Goal: Information Seeking & Learning: Check status

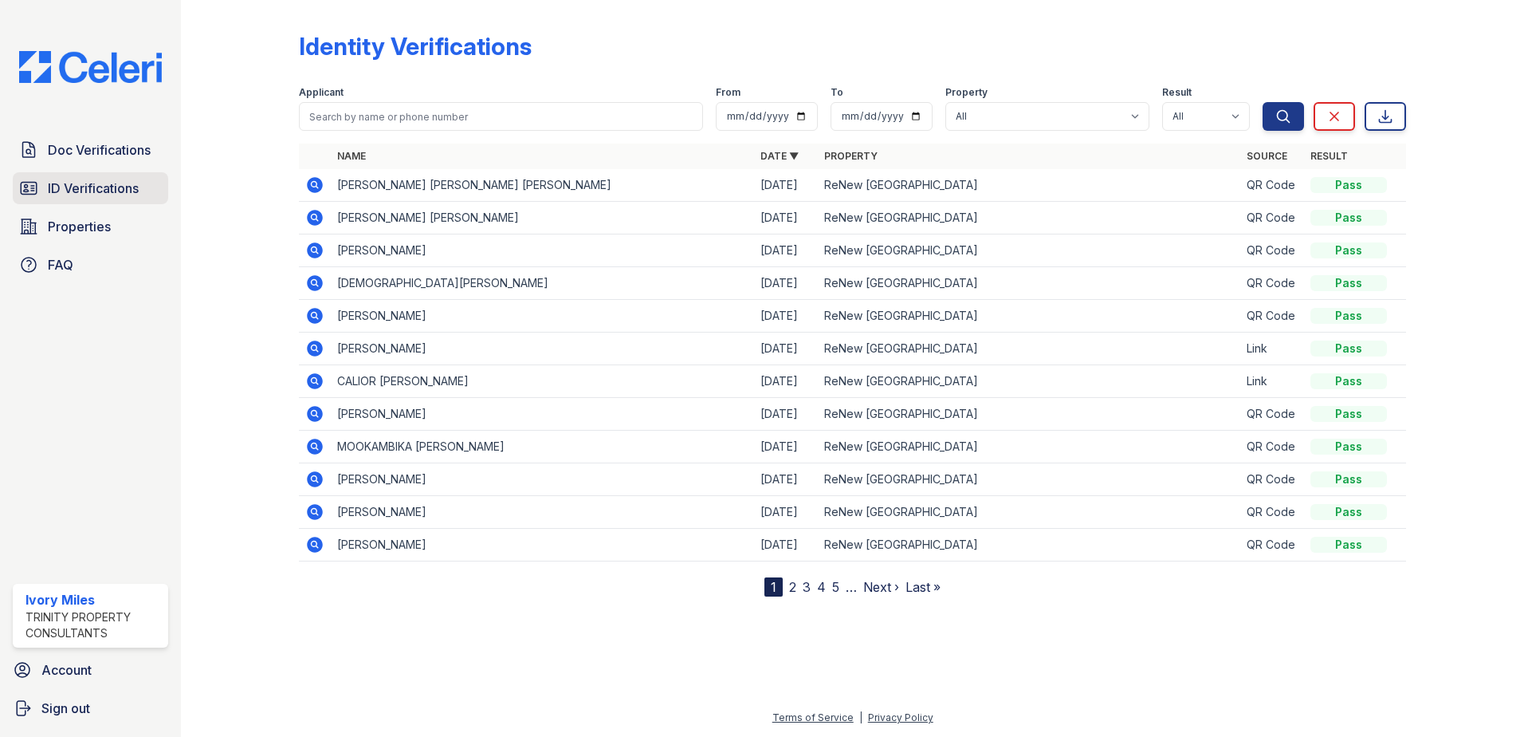
click at [102, 191] on span "ID Verifications" at bounding box center [93, 188] width 91 height 19
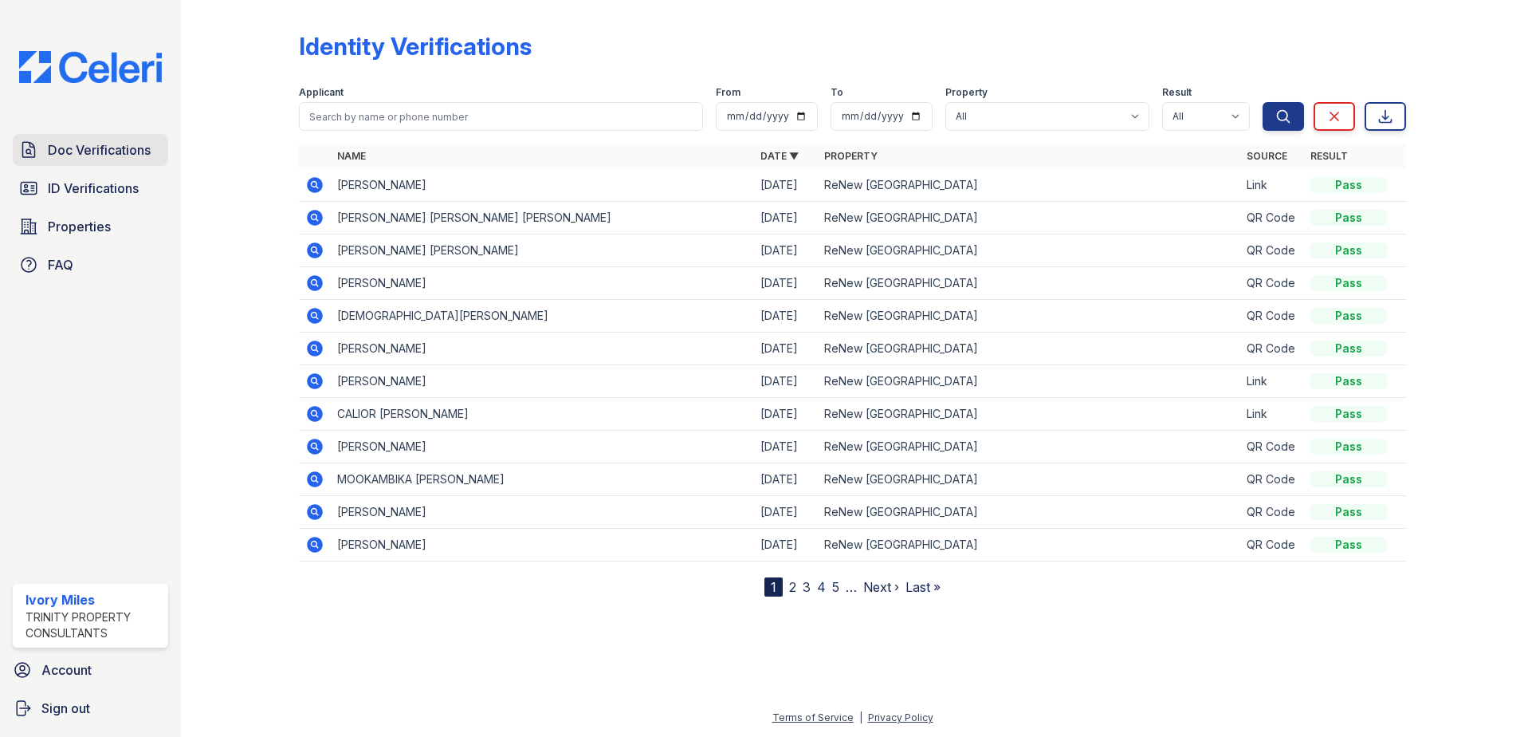
click at [88, 145] on span "Doc Verifications" at bounding box center [99, 149] width 103 height 19
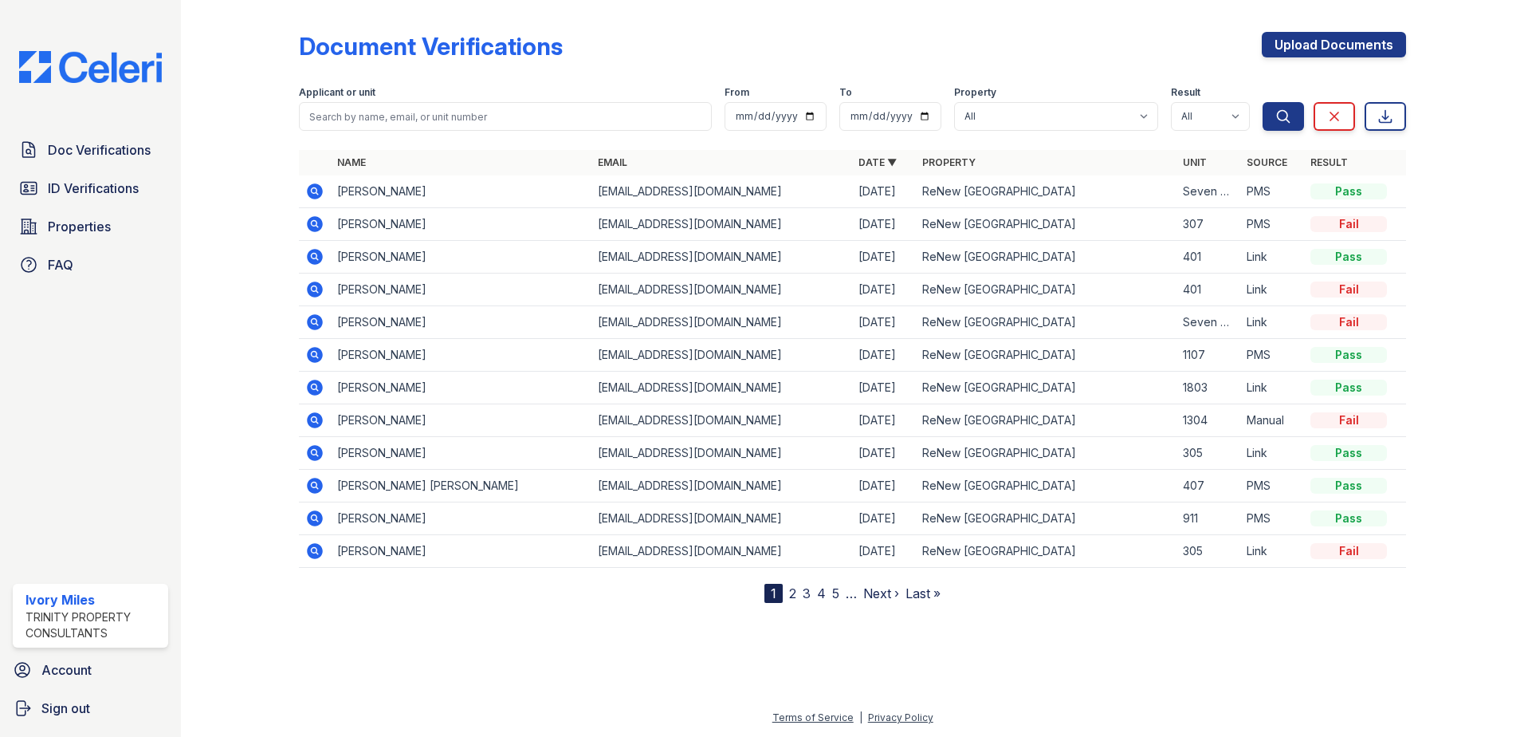
click at [88, 145] on span "Doc Verifications" at bounding box center [99, 149] width 103 height 19
click at [320, 357] on icon at bounding box center [315, 355] width 16 height 16
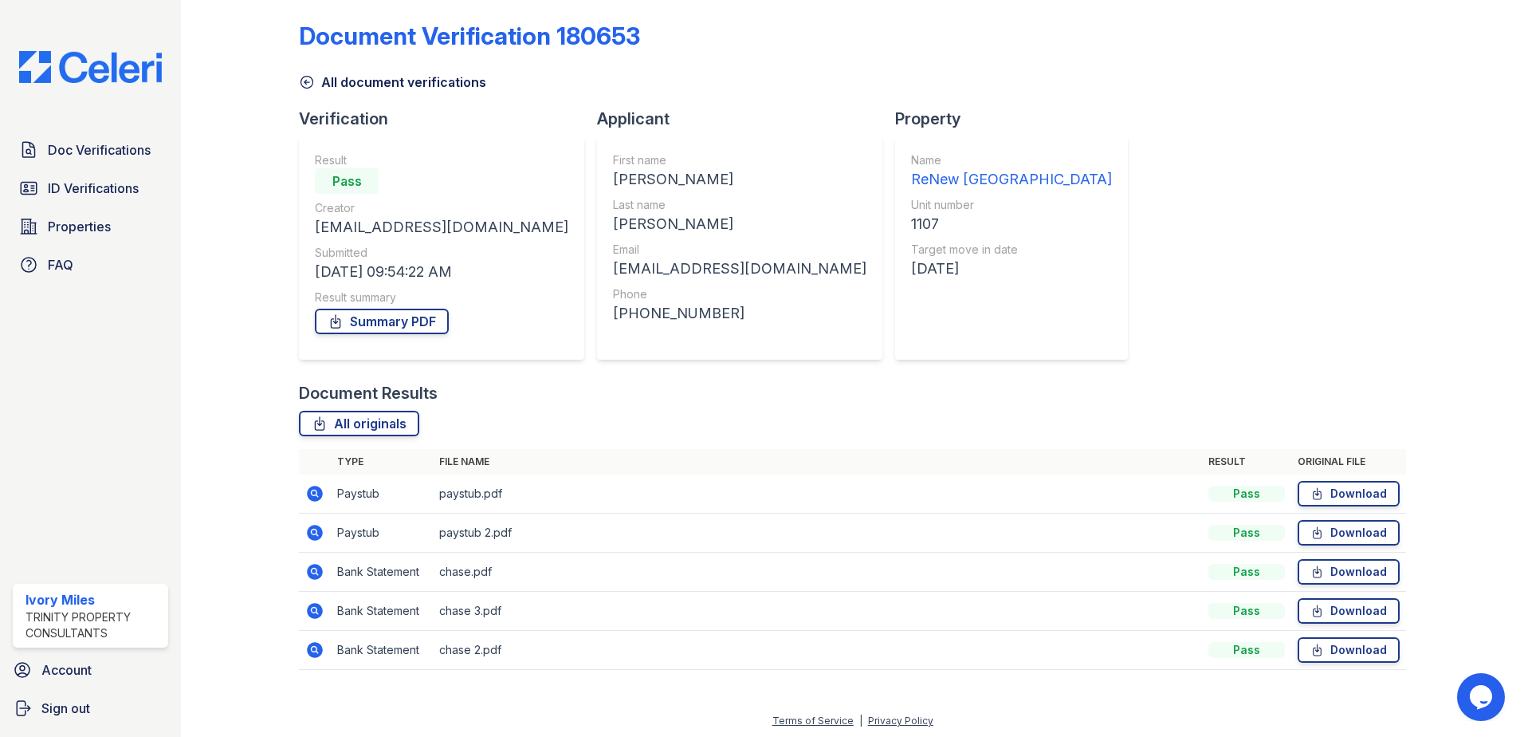
scroll to position [14, 0]
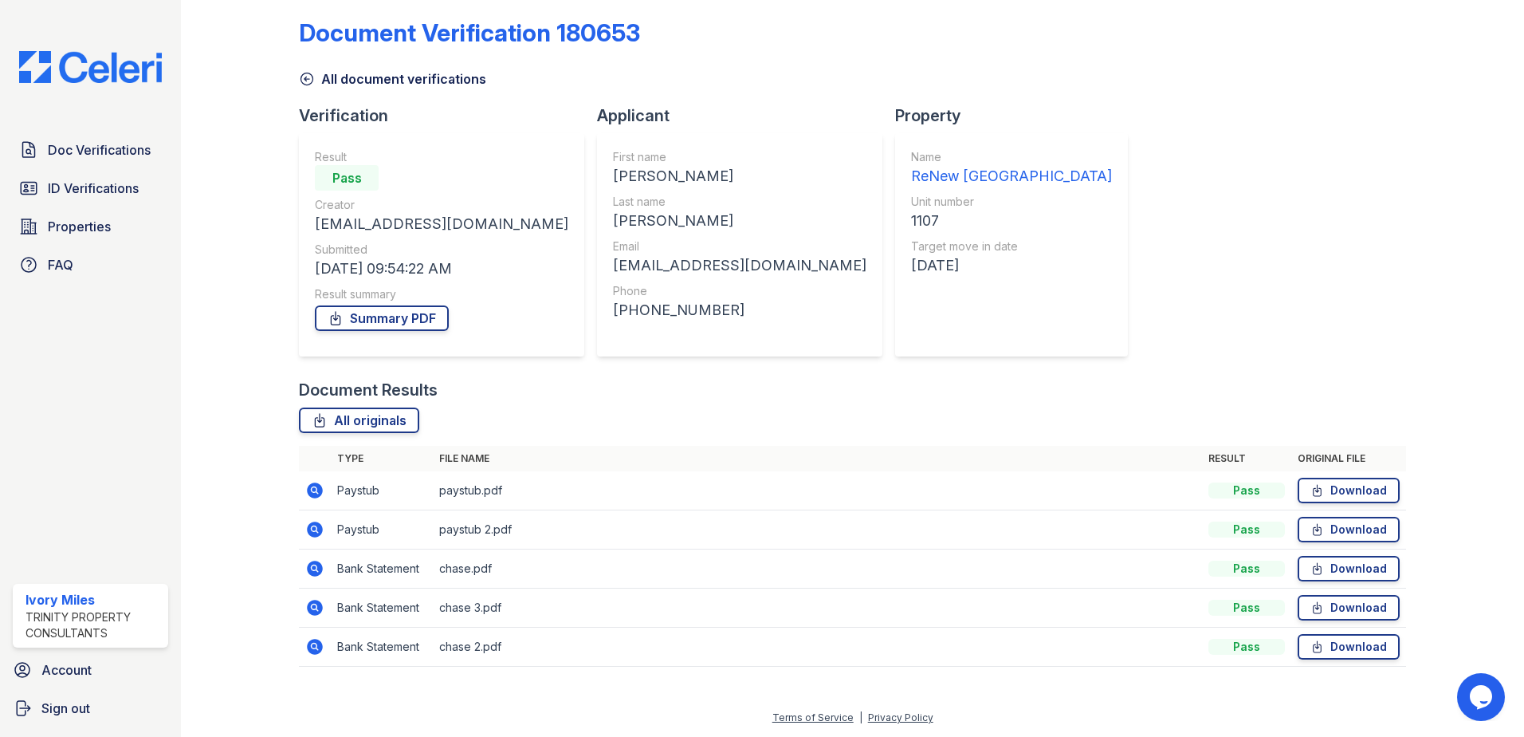
click at [316, 488] on icon at bounding box center [315, 490] width 16 height 16
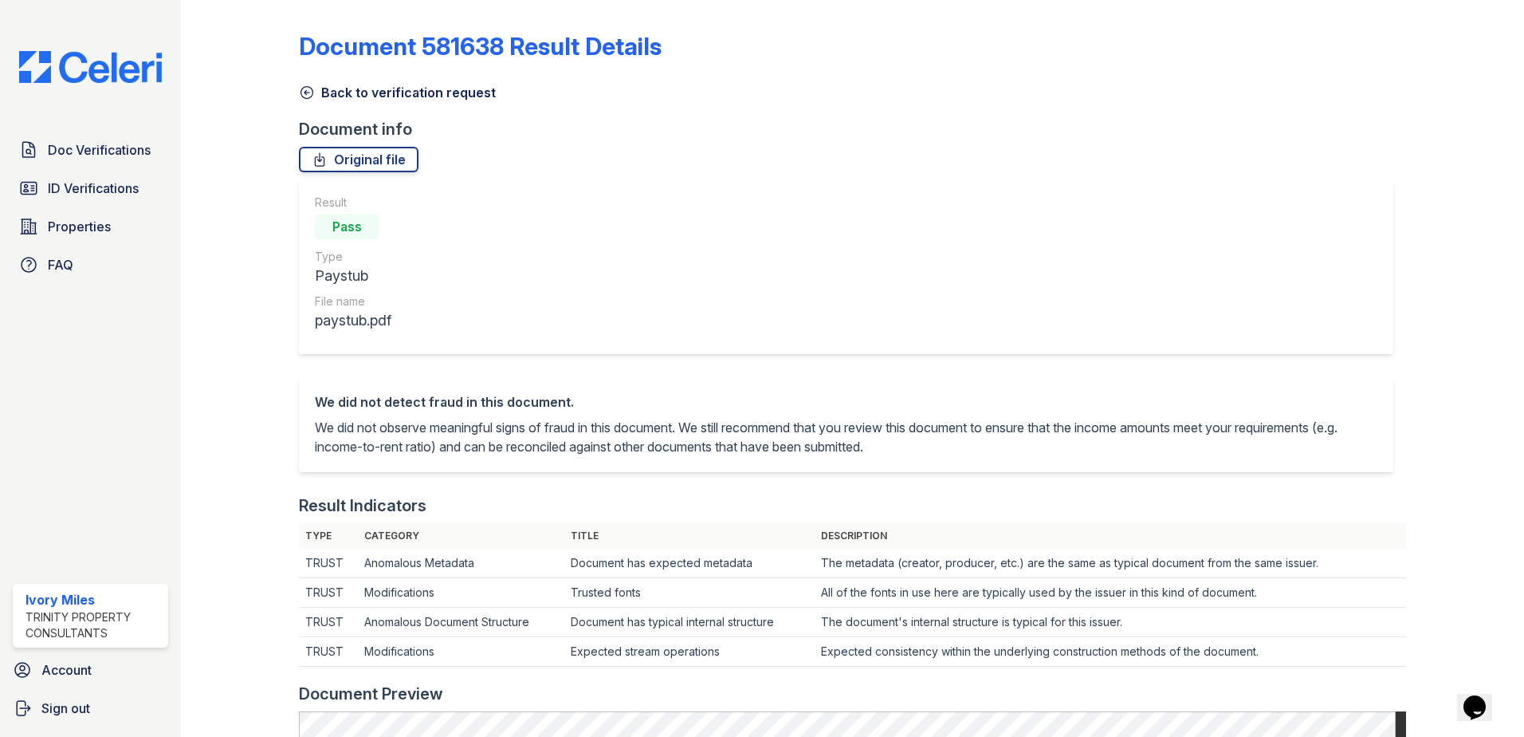
click at [310, 96] on icon at bounding box center [307, 93] width 12 height 12
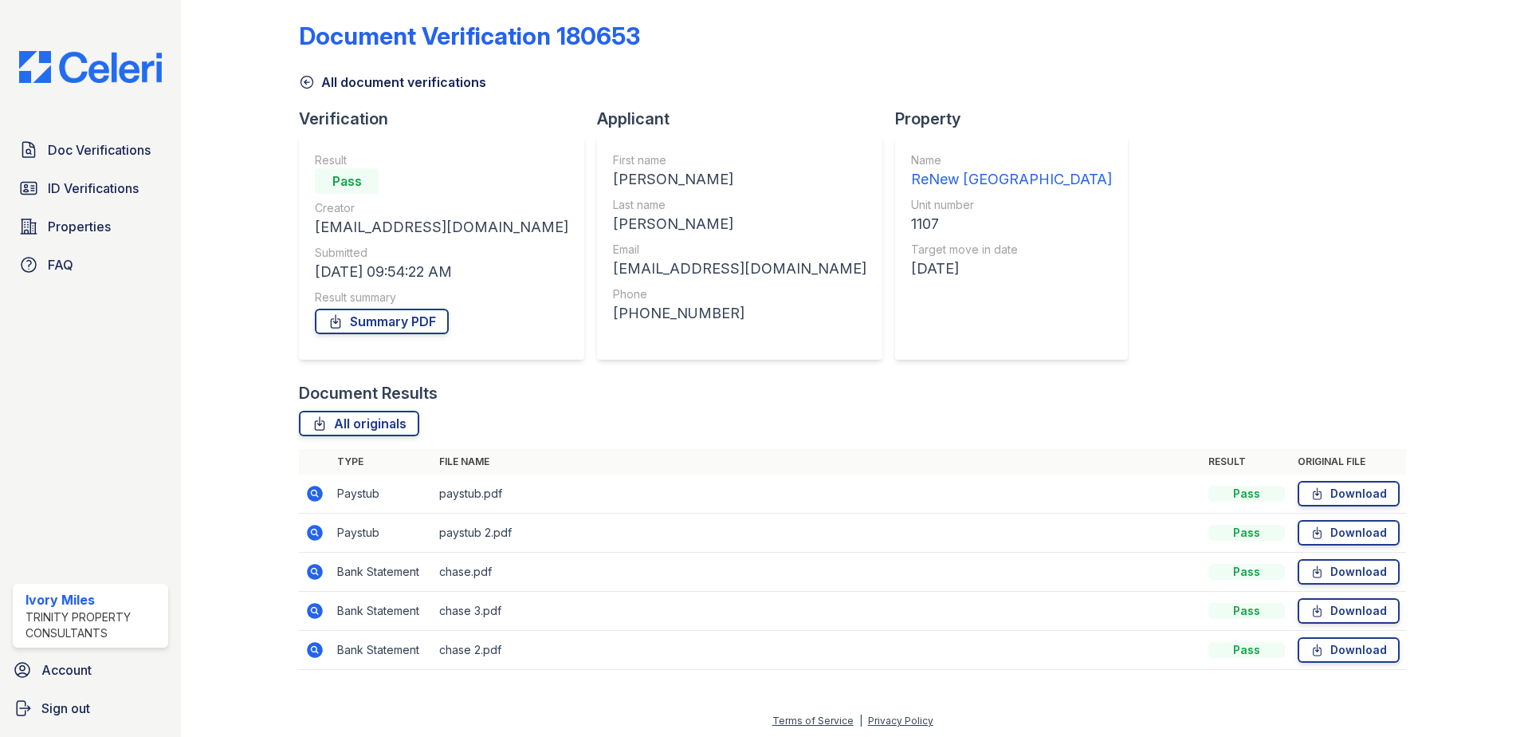
scroll to position [14, 0]
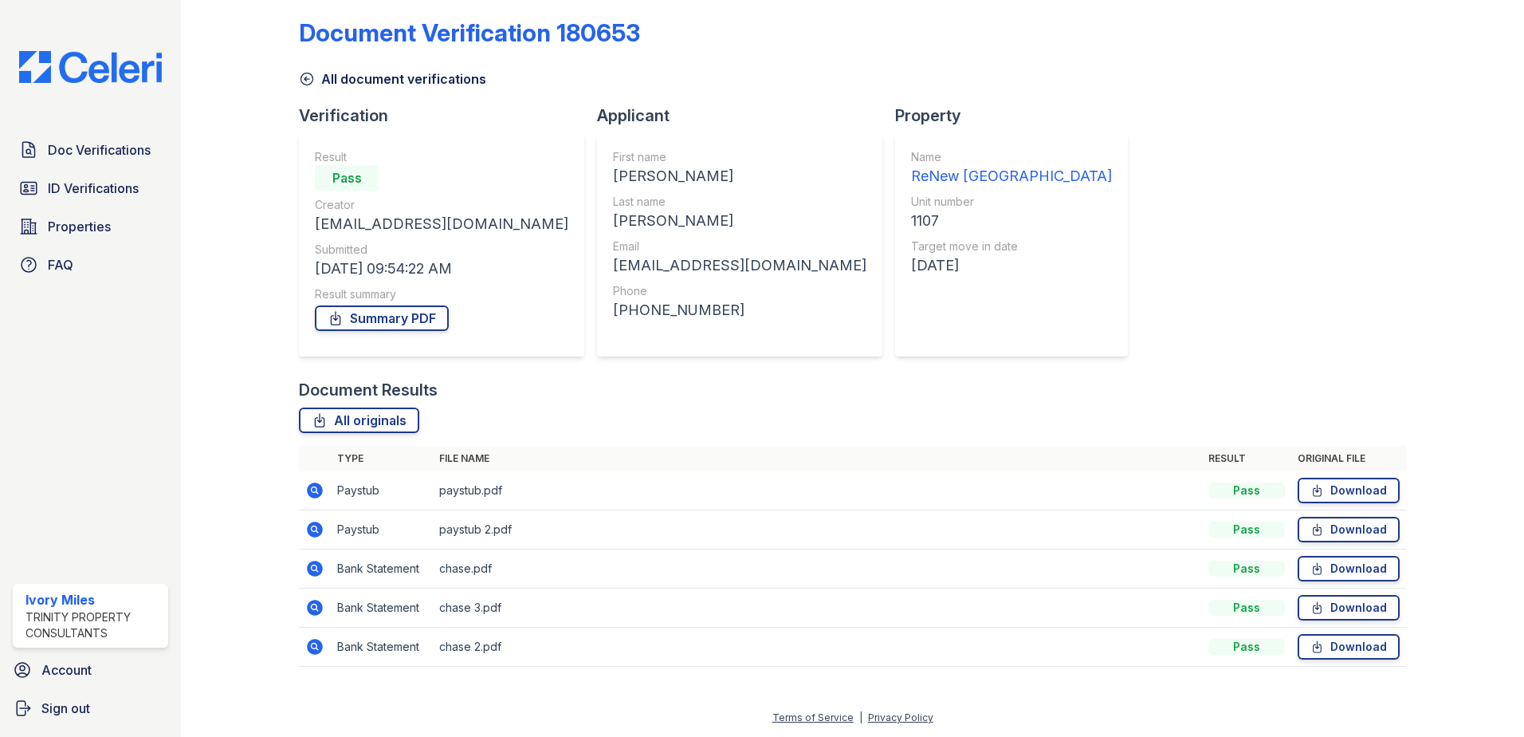
click at [316, 524] on icon at bounding box center [315, 529] width 16 height 16
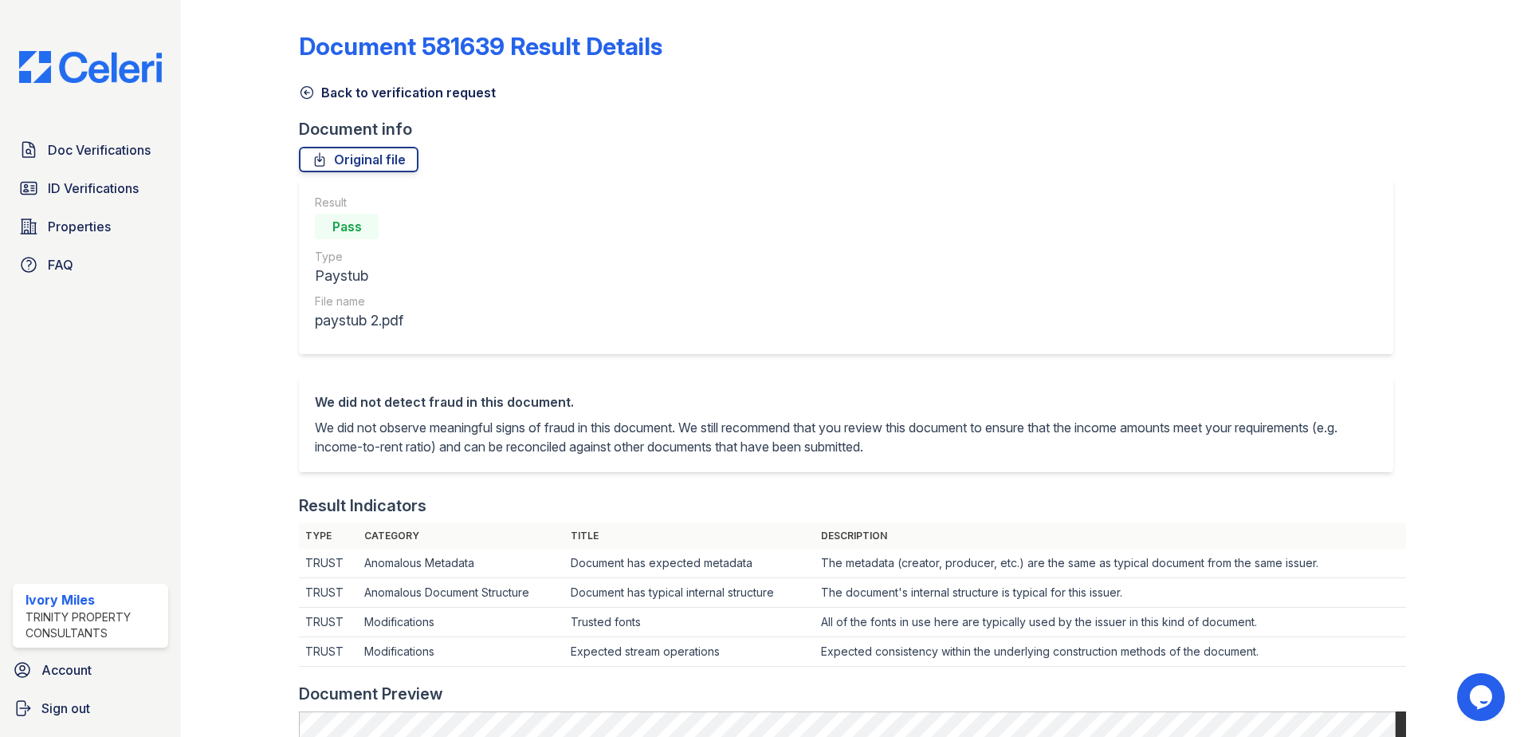
drag, startPoint x: 360, startPoint y: 161, endPoint x: 515, endPoint y: 123, distance: 159.3
click at [360, 160] on link "Original file" at bounding box center [359, 160] width 120 height 26
click at [304, 88] on icon at bounding box center [307, 92] width 16 height 16
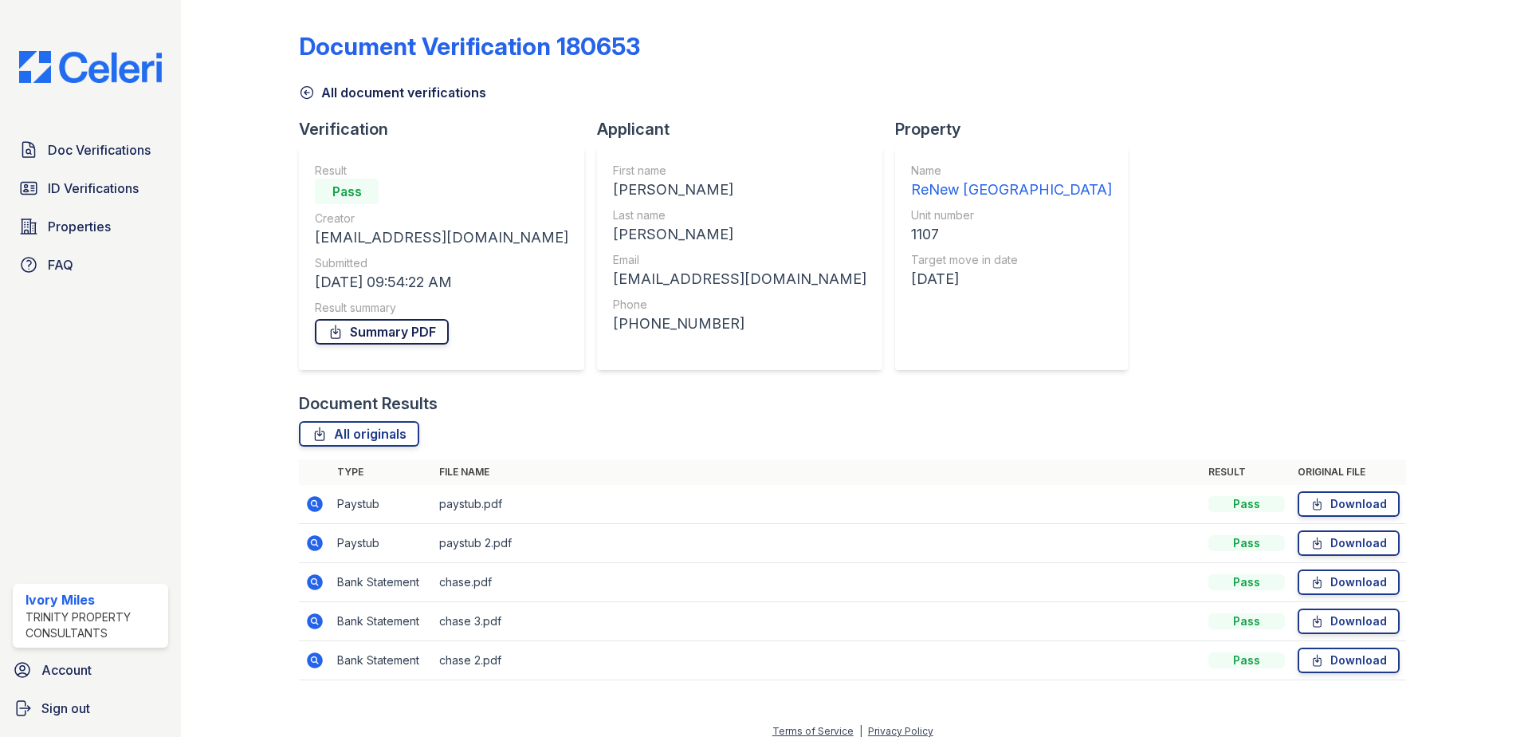
click at [371, 331] on link "Summary PDF" at bounding box center [382, 332] width 134 height 26
click at [83, 151] on span "Doc Verifications" at bounding box center [99, 149] width 103 height 19
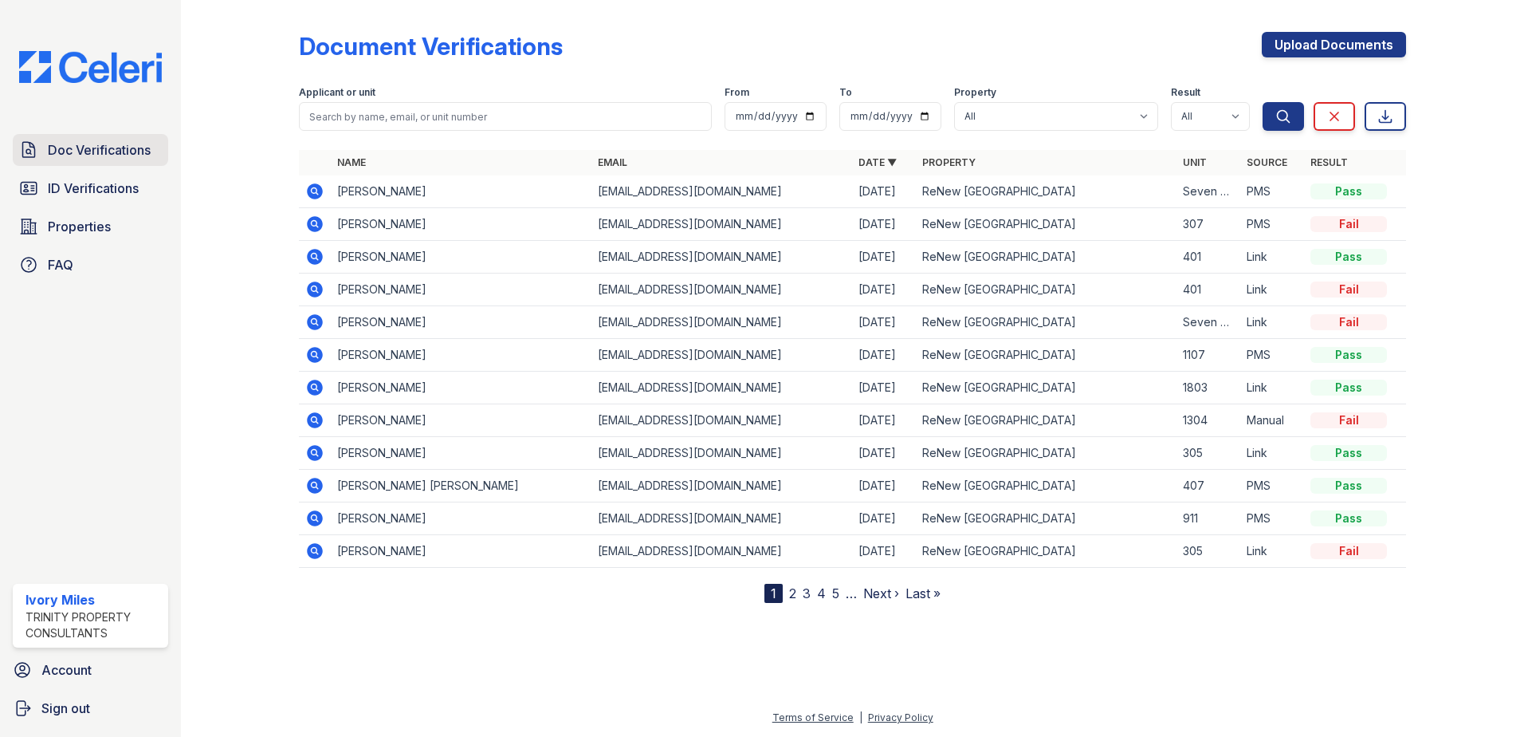
click at [72, 155] on span "Doc Verifications" at bounding box center [99, 149] width 103 height 19
click at [130, 157] on span "Doc Verifications" at bounding box center [99, 149] width 103 height 19
click at [321, 289] on icon at bounding box center [315, 289] width 16 height 16
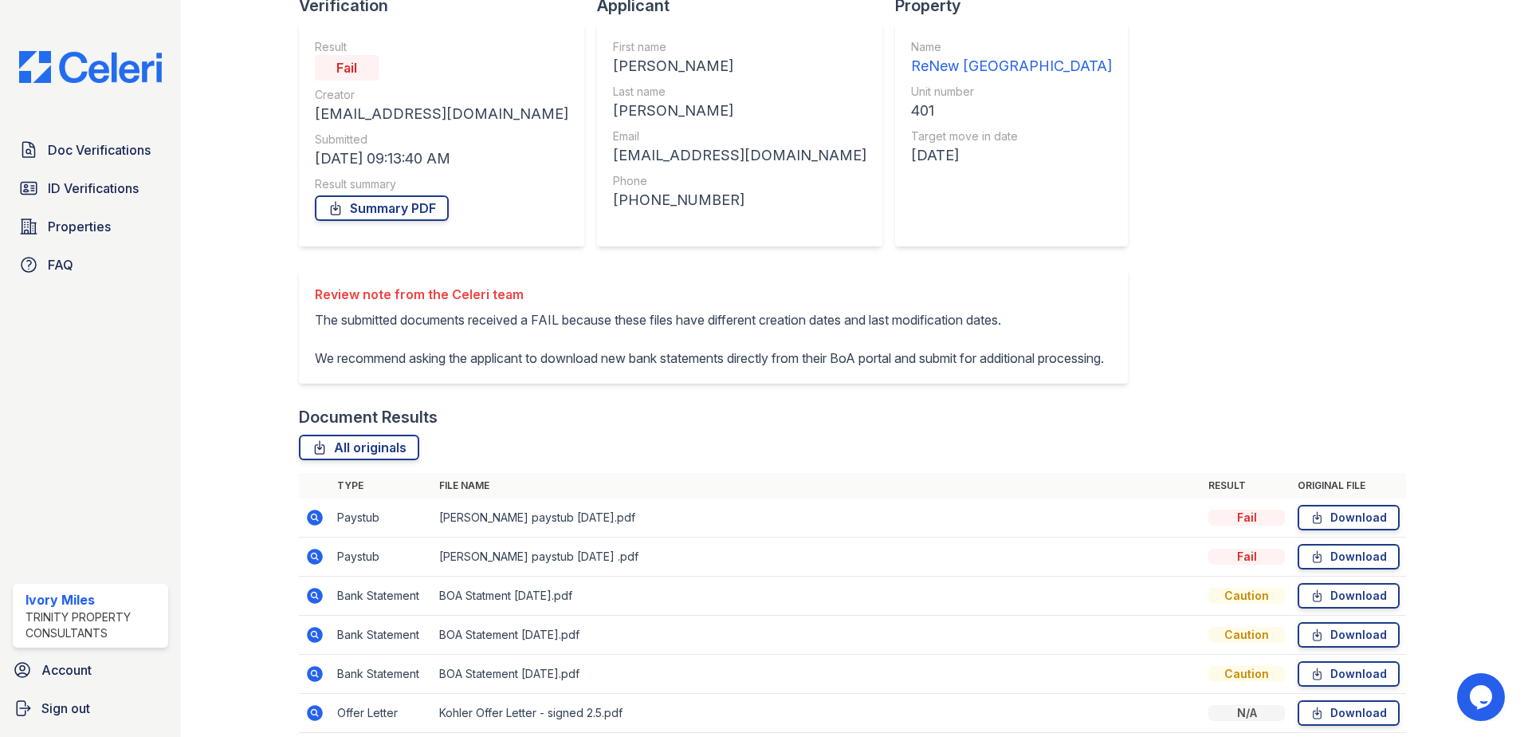
scroll to position [148, 0]
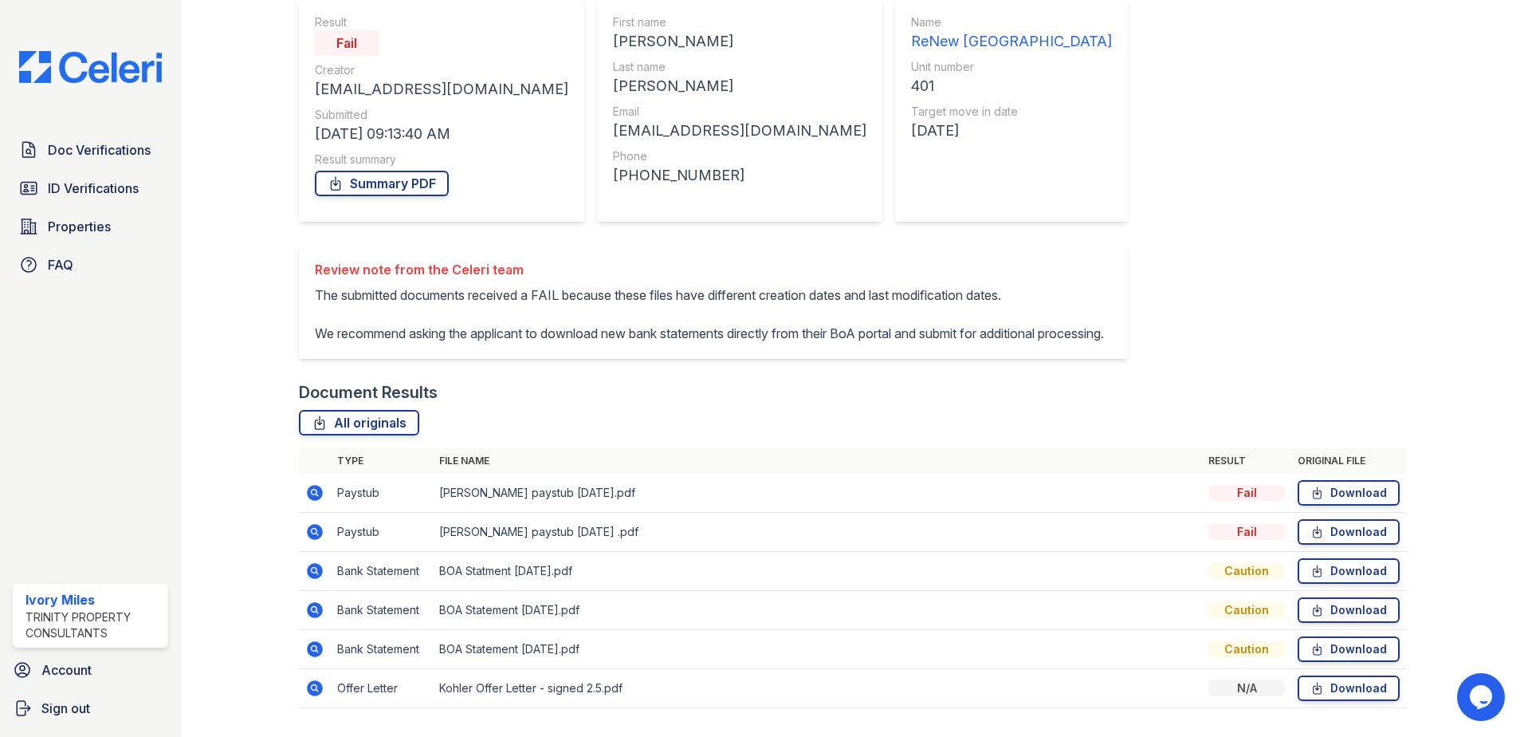
click at [310, 501] on icon at bounding box center [315, 493] width 16 height 16
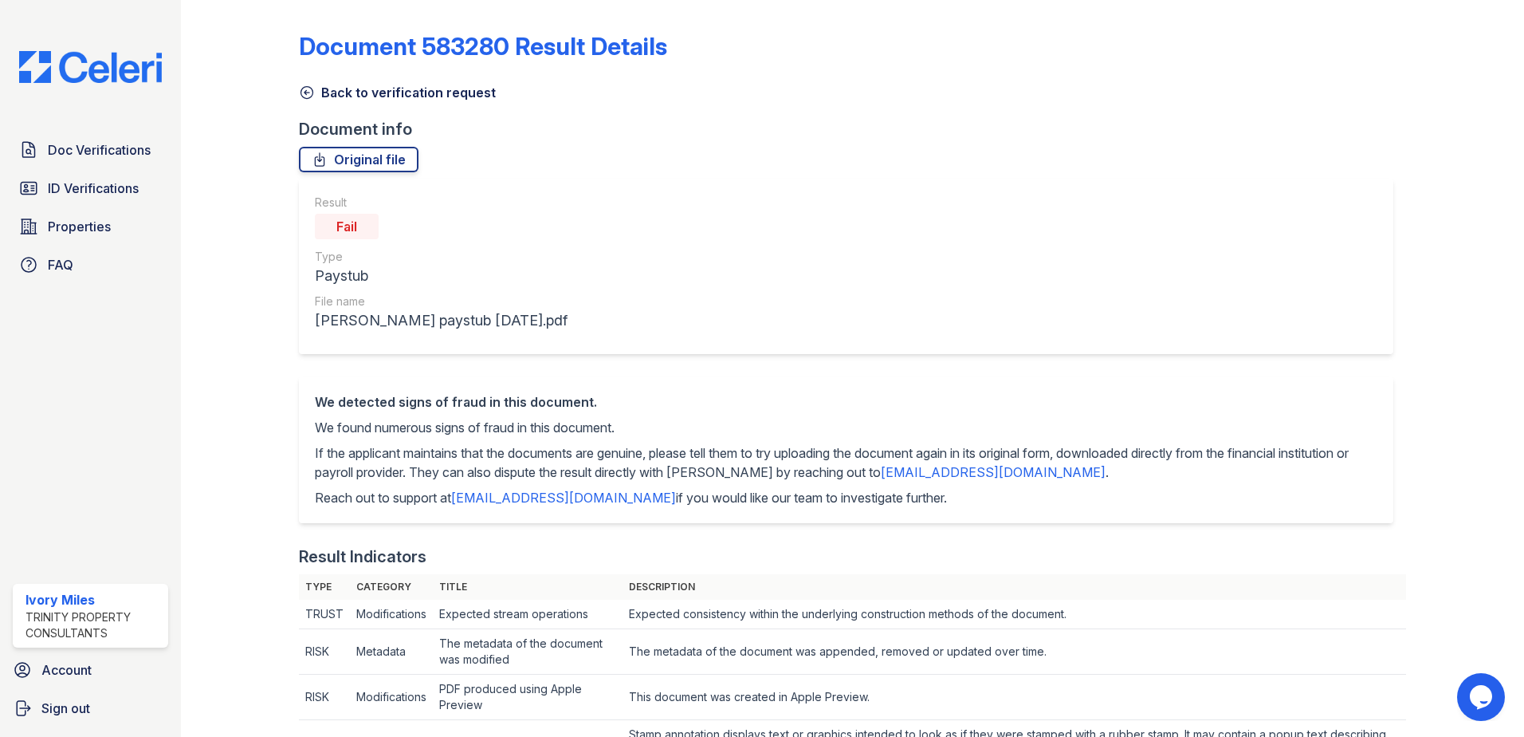
drag, startPoint x: 308, startPoint y: 93, endPoint x: 255, endPoint y: 156, distance: 82.1
click at [308, 93] on icon at bounding box center [307, 92] width 16 height 16
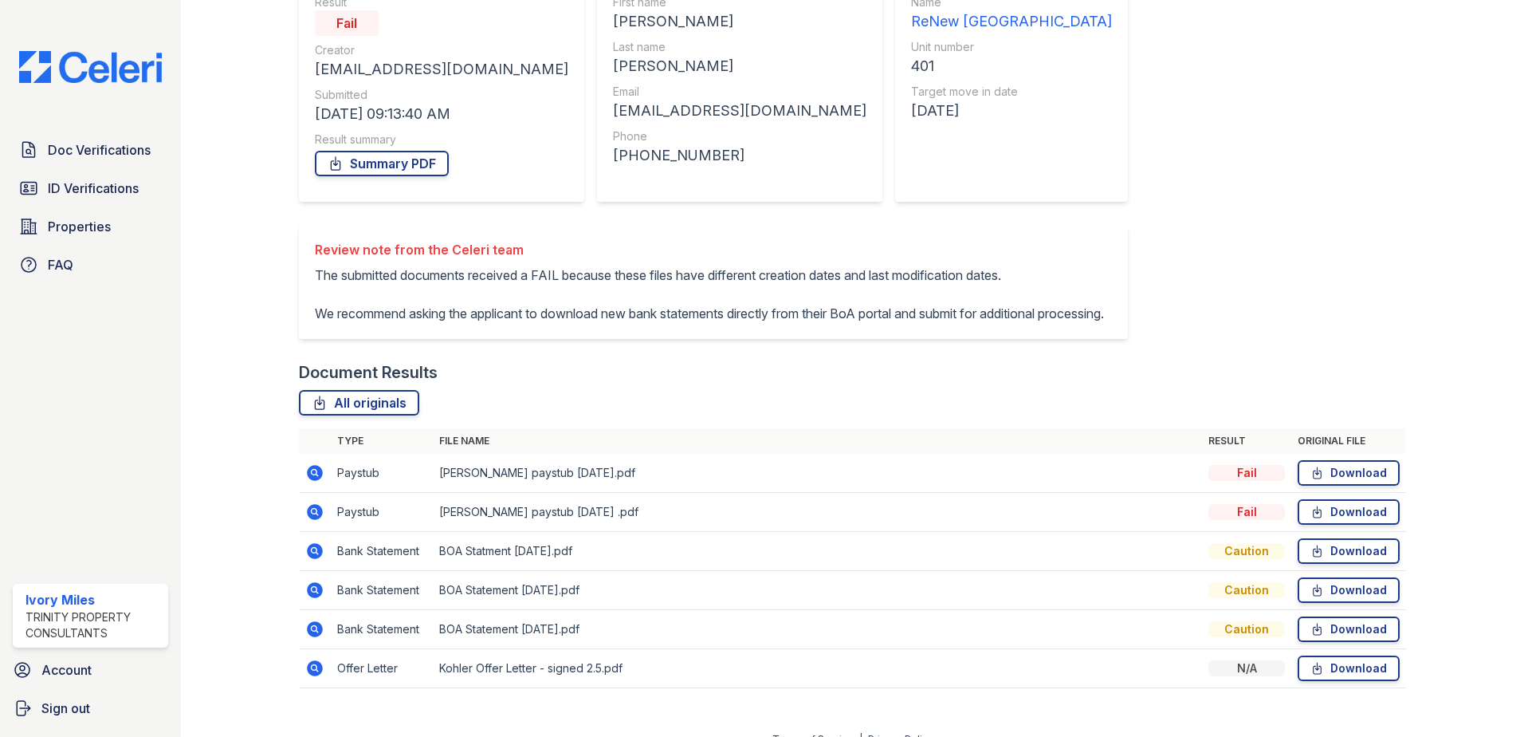
scroll to position [228, 0]
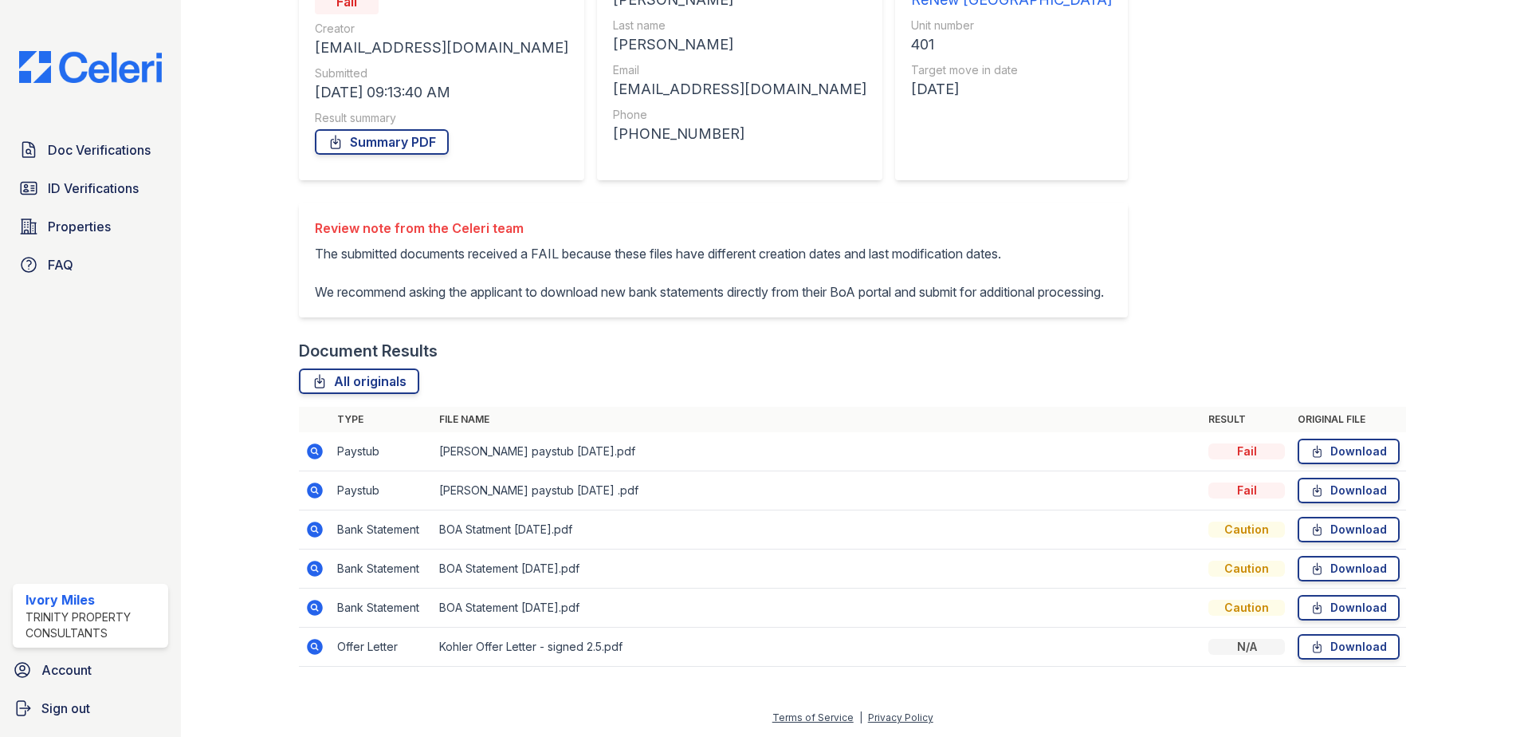
click at [314, 642] on icon at bounding box center [314, 646] width 19 height 19
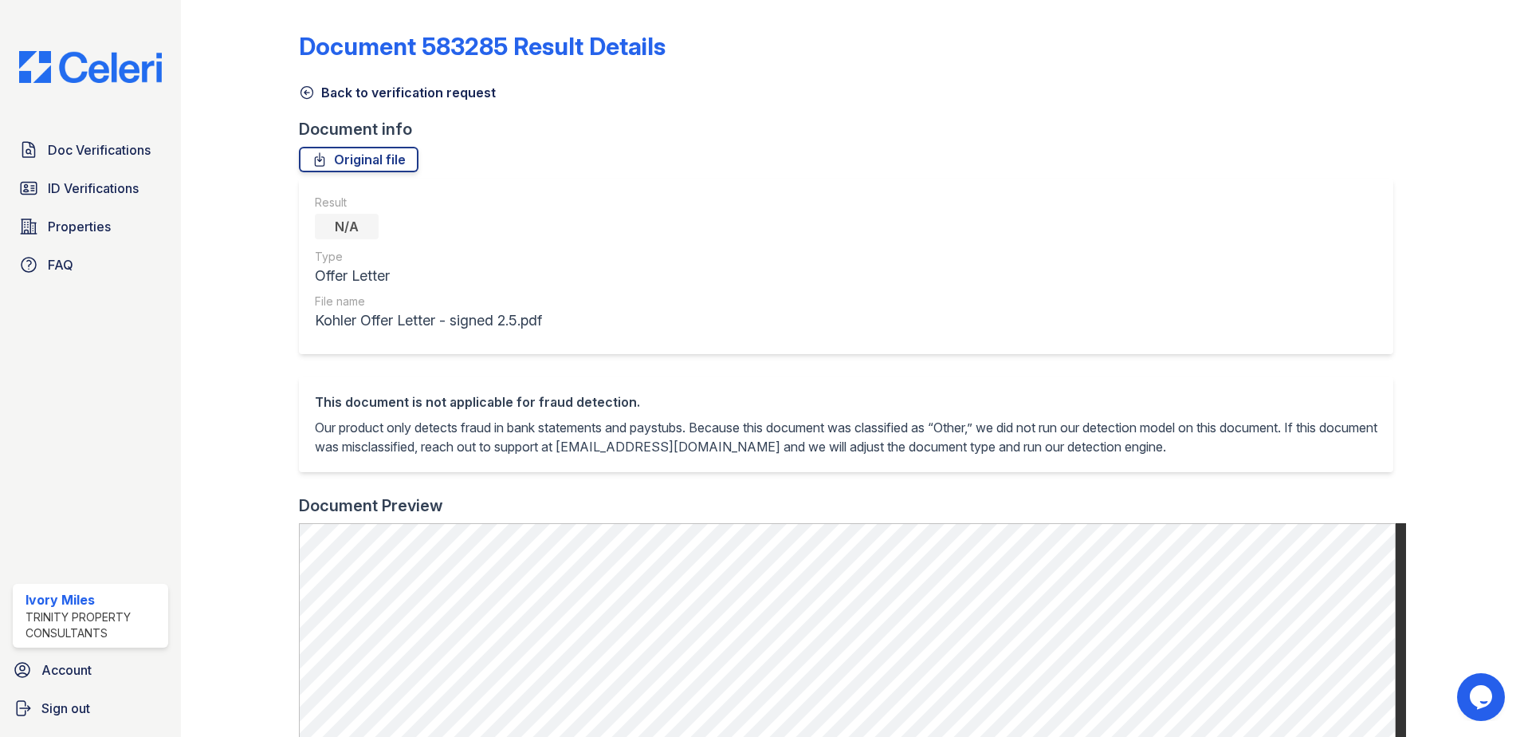
click at [309, 94] on icon at bounding box center [307, 92] width 16 height 16
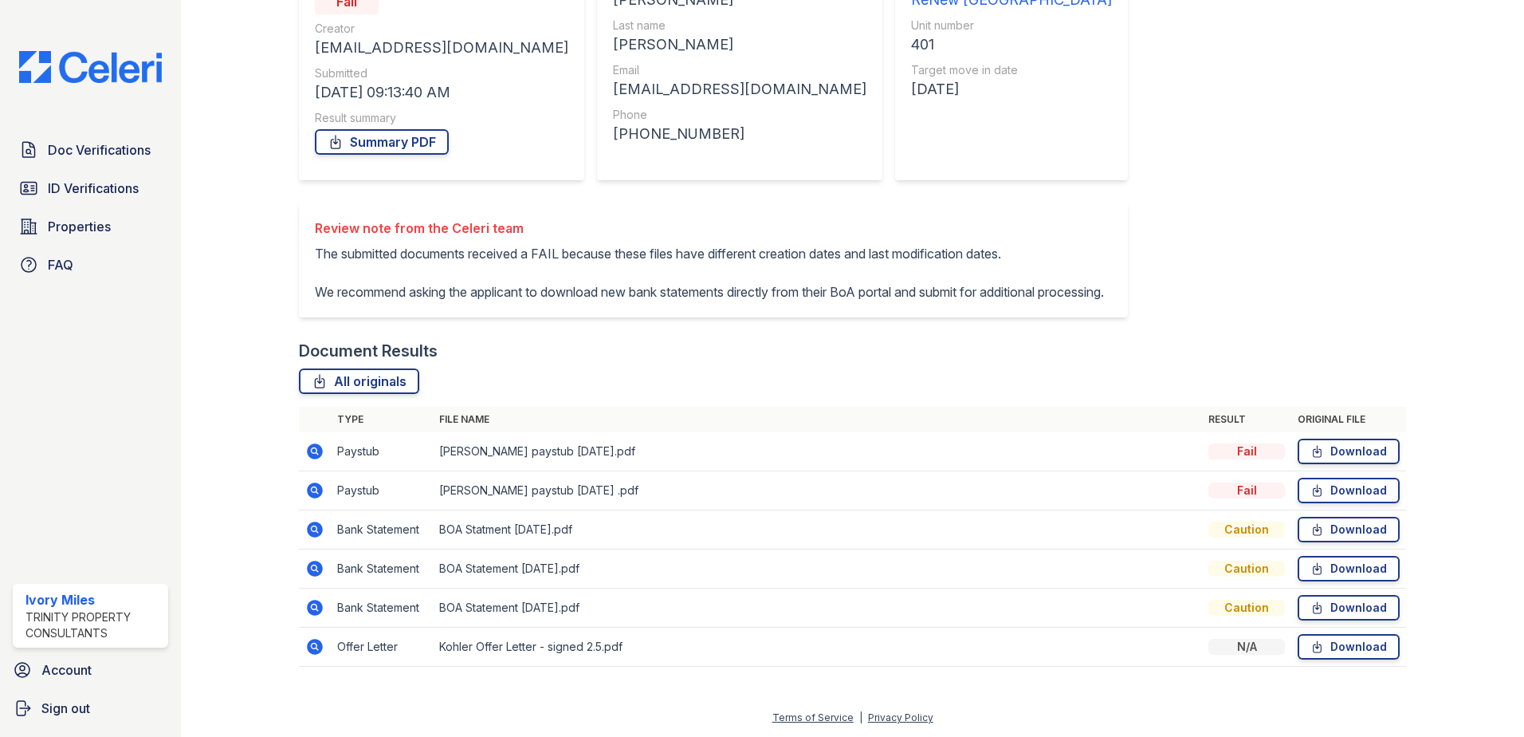
scroll to position [228, 0]
click at [313, 647] on icon at bounding box center [314, 645] width 4 height 4
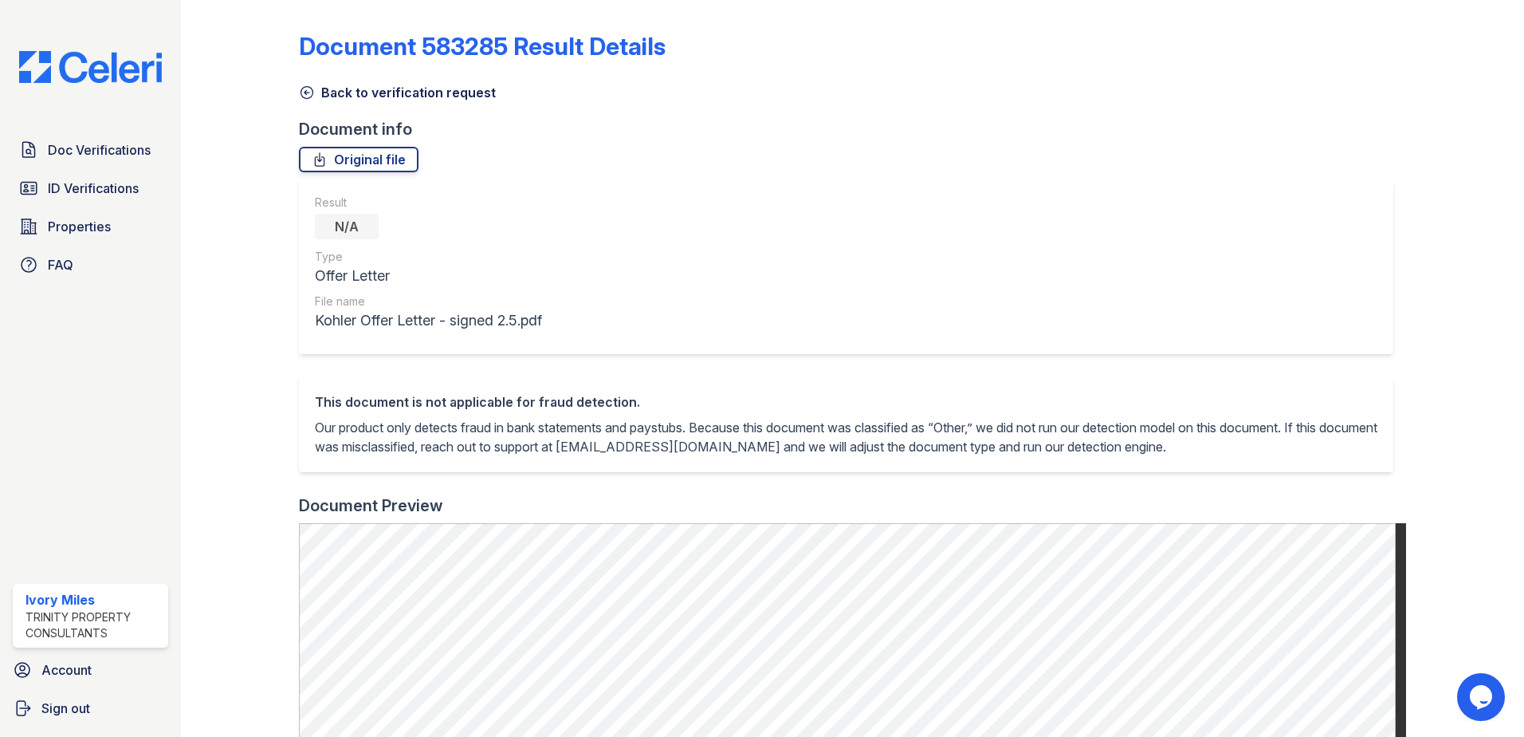
click at [307, 90] on icon at bounding box center [307, 92] width 16 height 16
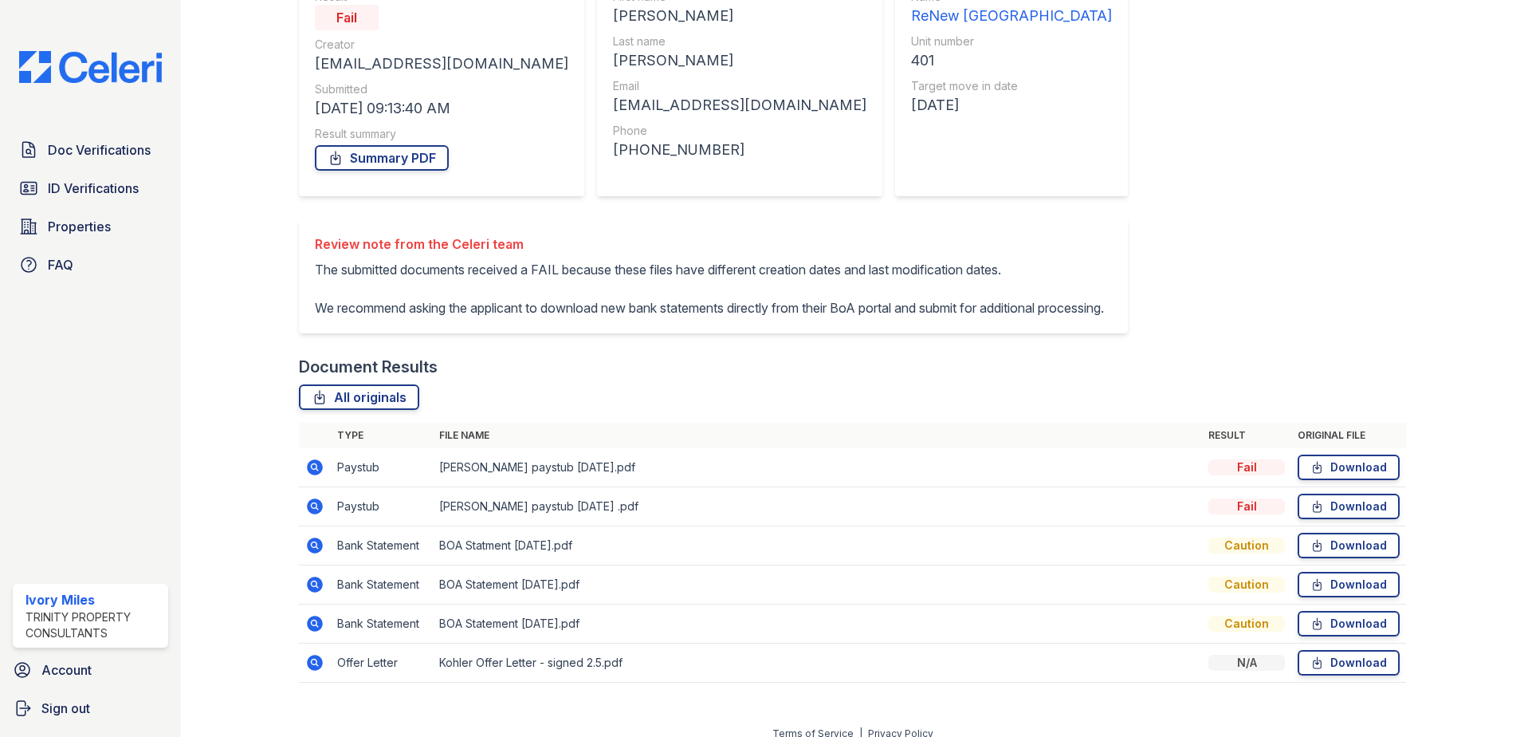
scroll to position [228, 0]
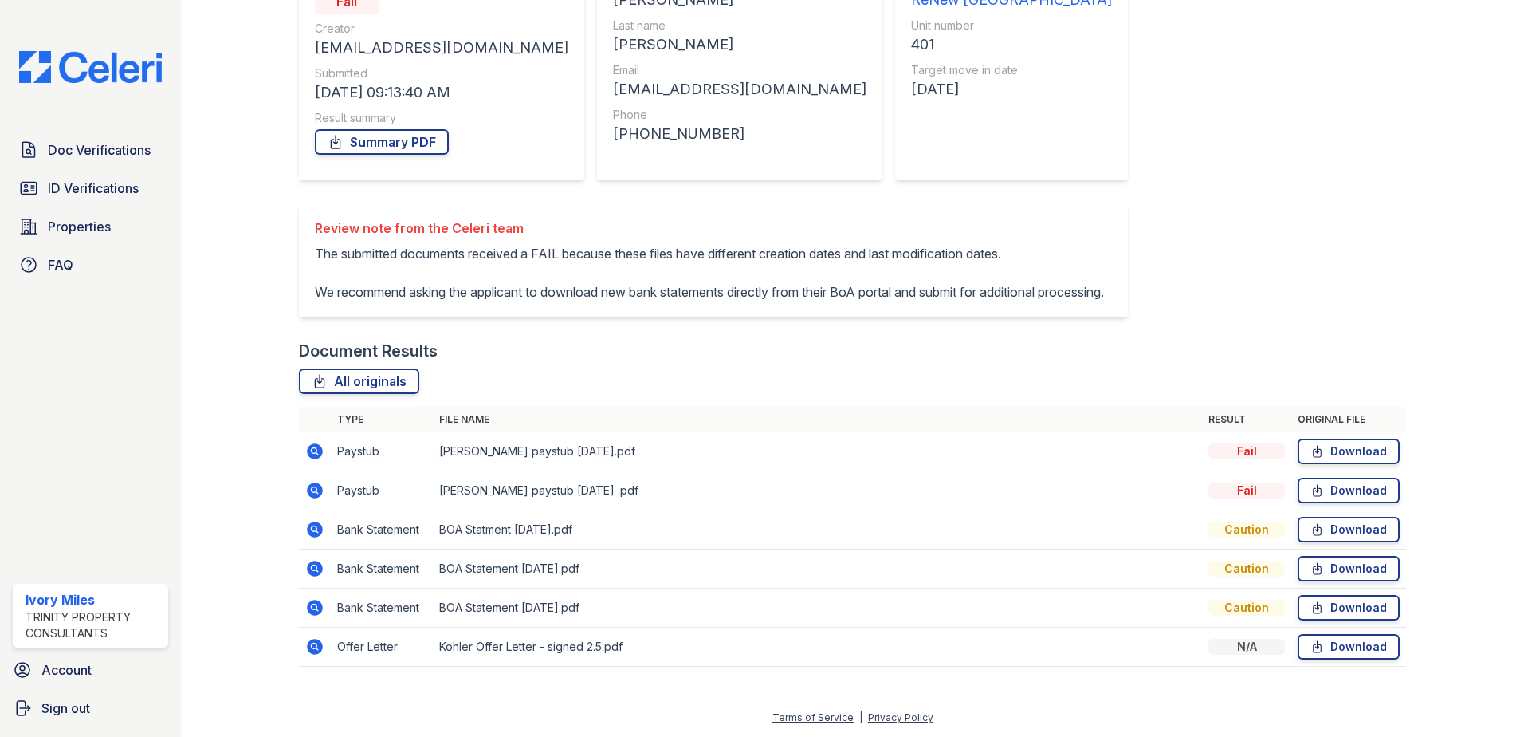
click at [312, 565] on icon at bounding box center [314, 568] width 19 height 19
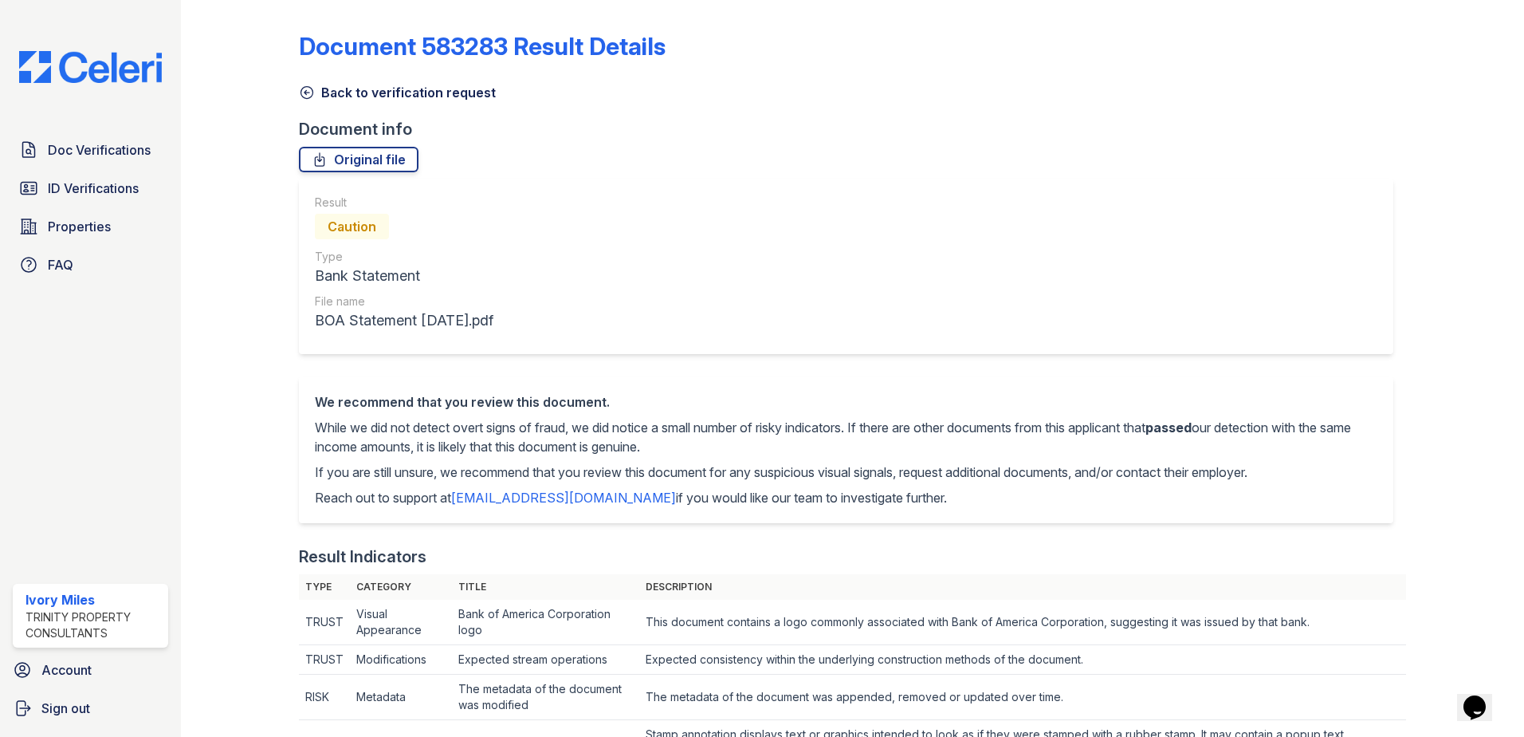
click at [305, 83] on link "Back to verification request" at bounding box center [397, 92] width 197 height 19
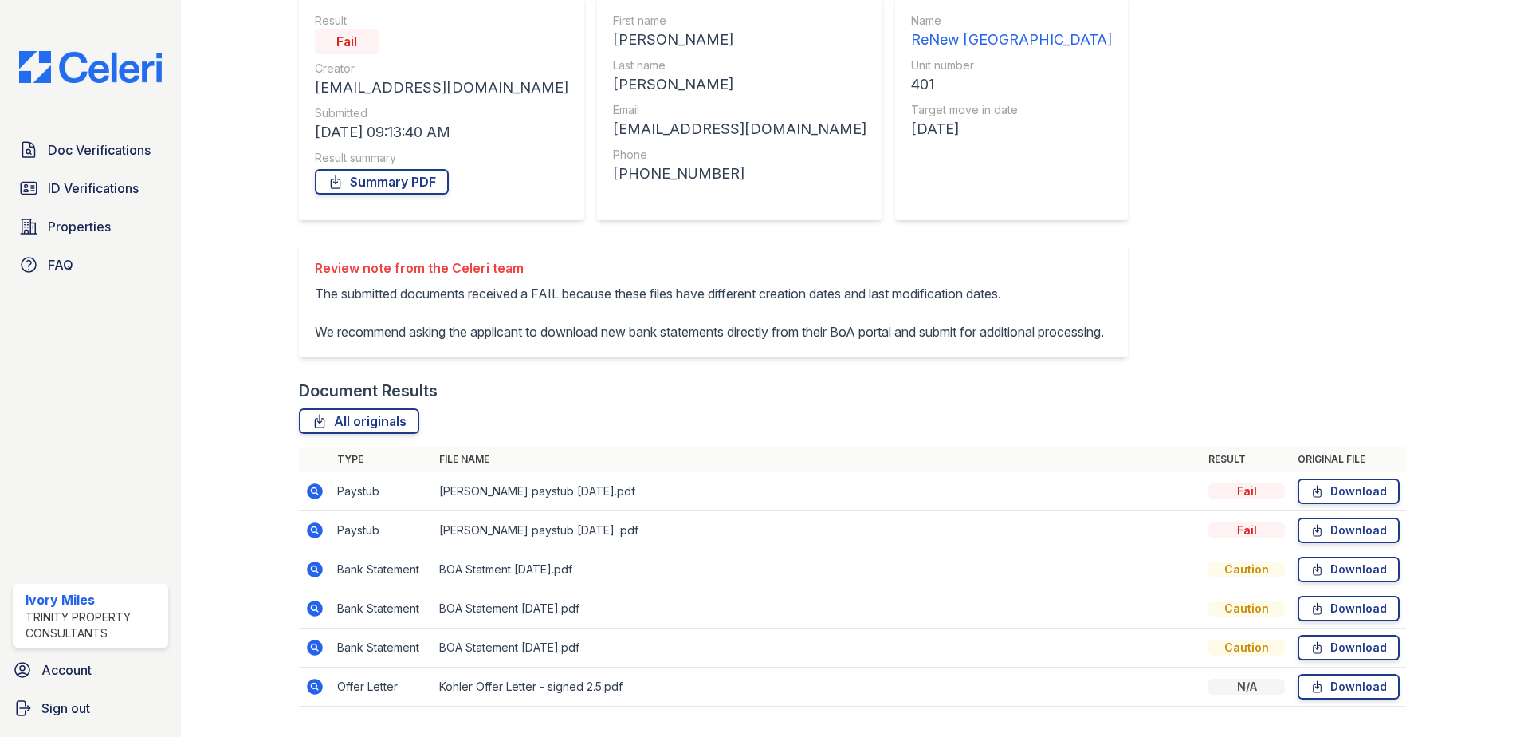
scroll to position [228, 0]
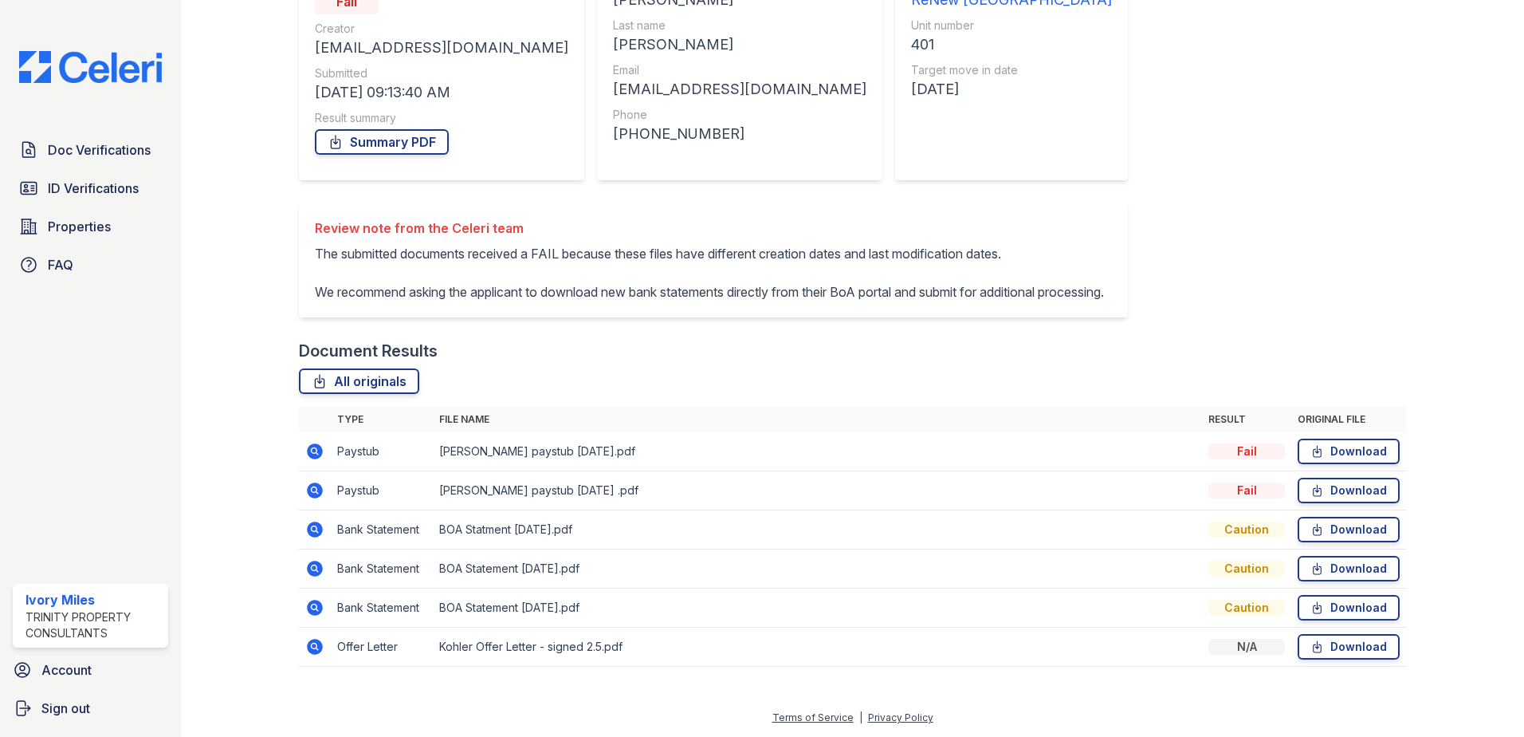
click at [316, 609] on icon at bounding box center [314, 607] width 19 height 19
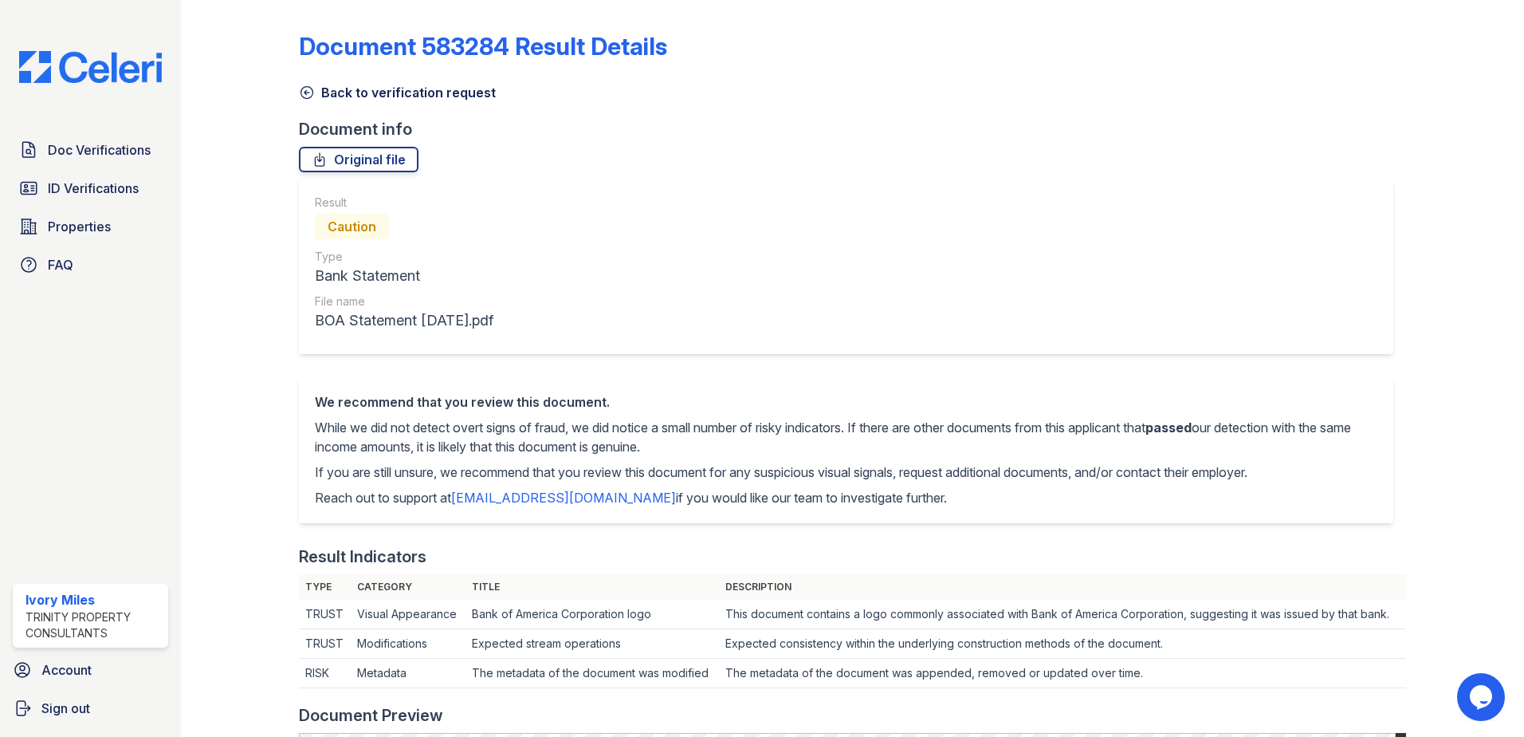
click at [305, 92] on icon at bounding box center [307, 92] width 16 height 16
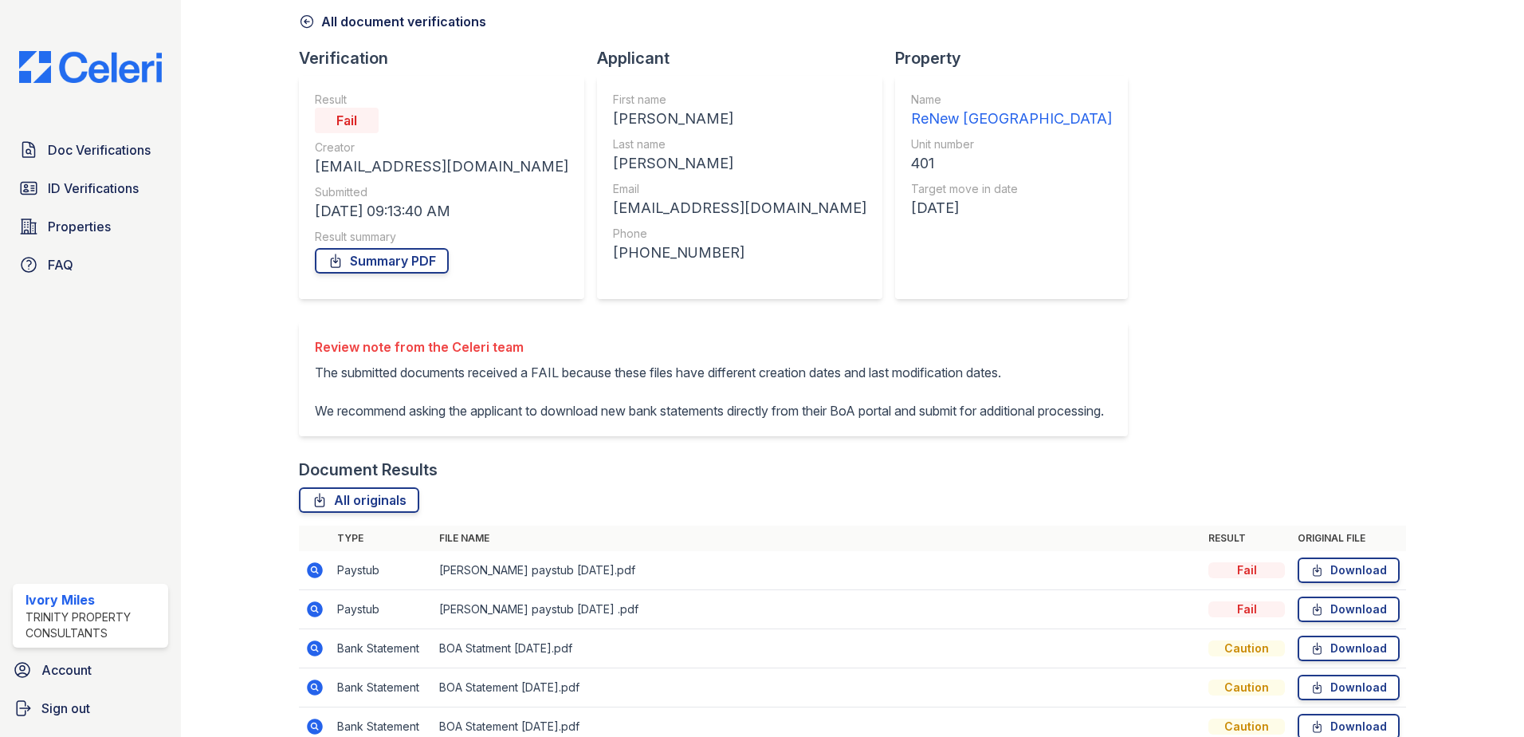
scroll to position [228, 0]
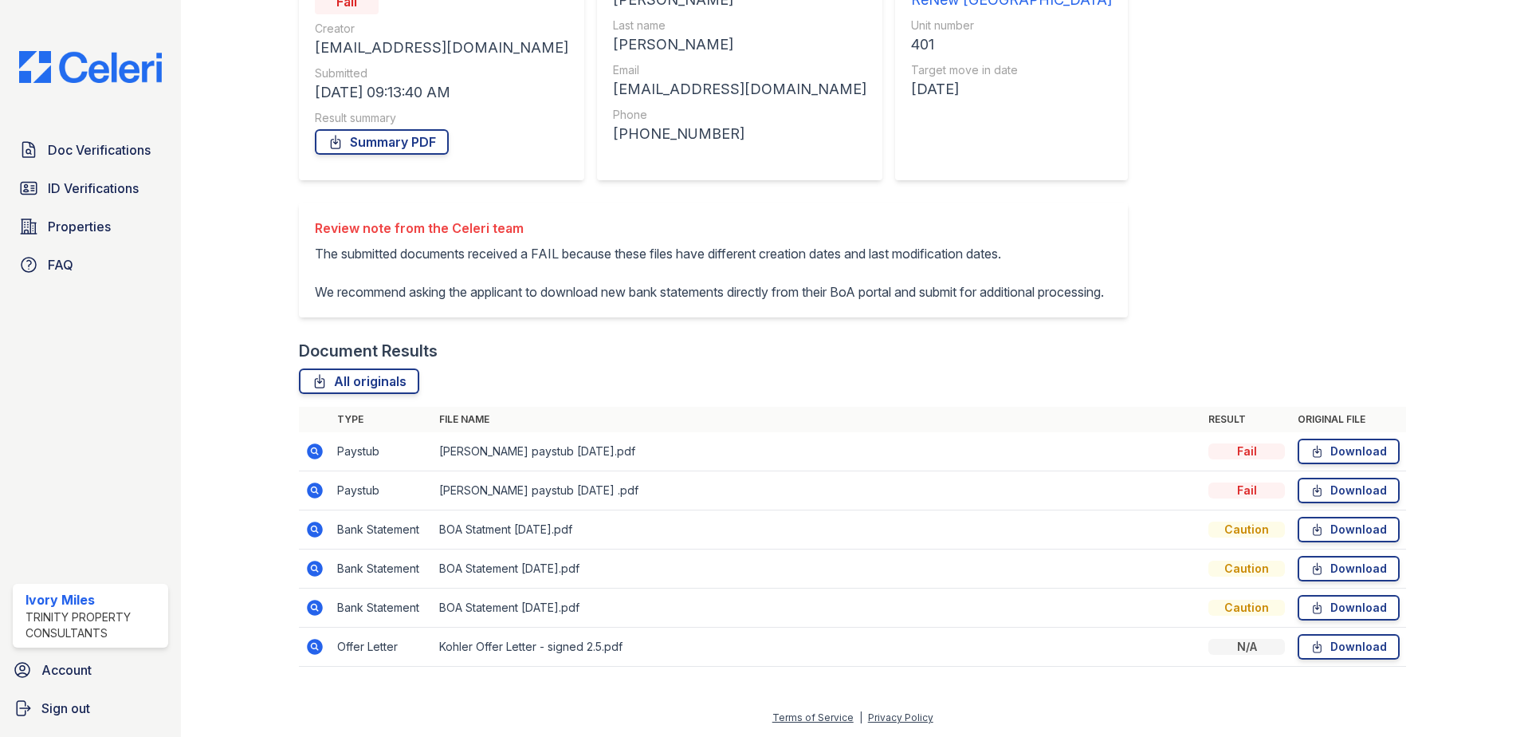
click at [311, 525] on icon at bounding box center [315, 529] width 16 height 16
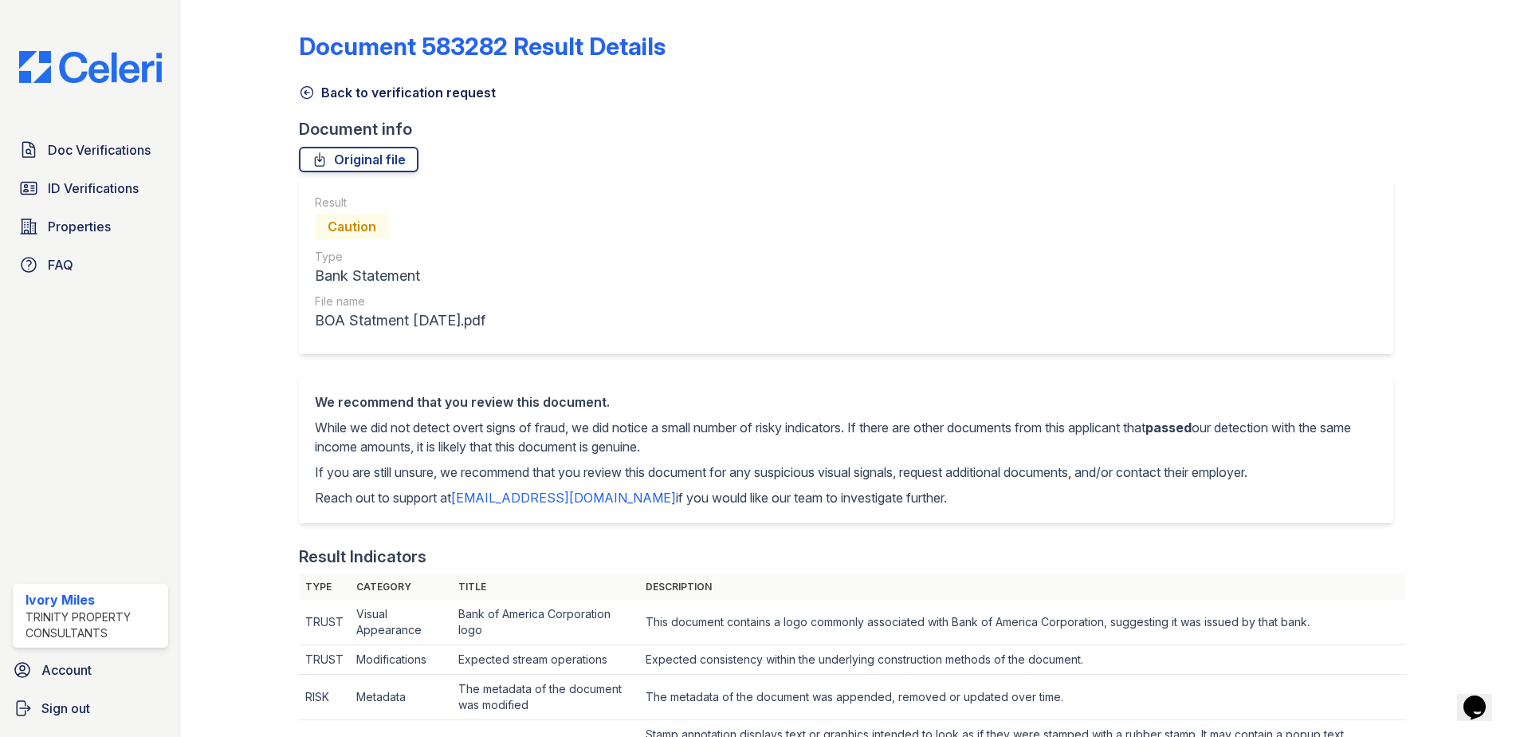
click at [312, 92] on icon at bounding box center [307, 93] width 12 height 12
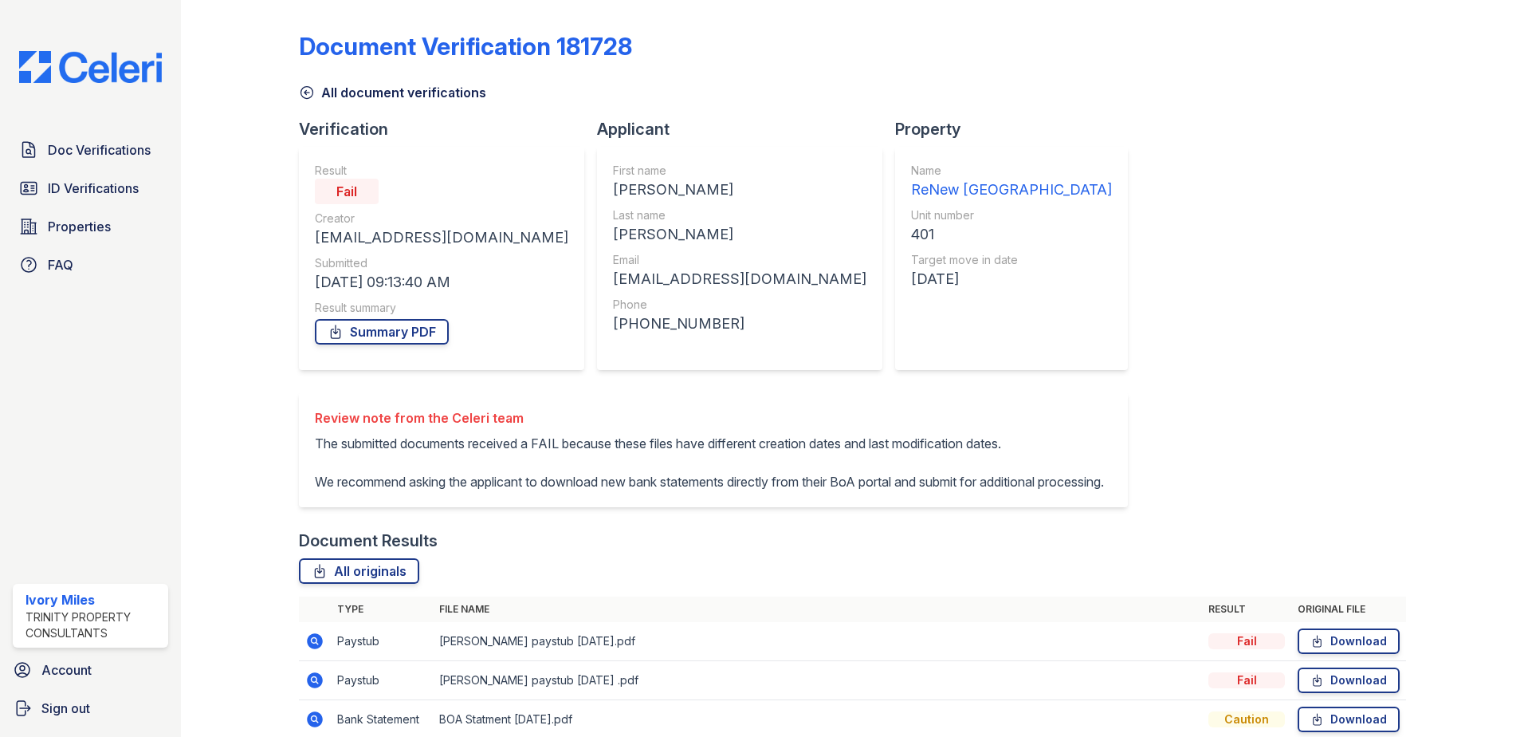
click at [311, 93] on icon at bounding box center [307, 92] width 16 height 16
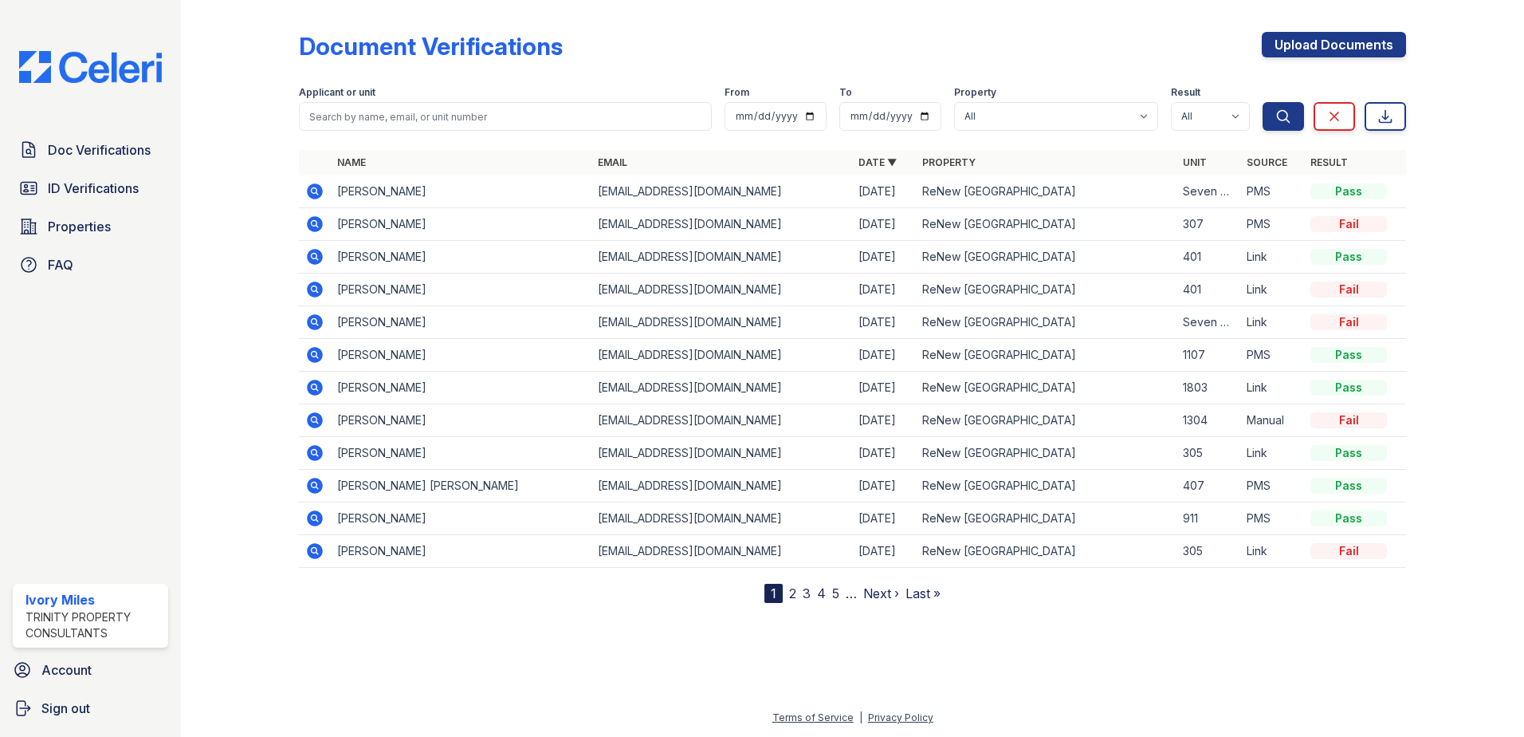
click at [319, 257] on icon at bounding box center [315, 257] width 16 height 16
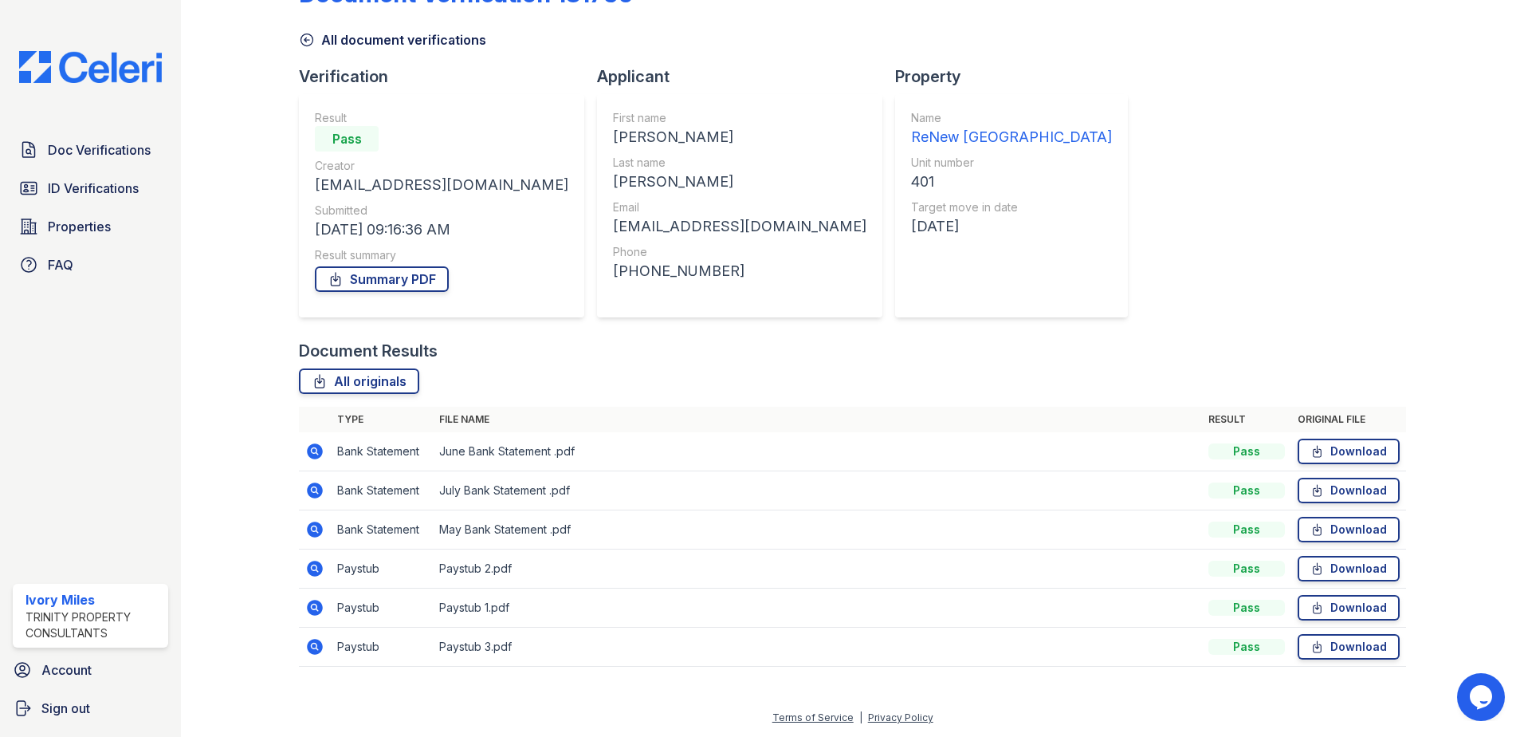
click at [312, 603] on icon at bounding box center [314, 607] width 19 height 19
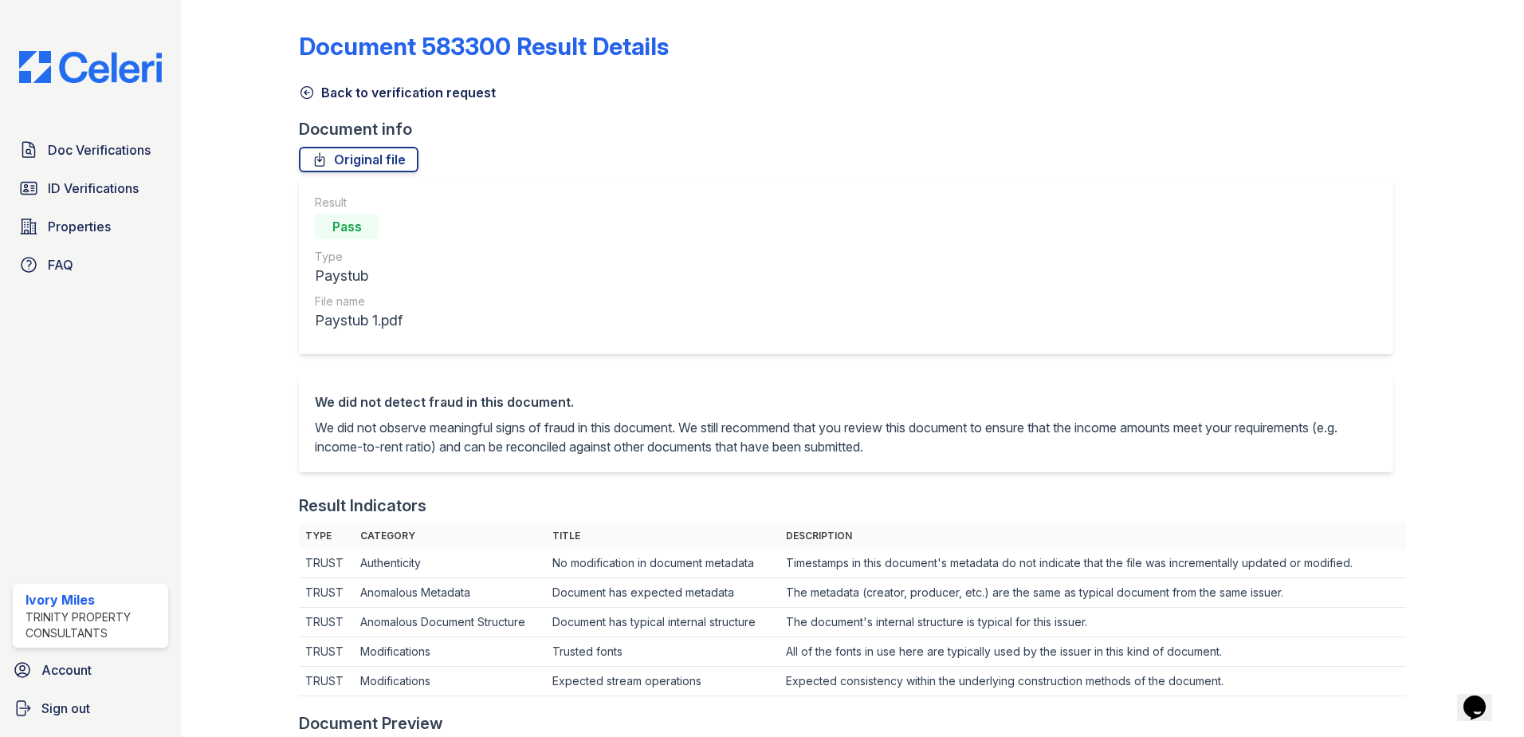
drag, startPoint x: 302, startPoint y: 96, endPoint x: 293, endPoint y: 142, distance: 47.2
click at [302, 96] on icon at bounding box center [307, 92] width 16 height 16
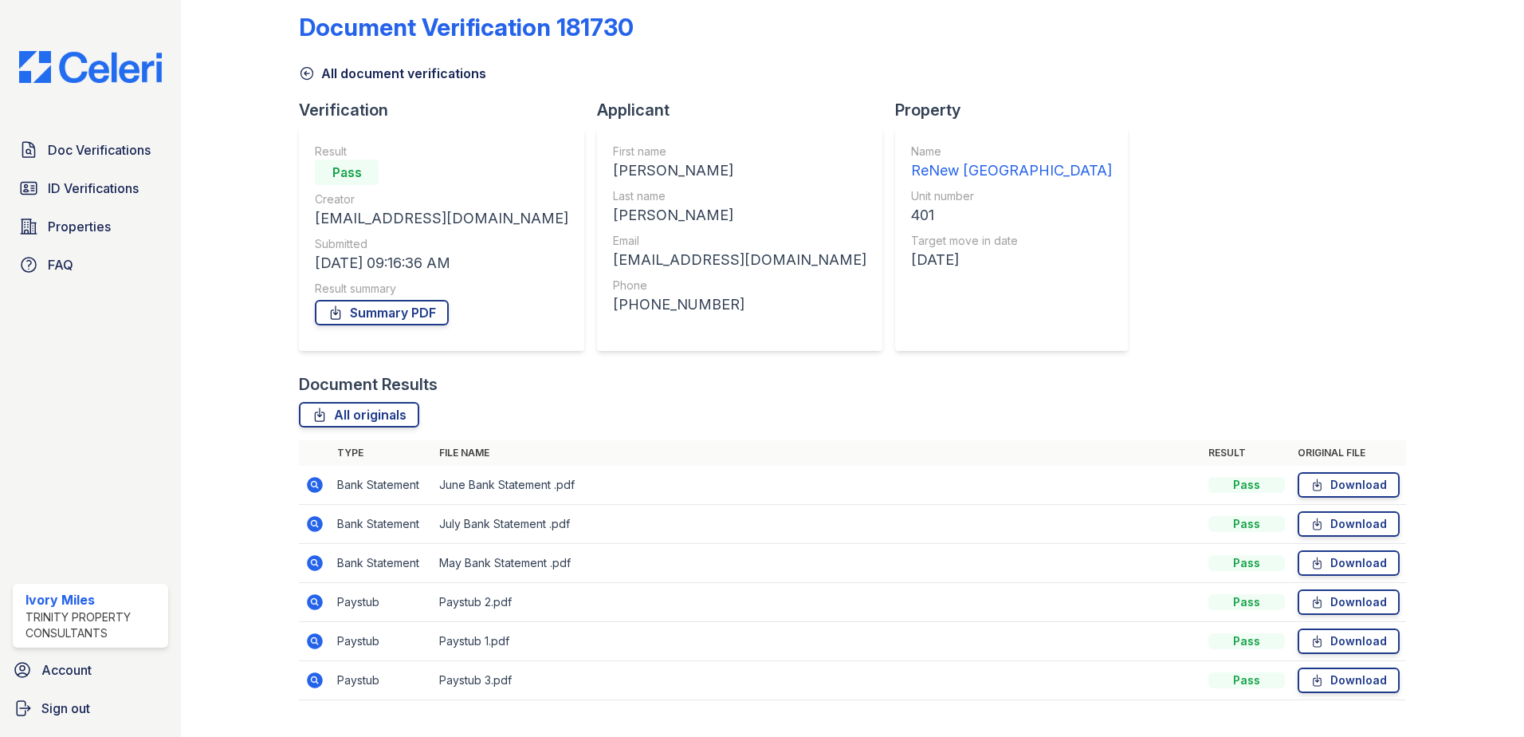
scroll to position [53, 0]
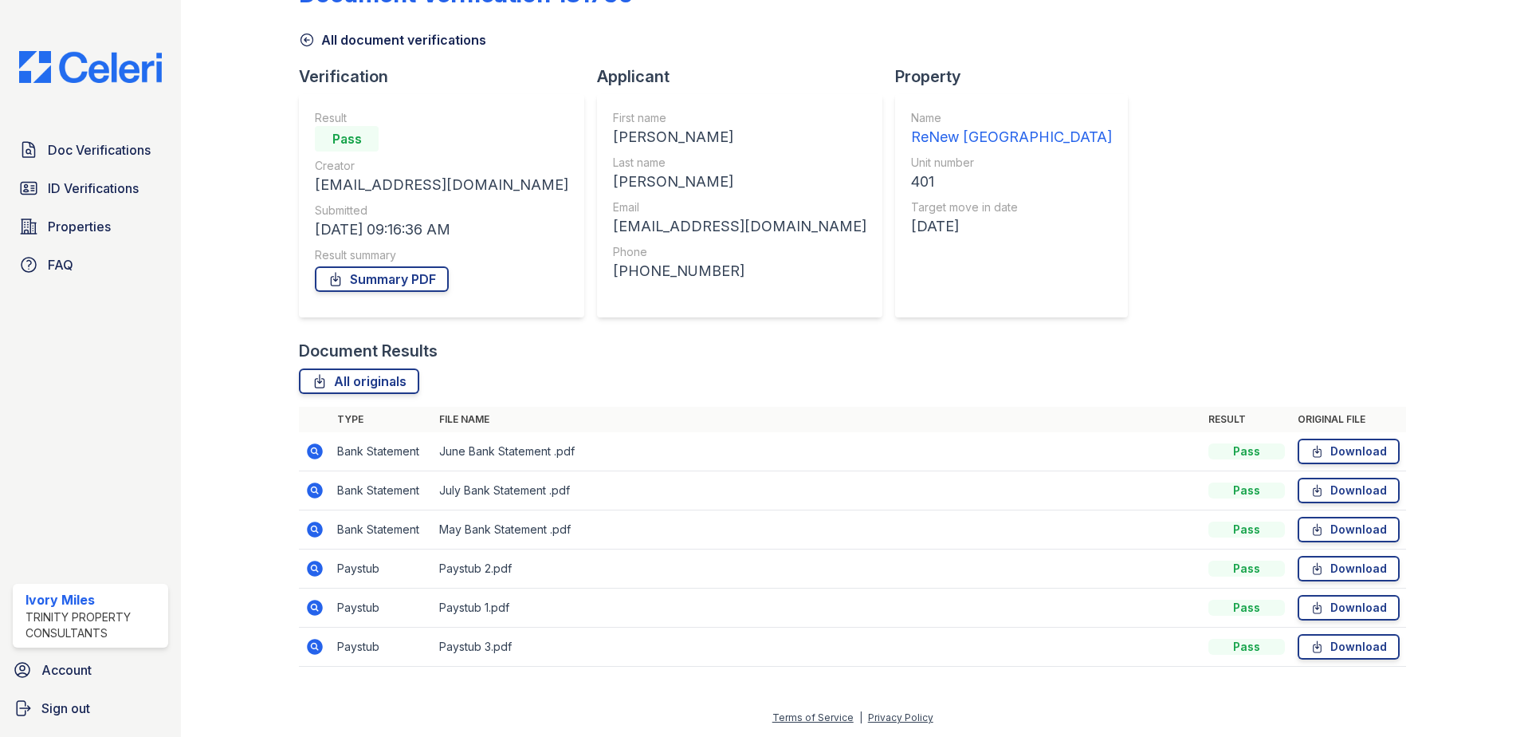
click at [316, 485] on icon at bounding box center [315, 490] width 16 height 16
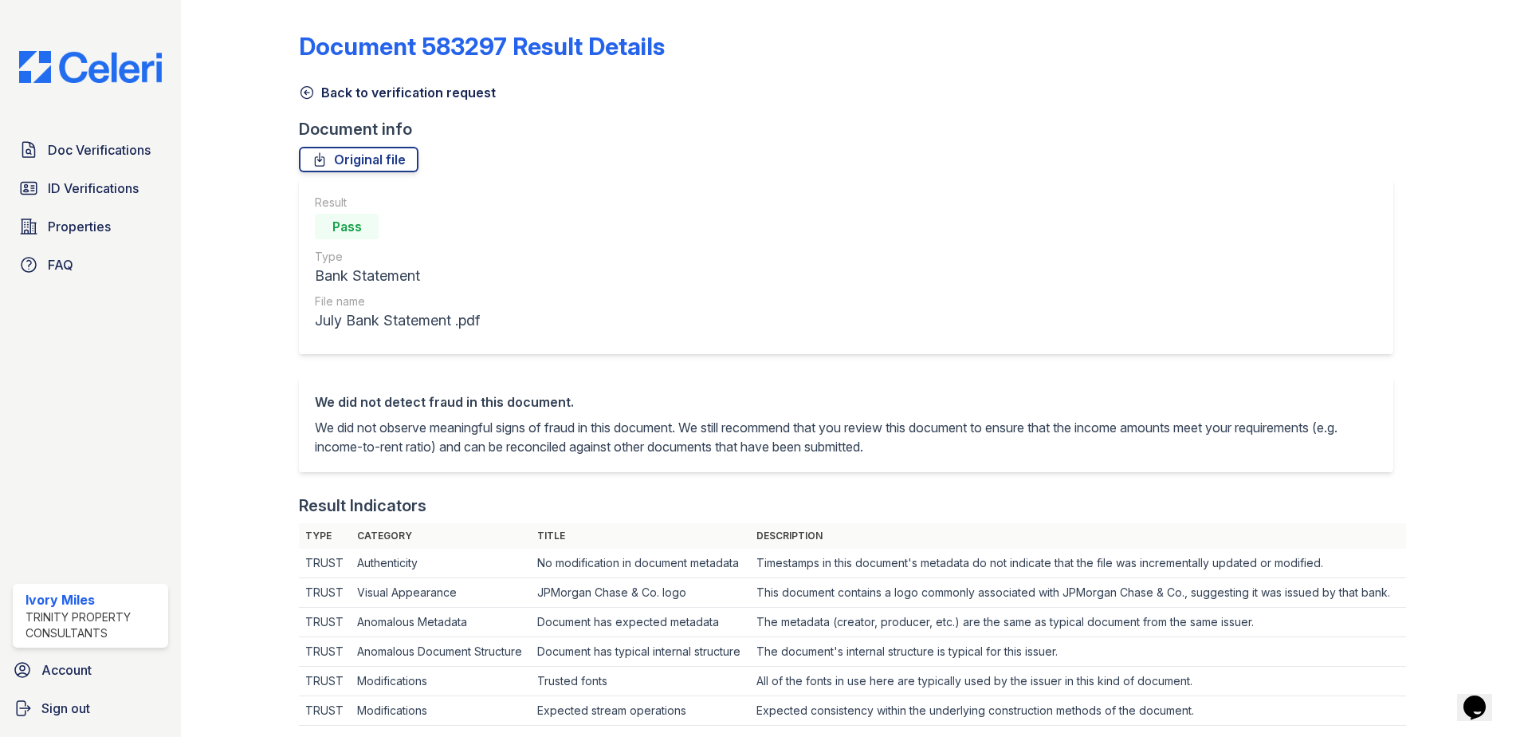
click at [305, 87] on icon at bounding box center [307, 93] width 12 height 12
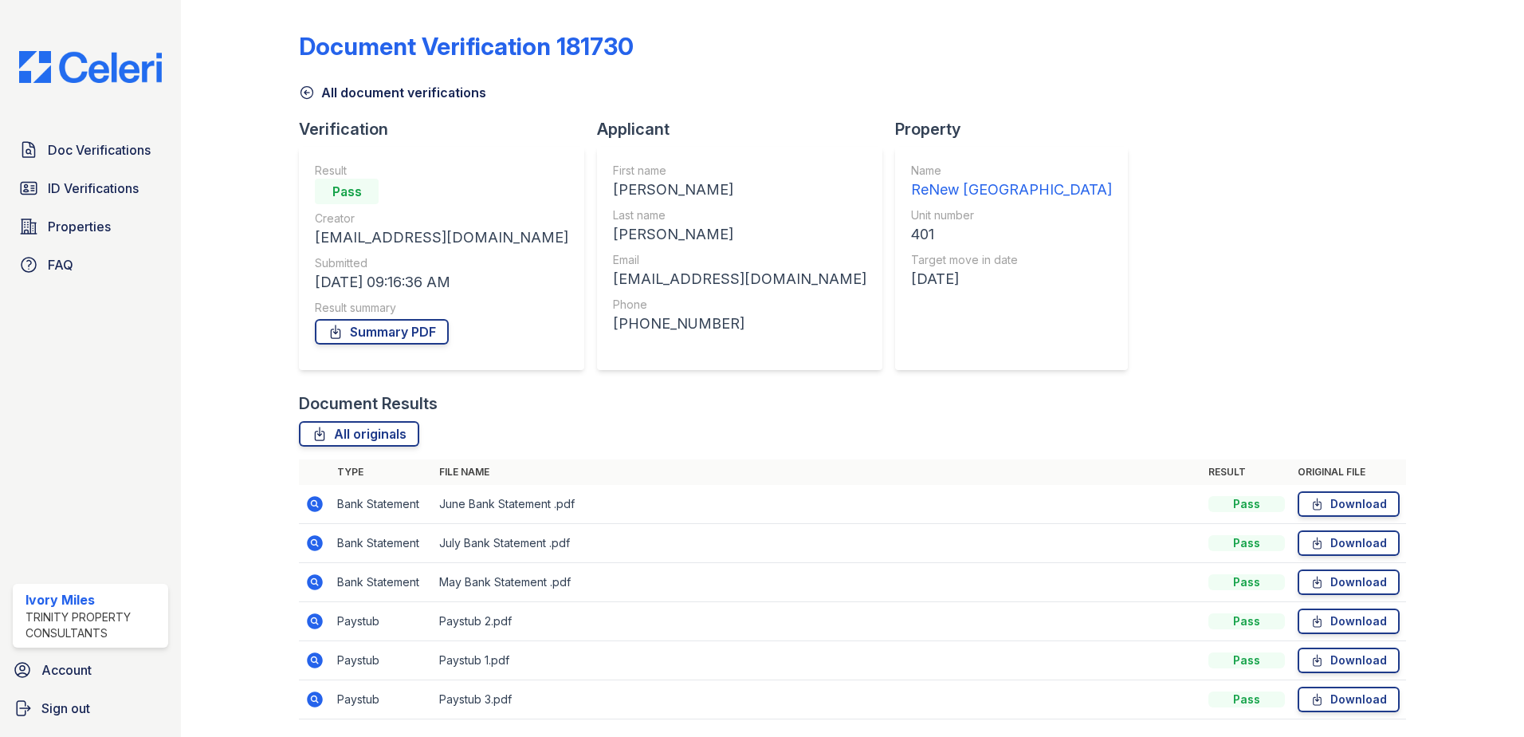
click at [312, 508] on icon at bounding box center [315, 504] width 16 height 16
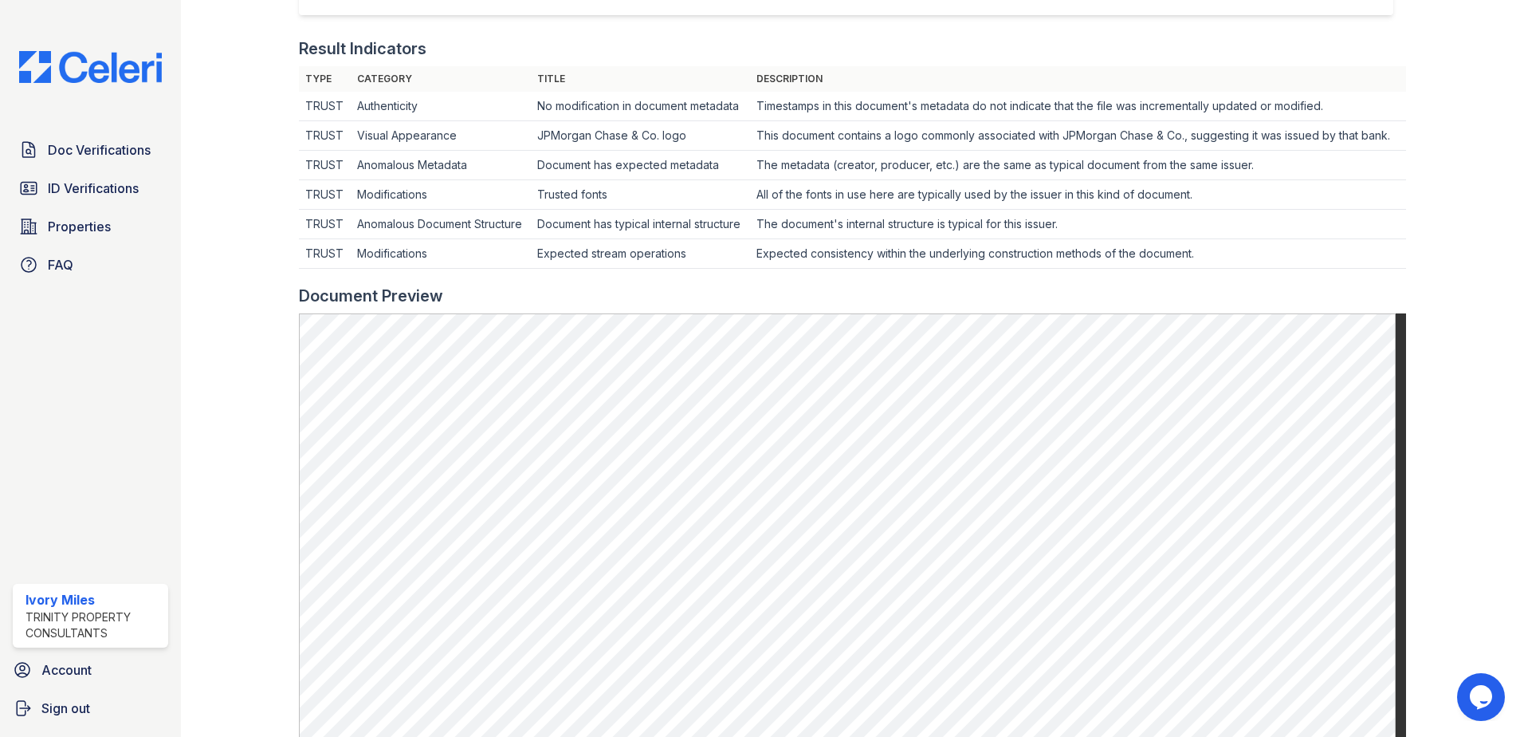
scroll to position [478, 0]
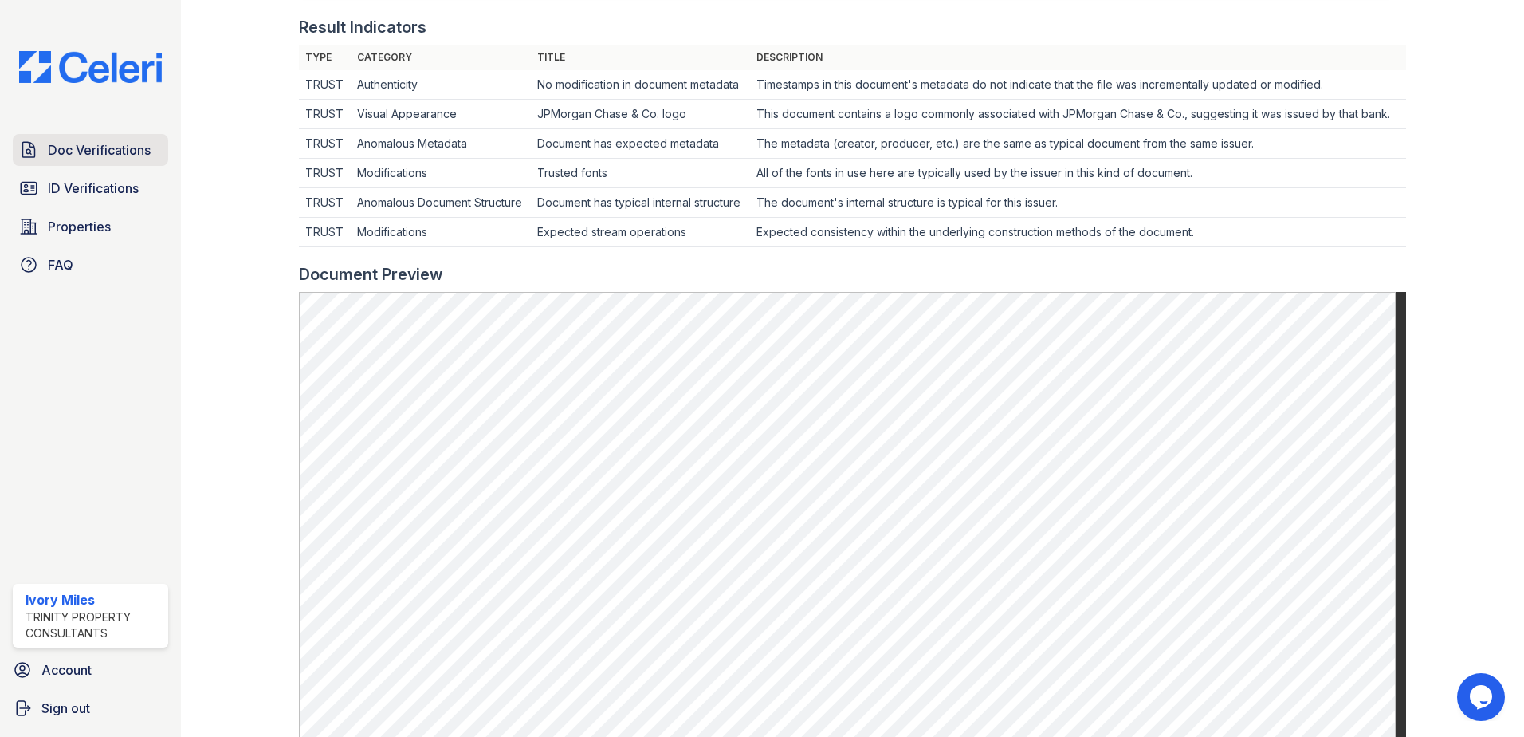
click at [77, 152] on span "Doc Verifications" at bounding box center [99, 149] width 103 height 19
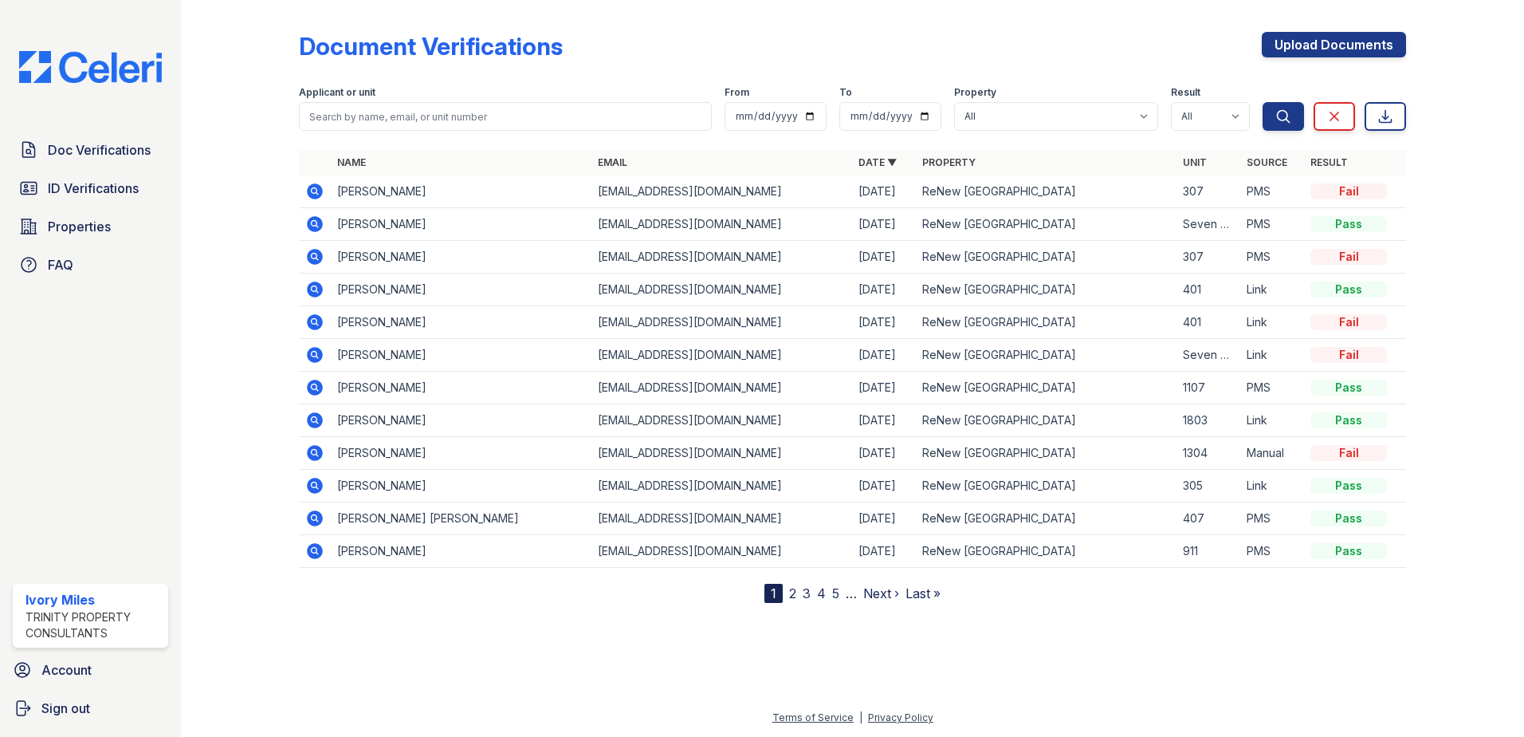
click at [317, 191] on icon at bounding box center [314, 191] width 19 height 19
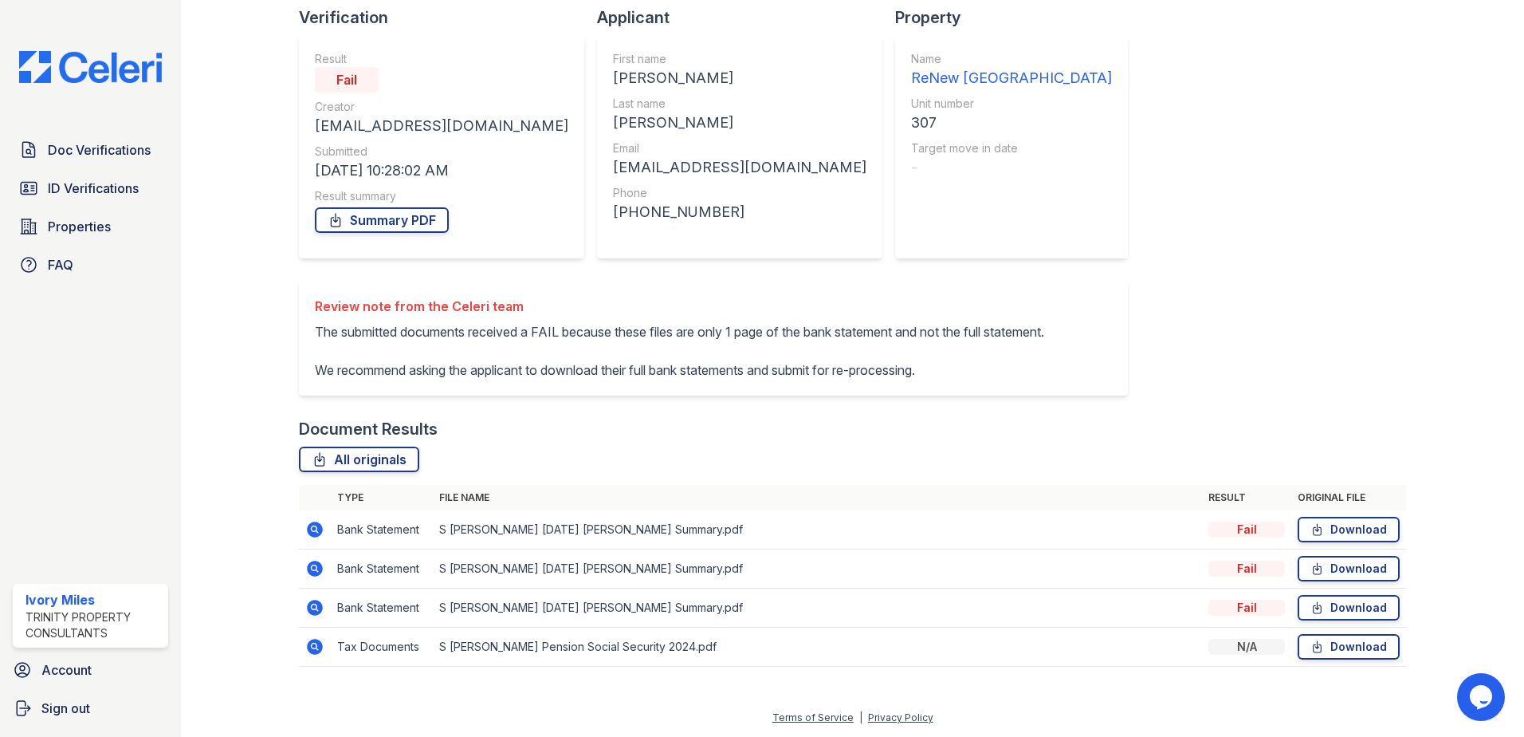
click at [311, 526] on icon at bounding box center [315, 529] width 16 height 16
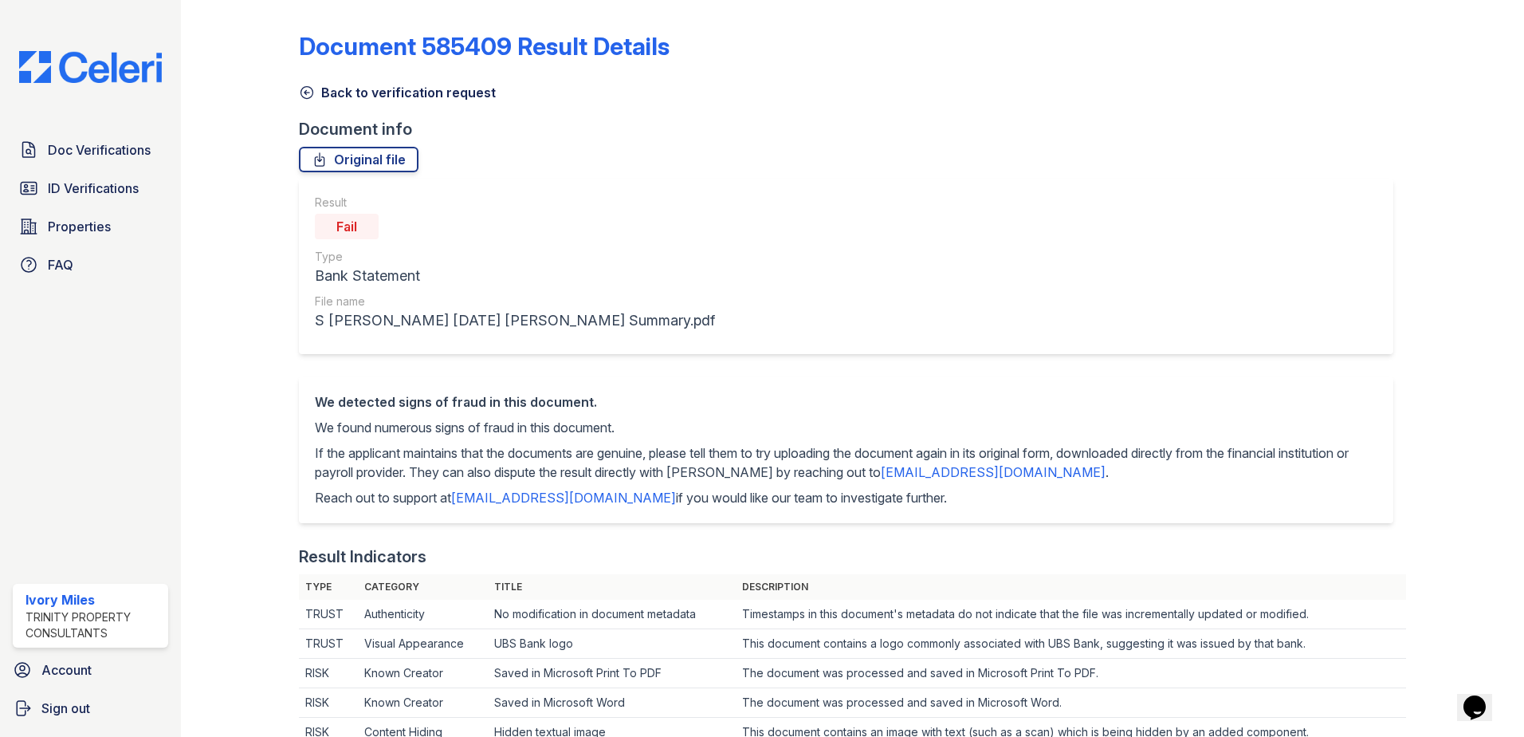
drag, startPoint x: 306, startPoint y: 95, endPoint x: 293, endPoint y: 120, distance: 27.8
click at [306, 95] on icon at bounding box center [307, 92] width 16 height 16
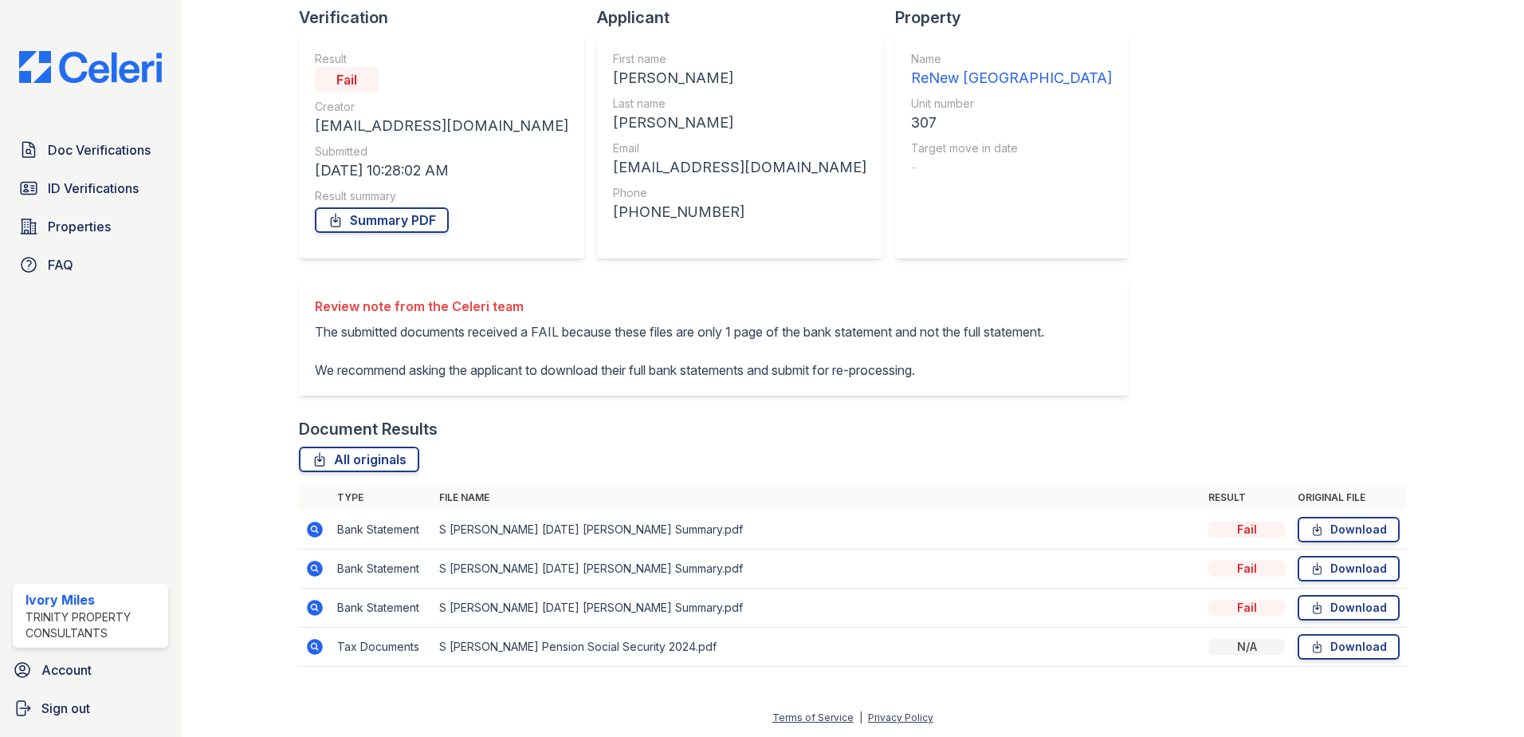
scroll to position [150, 0]
click at [315, 650] on icon at bounding box center [315, 646] width 16 height 16
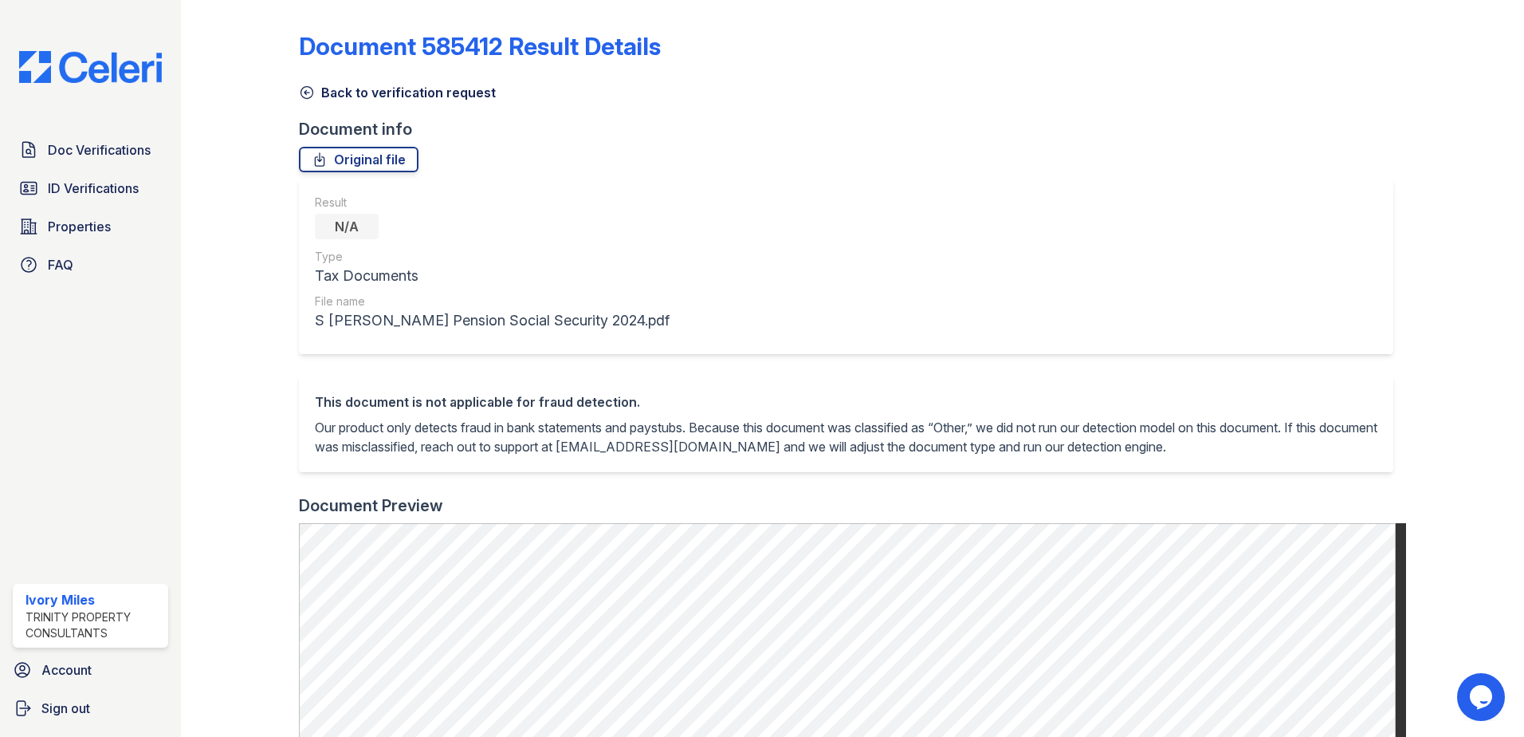
click at [304, 94] on icon at bounding box center [307, 92] width 16 height 16
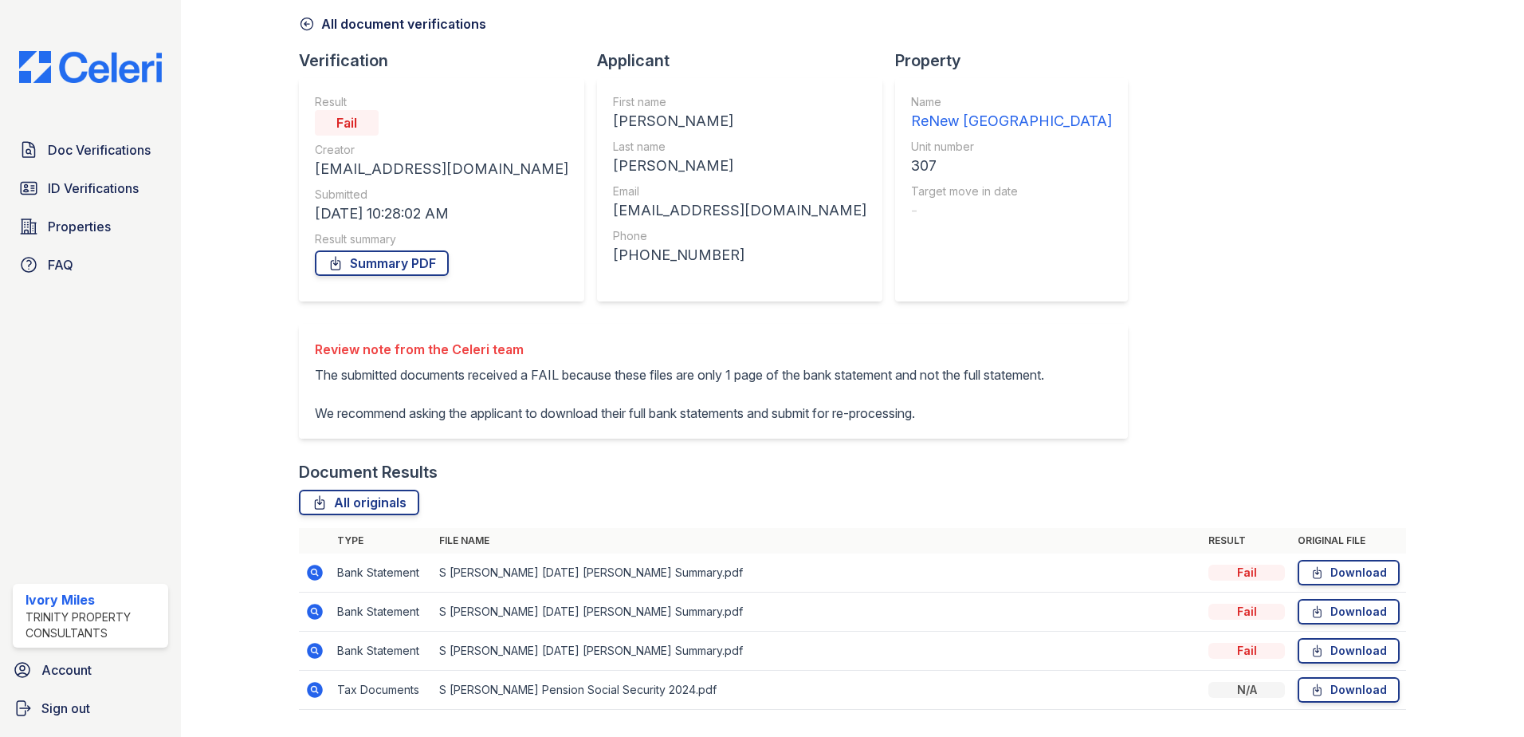
scroll to position [150, 0]
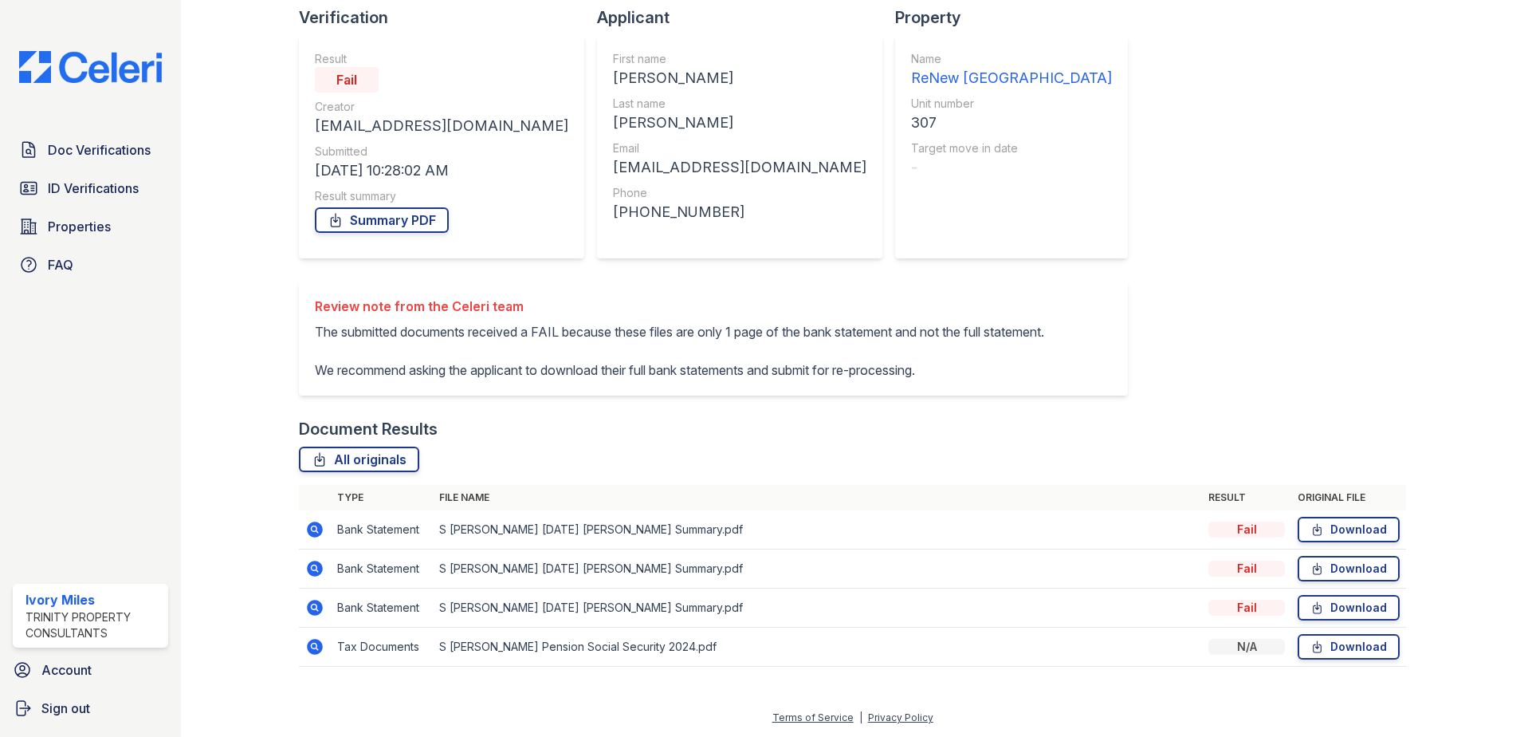
click at [316, 599] on icon at bounding box center [314, 607] width 19 height 19
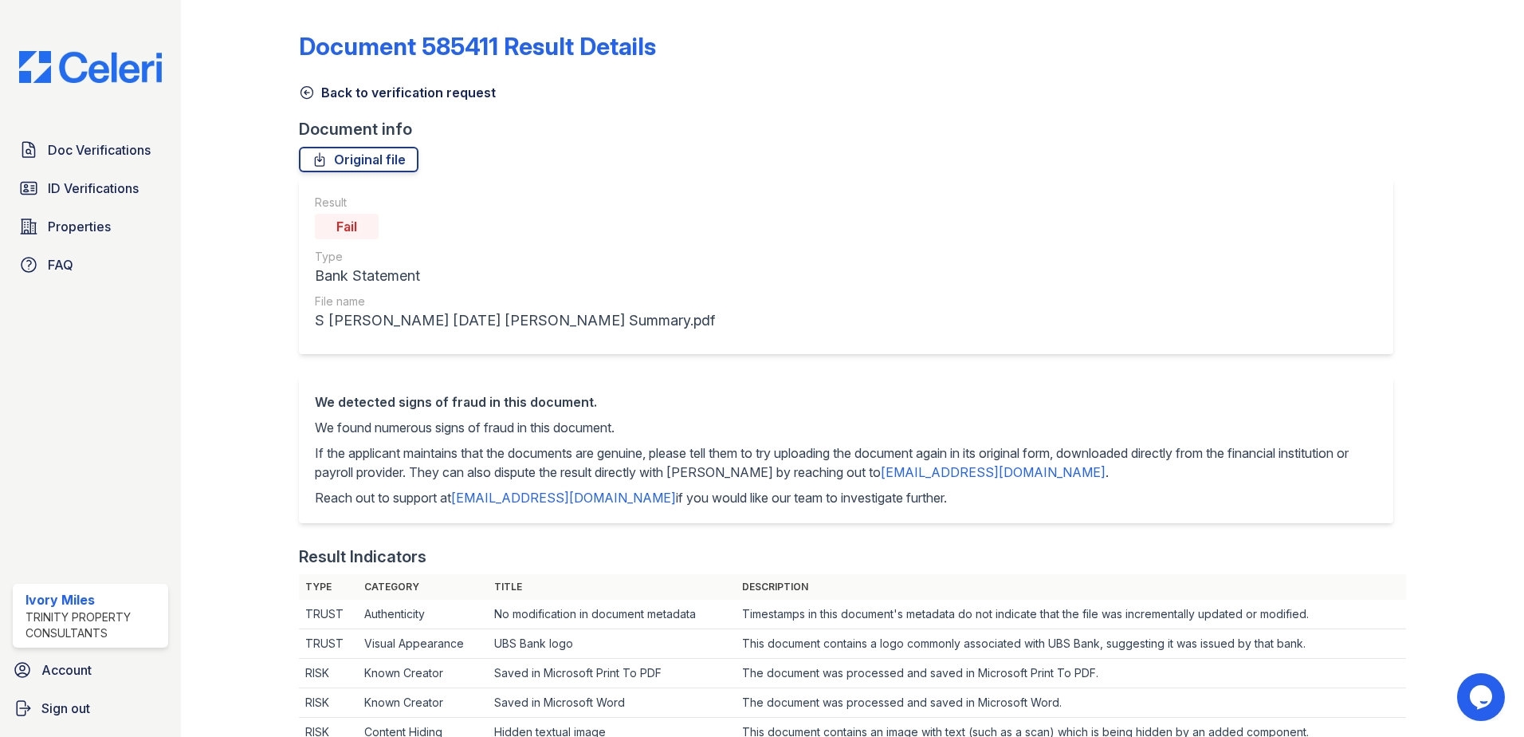
click at [301, 98] on icon at bounding box center [307, 92] width 16 height 16
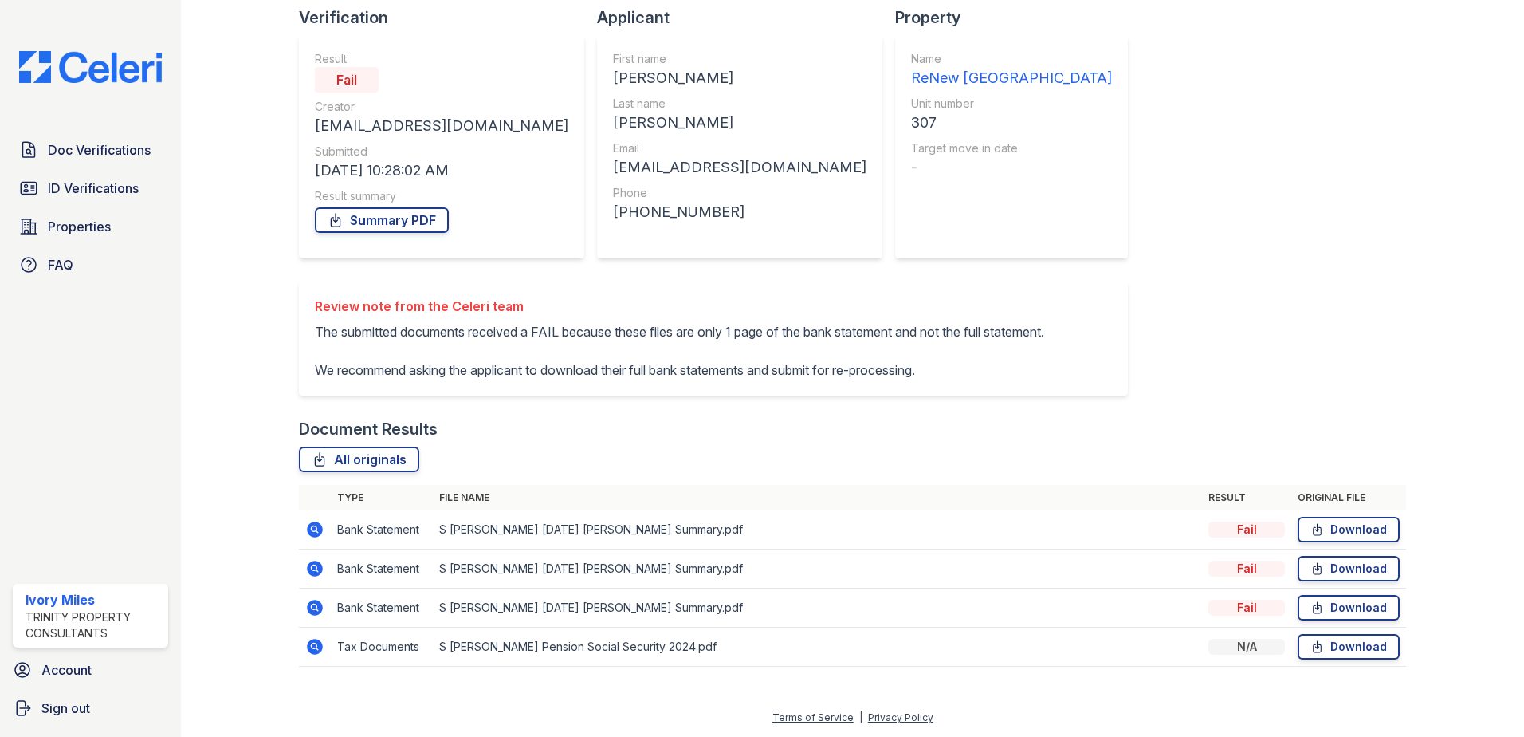
scroll to position [150, 0]
click at [316, 608] on icon at bounding box center [314, 607] width 19 height 19
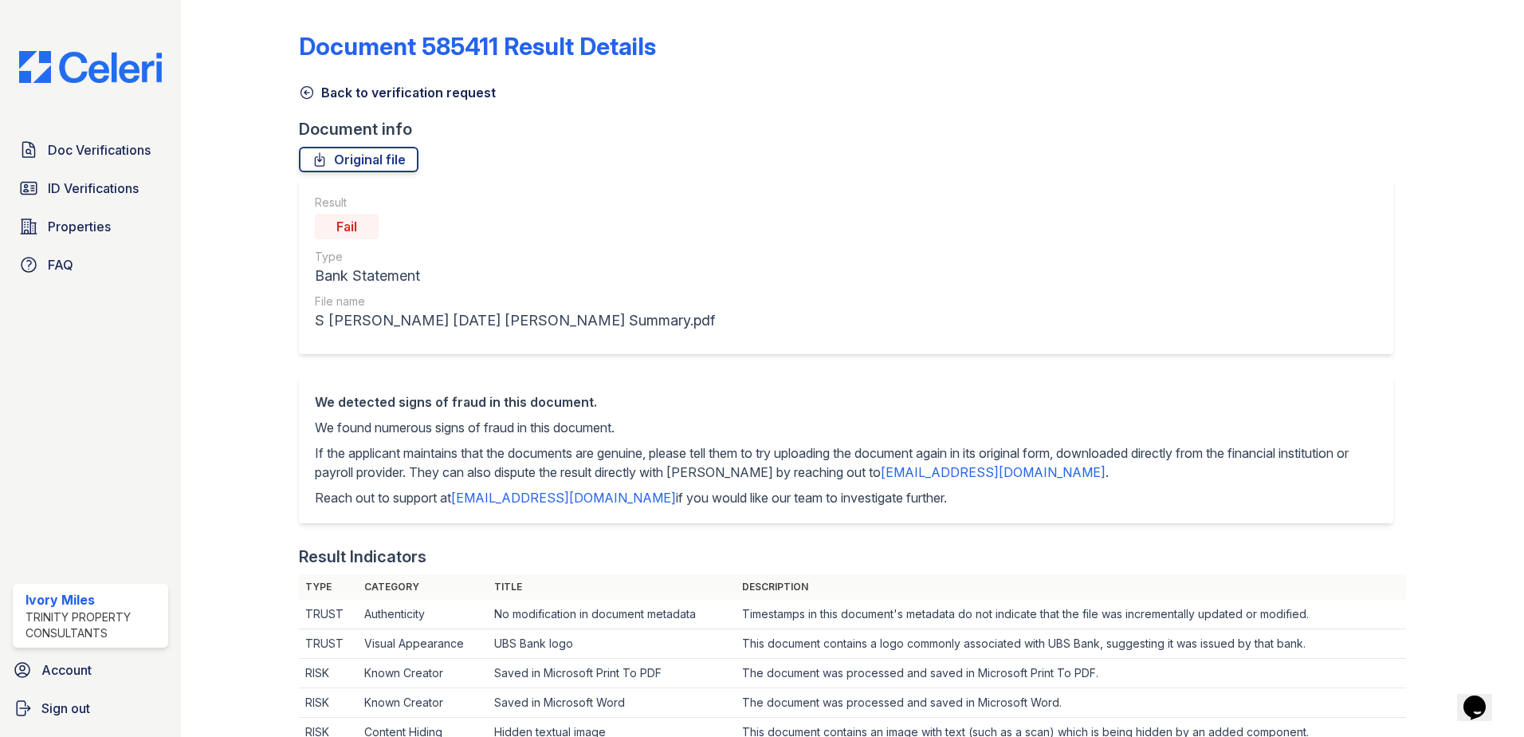
click at [299, 88] on icon at bounding box center [307, 92] width 16 height 16
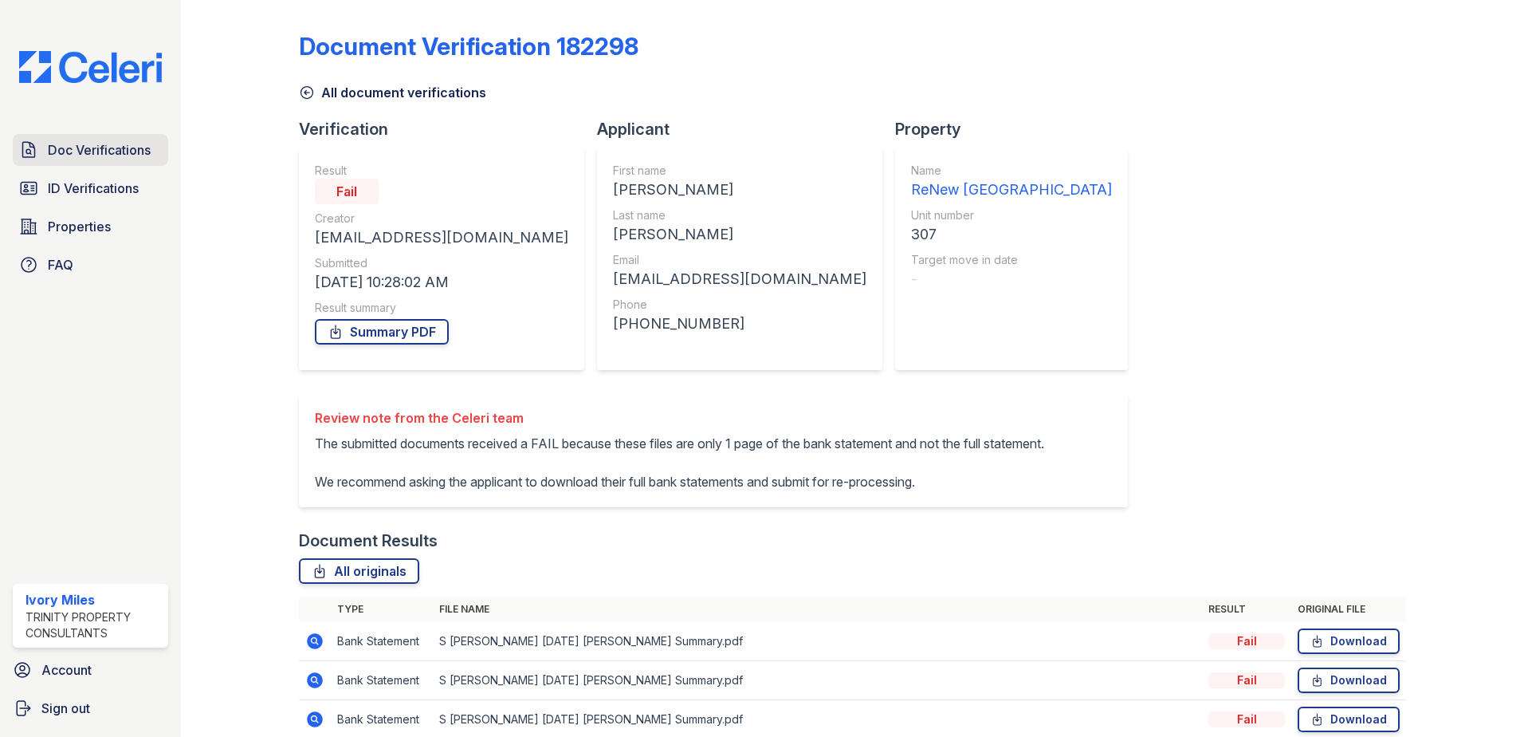
click at [86, 146] on span "Doc Verifications" at bounding box center [99, 149] width 103 height 19
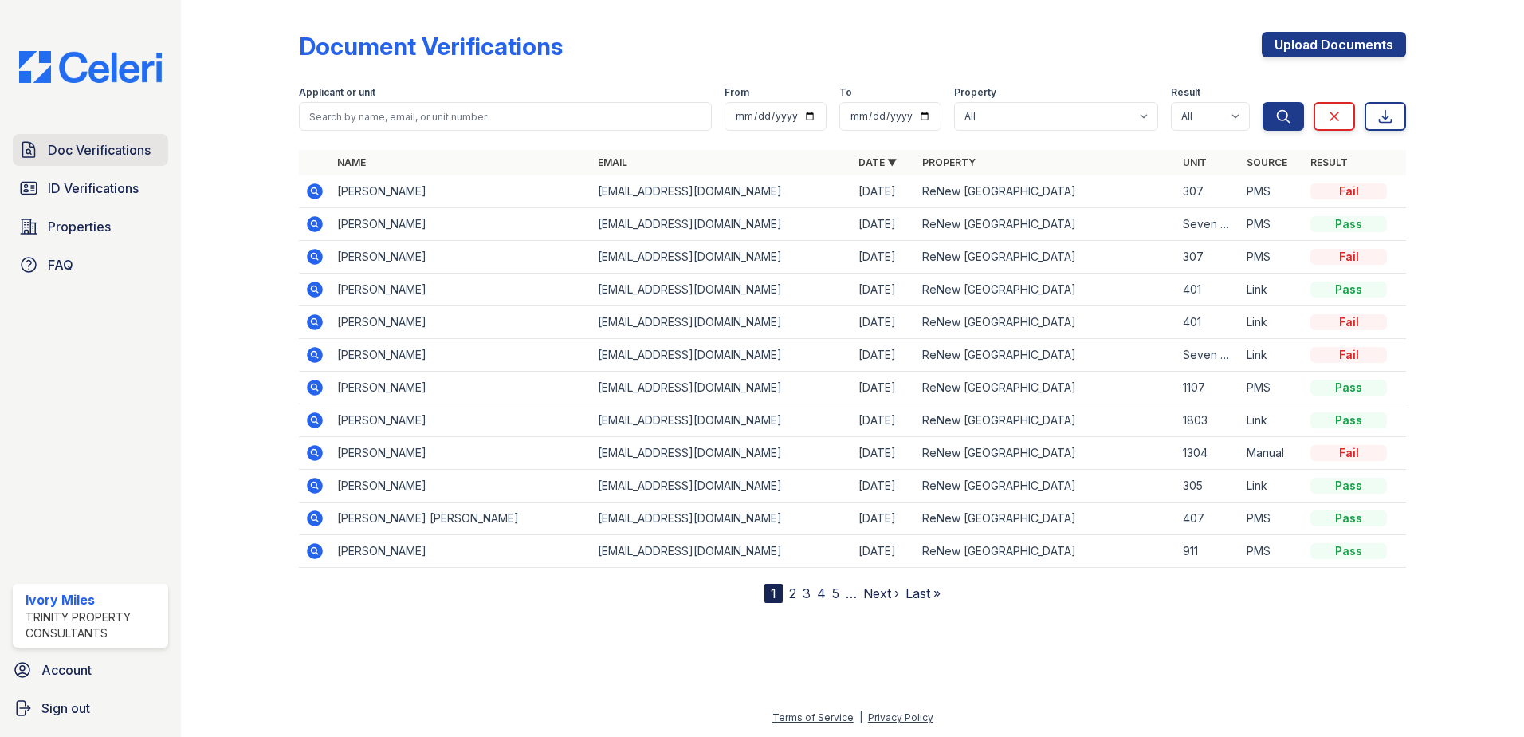
click at [37, 144] on icon at bounding box center [28, 149] width 19 height 19
click at [136, 150] on span "Doc Verifications" at bounding box center [99, 149] width 103 height 19
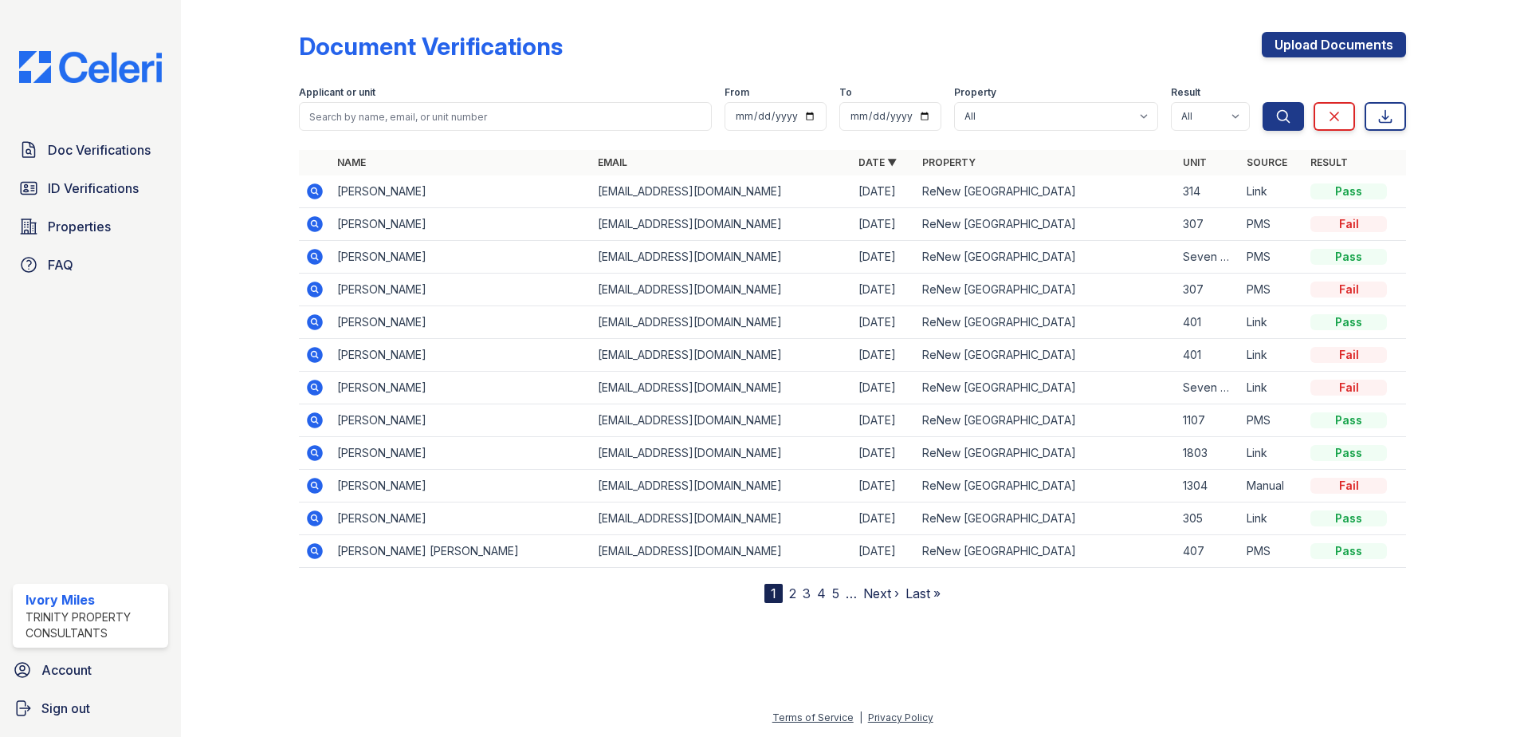
click at [86, 167] on div "Doc Verifications ID Verifications Properties FAQ" at bounding box center [90, 207] width 168 height 147
click at [81, 155] on span "Doc Verifications" at bounding box center [99, 149] width 103 height 19
click at [791, 597] on link "2" at bounding box center [792, 593] width 7 height 16
click at [803, 595] on link "1" at bounding box center [802, 593] width 6 height 16
click at [109, 153] on span "Doc Verifications" at bounding box center [99, 149] width 103 height 19
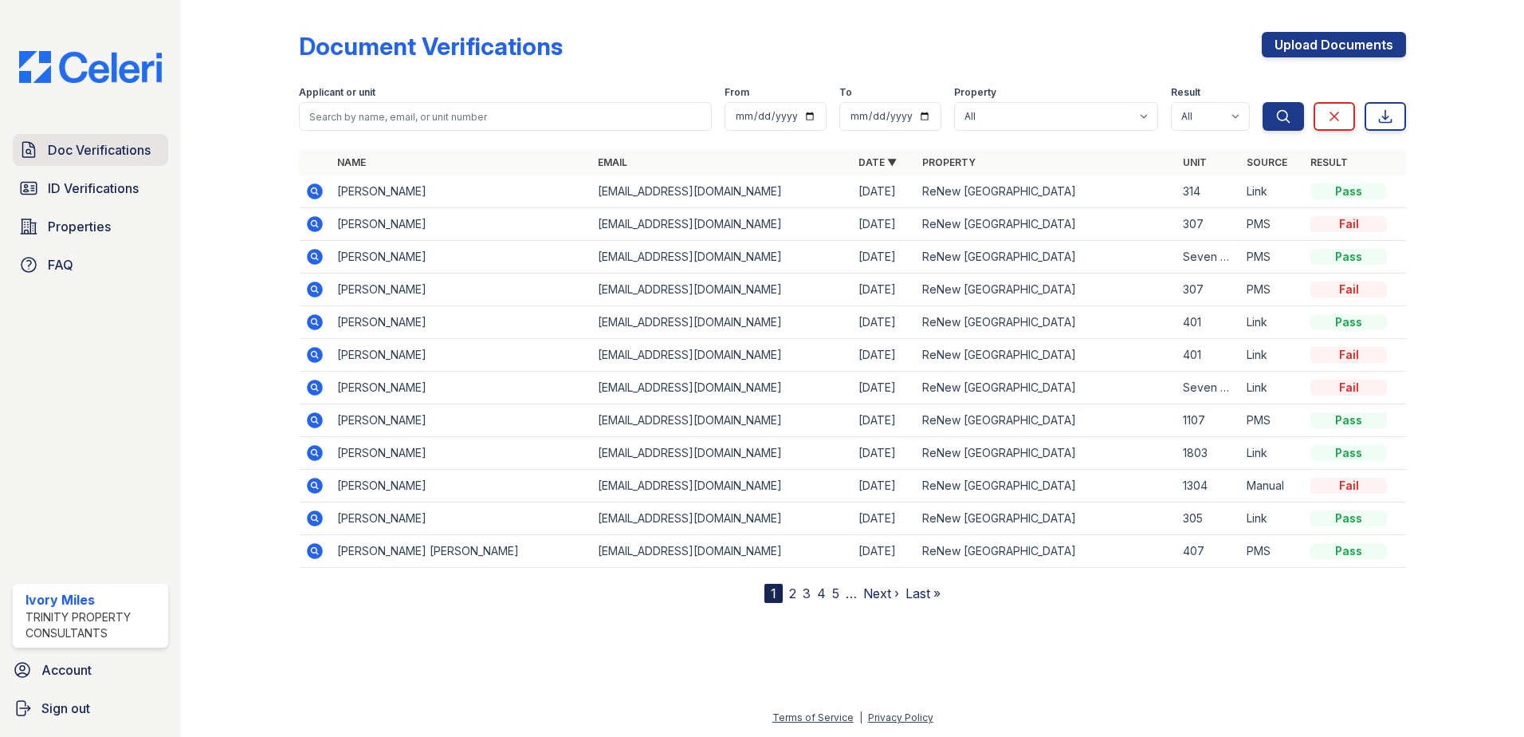
click at [106, 152] on span "Doc Verifications" at bounding box center [99, 149] width 103 height 19
click at [100, 155] on span "Doc Verifications" at bounding box center [99, 149] width 103 height 19
click at [101, 155] on span "Doc Verifications" at bounding box center [99, 149] width 103 height 19
click at [80, 187] on span "ID Verifications" at bounding box center [93, 188] width 91 height 19
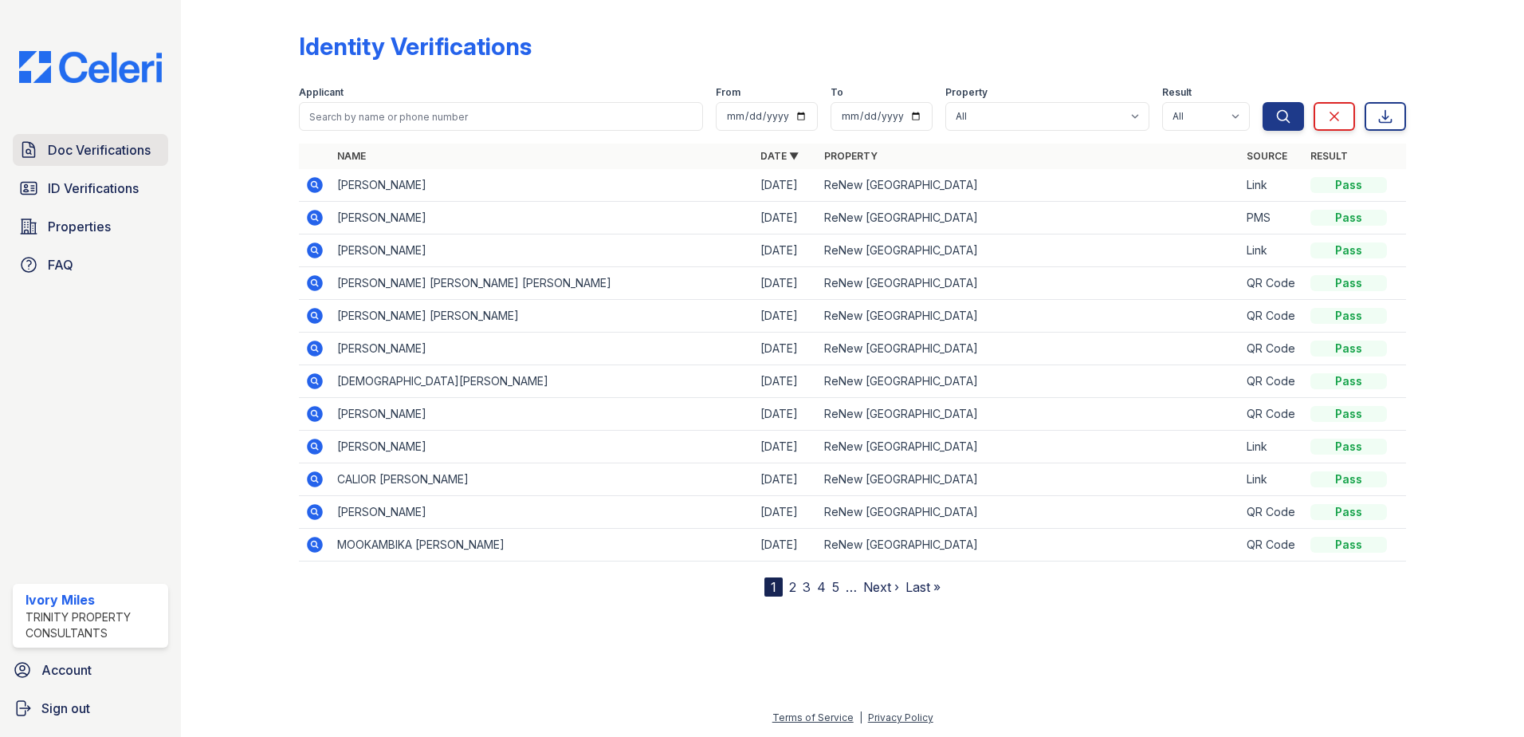
click at [81, 147] on span "Doc Verifications" at bounding box center [99, 149] width 103 height 19
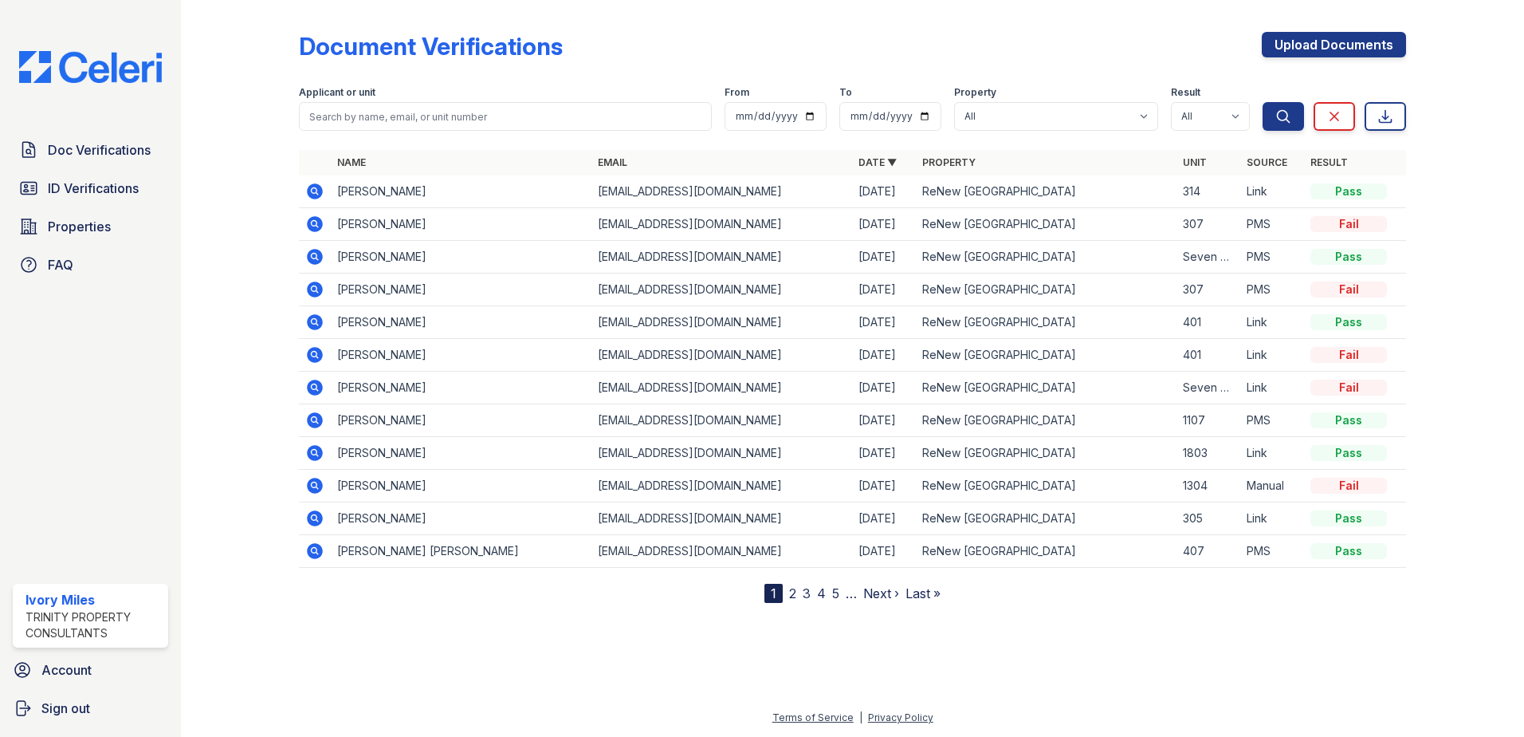
click at [81, 147] on span "Doc Verifications" at bounding box center [99, 149] width 103 height 19
click at [92, 147] on span "Doc Verifications" at bounding box center [99, 149] width 103 height 19
click at [316, 195] on icon at bounding box center [315, 191] width 16 height 16
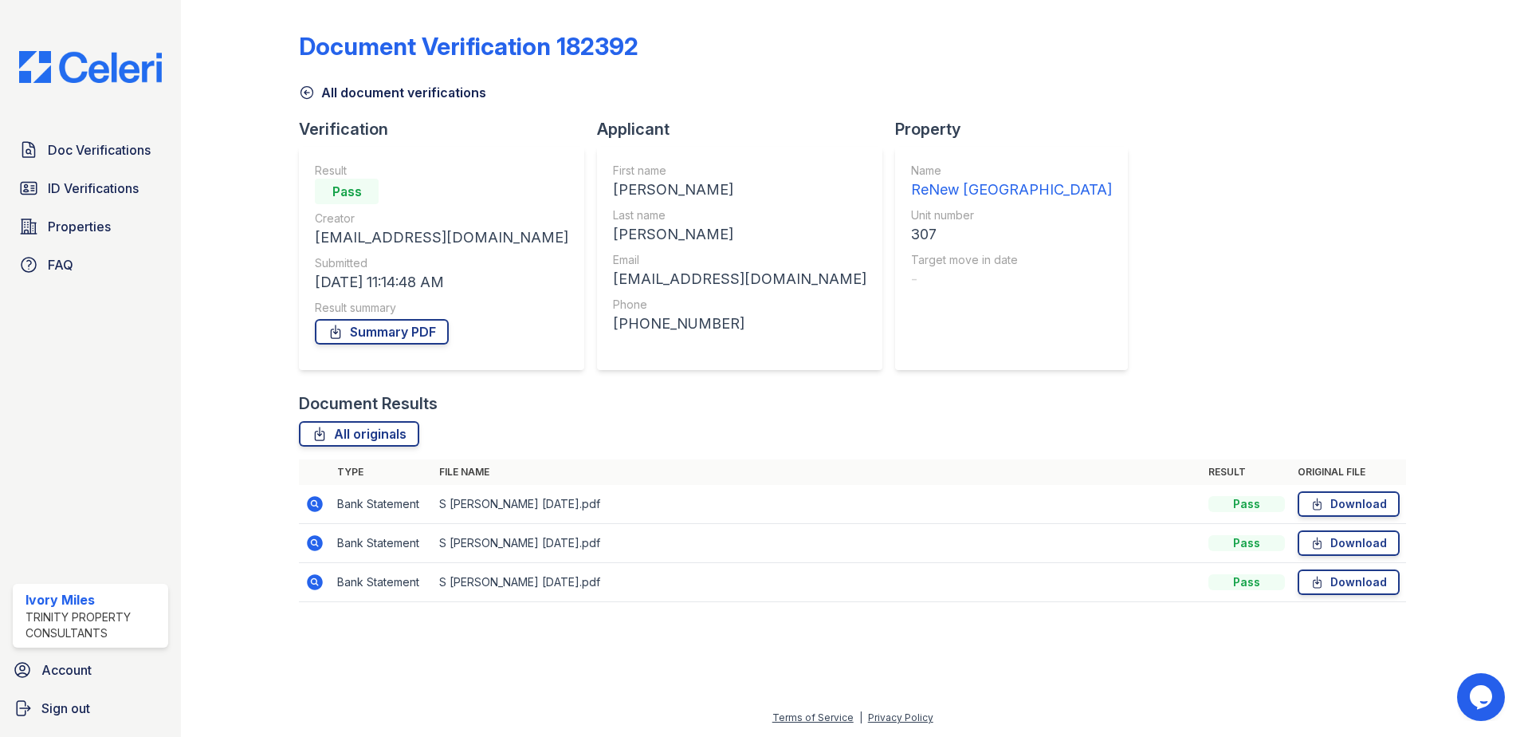
click at [308, 501] on icon at bounding box center [315, 504] width 16 height 16
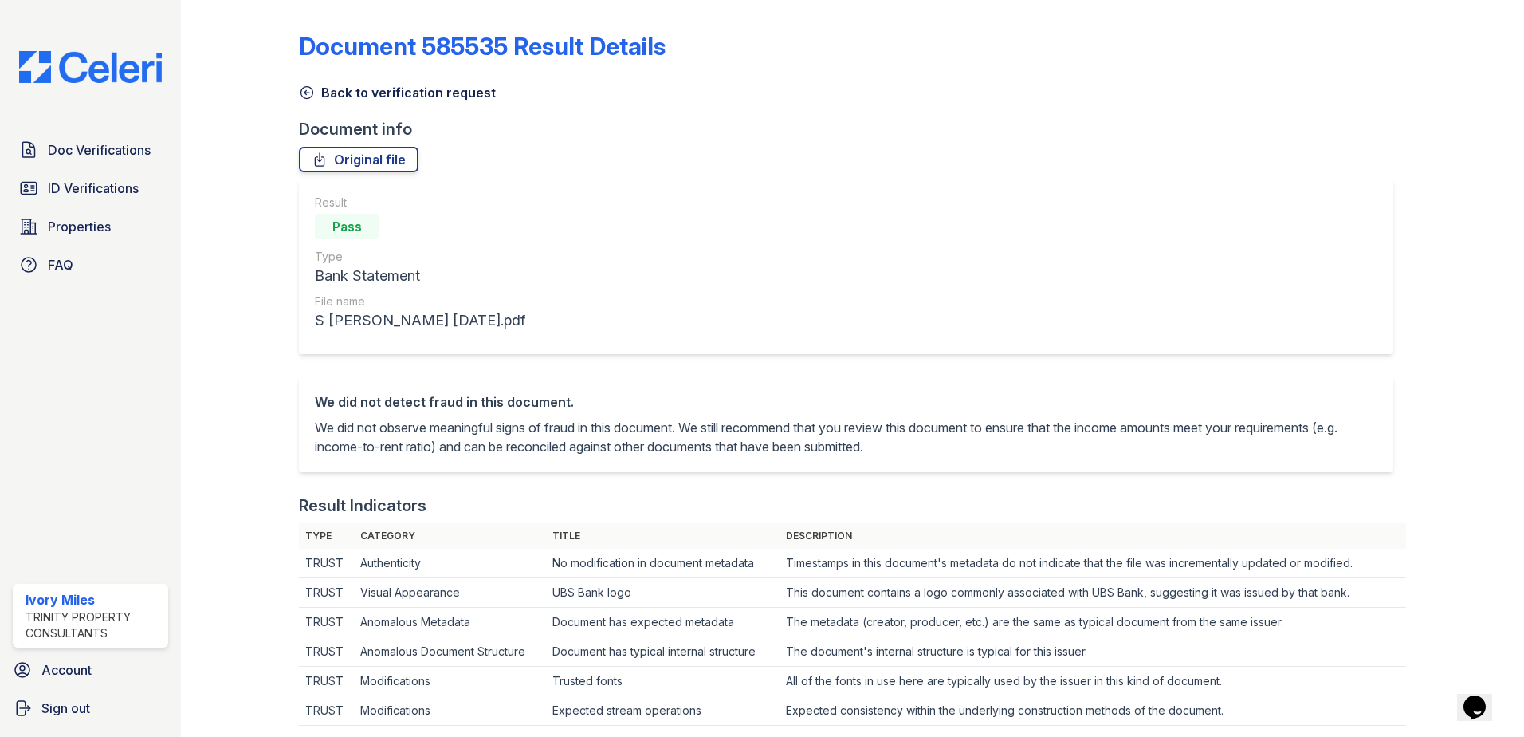
click at [301, 99] on icon at bounding box center [307, 92] width 16 height 16
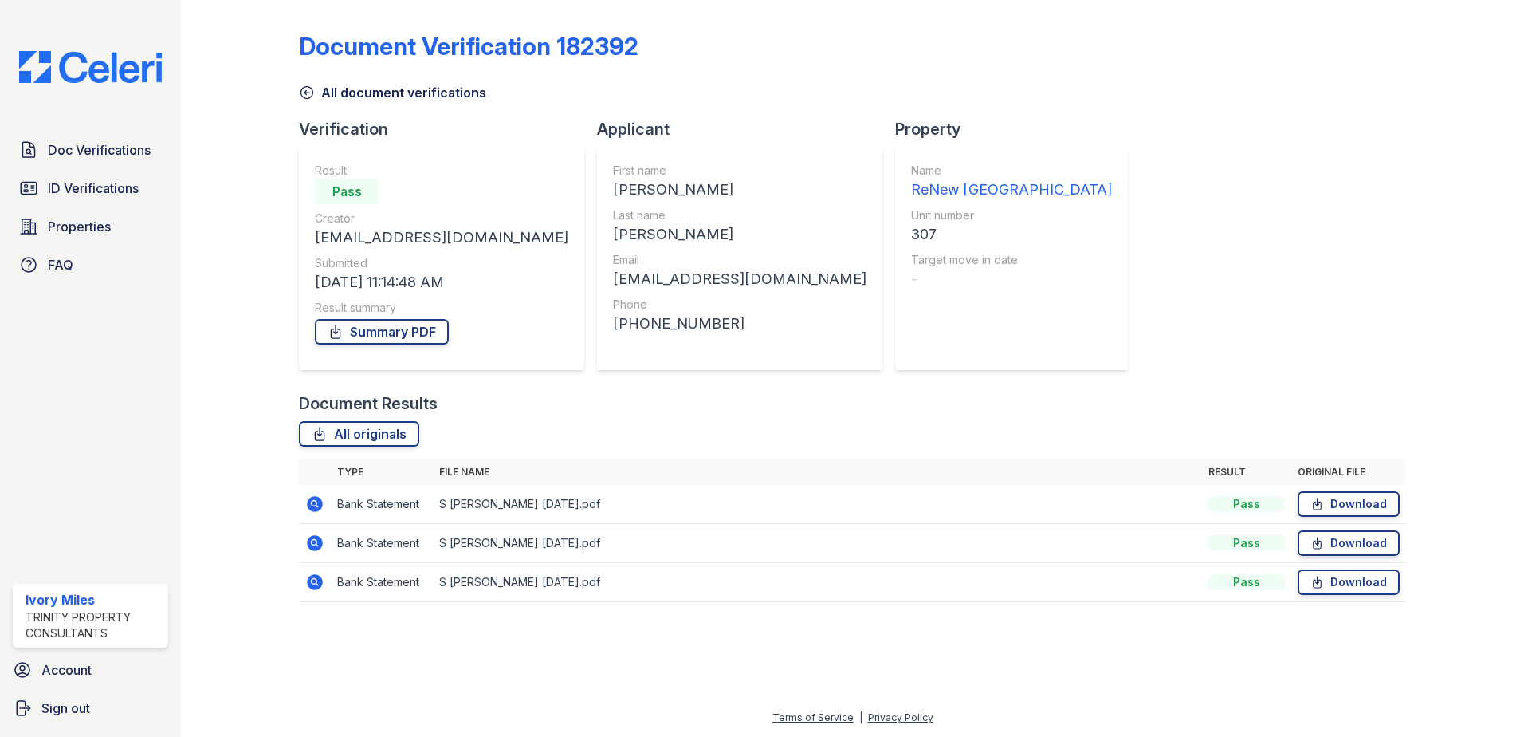
click at [309, 505] on icon at bounding box center [315, 504] width 16 height 16
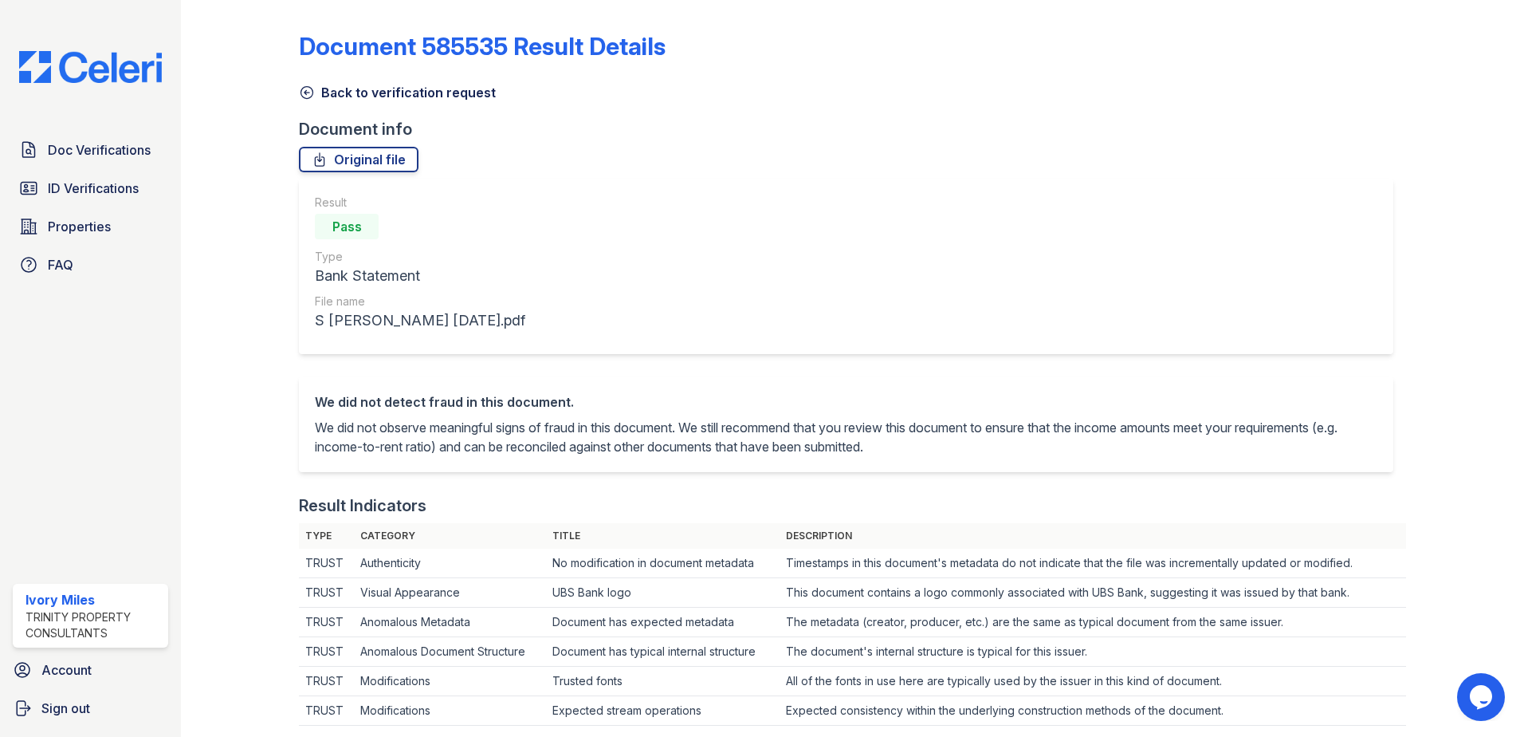
click at [304, 92] on icon at bounding box center [307, 92] width 16 height 16
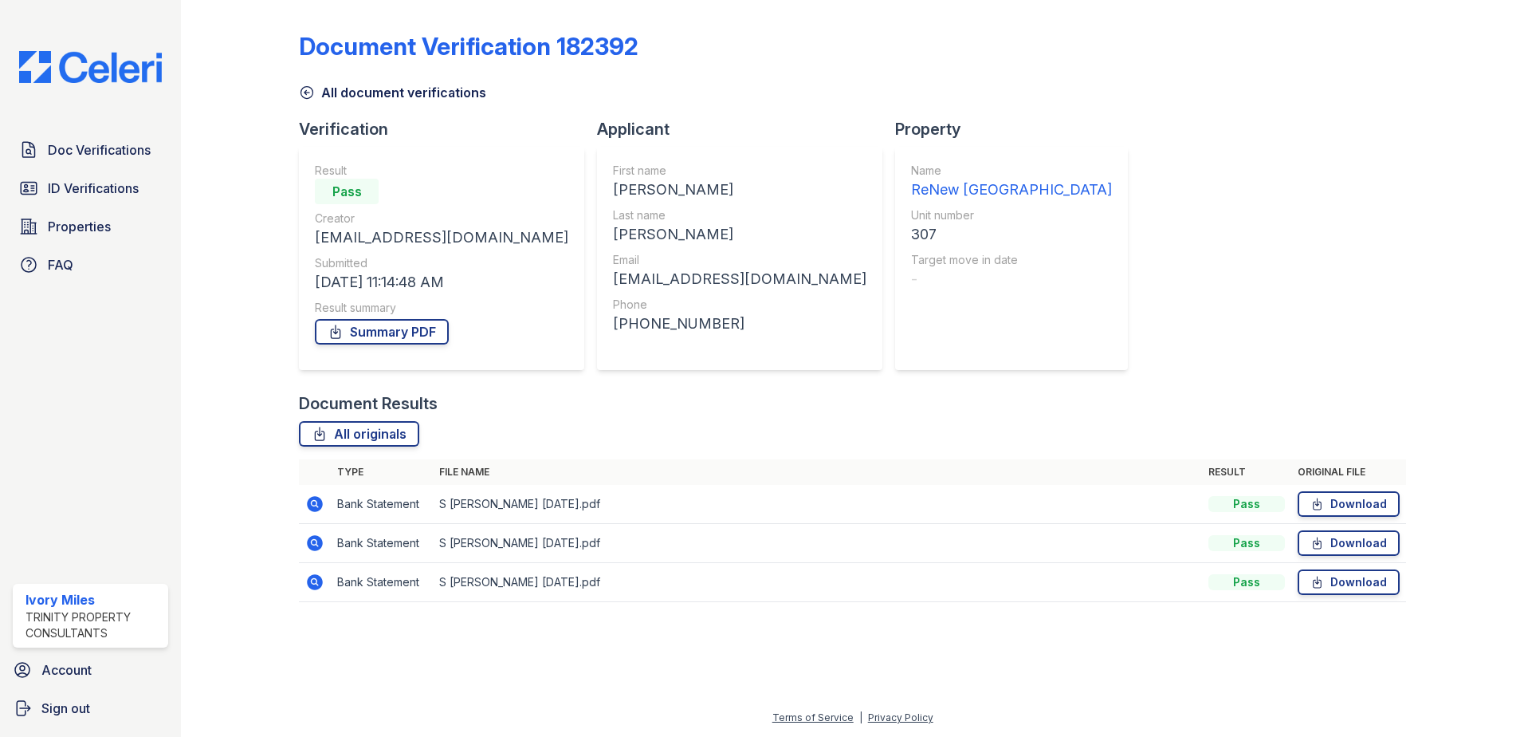
click at [319, 543] on icon at bounding box center [315, 543] width 16 height 16
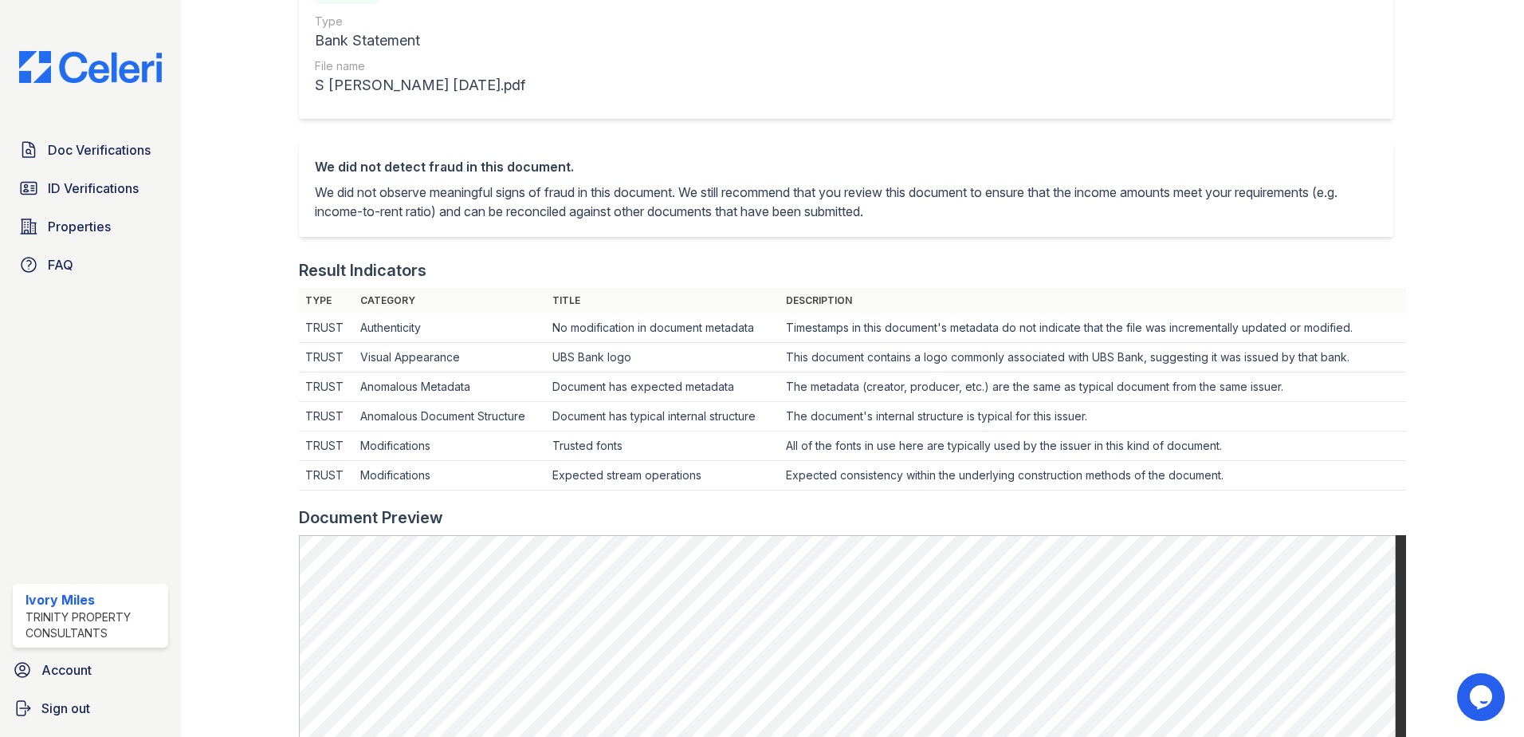
scroll to position [27, 0]
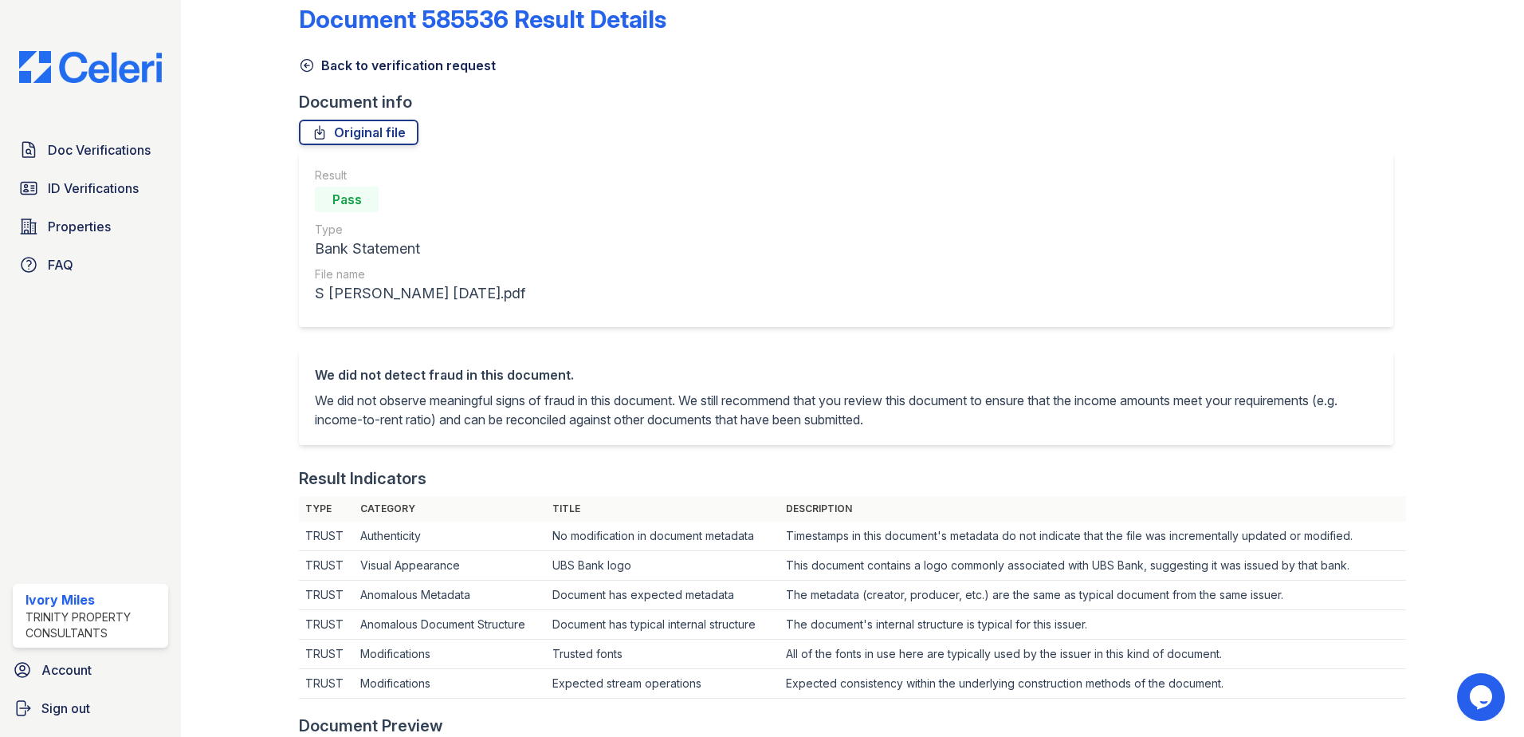
click at [301, 62] on icon at bounding box center [307, 66] width 12 height 12
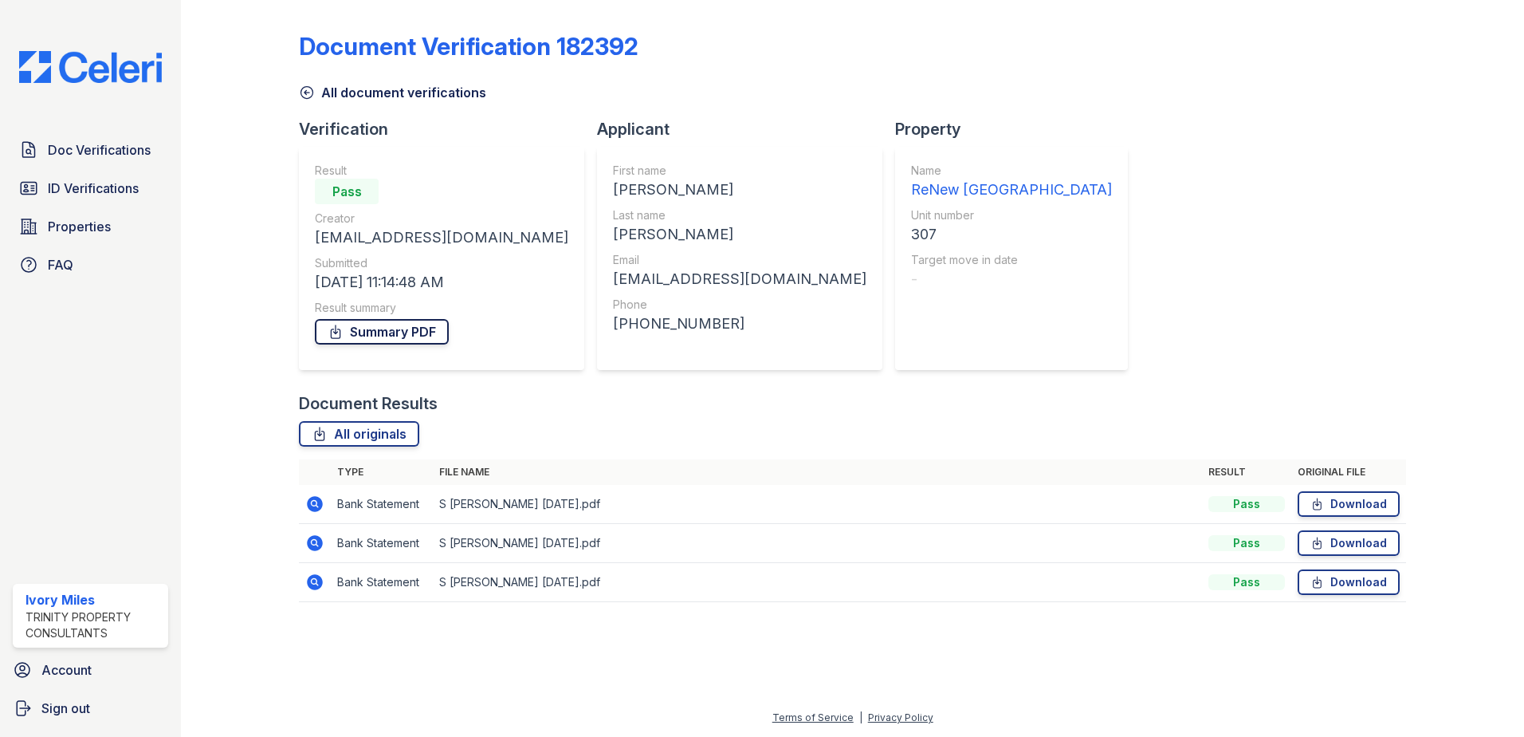
click at [380, 338] on link "Summary PDF" at bounding box center [382, 332] width 134 height 26
click at [114, 166] on div "Doc Verifications ID Verifications Properties FAQ" at bounding box center [90, 207] width 168 height 147
click at [110, 157] on span "Doc Verifications" at bounding box center [99, 149] width 103 height 19
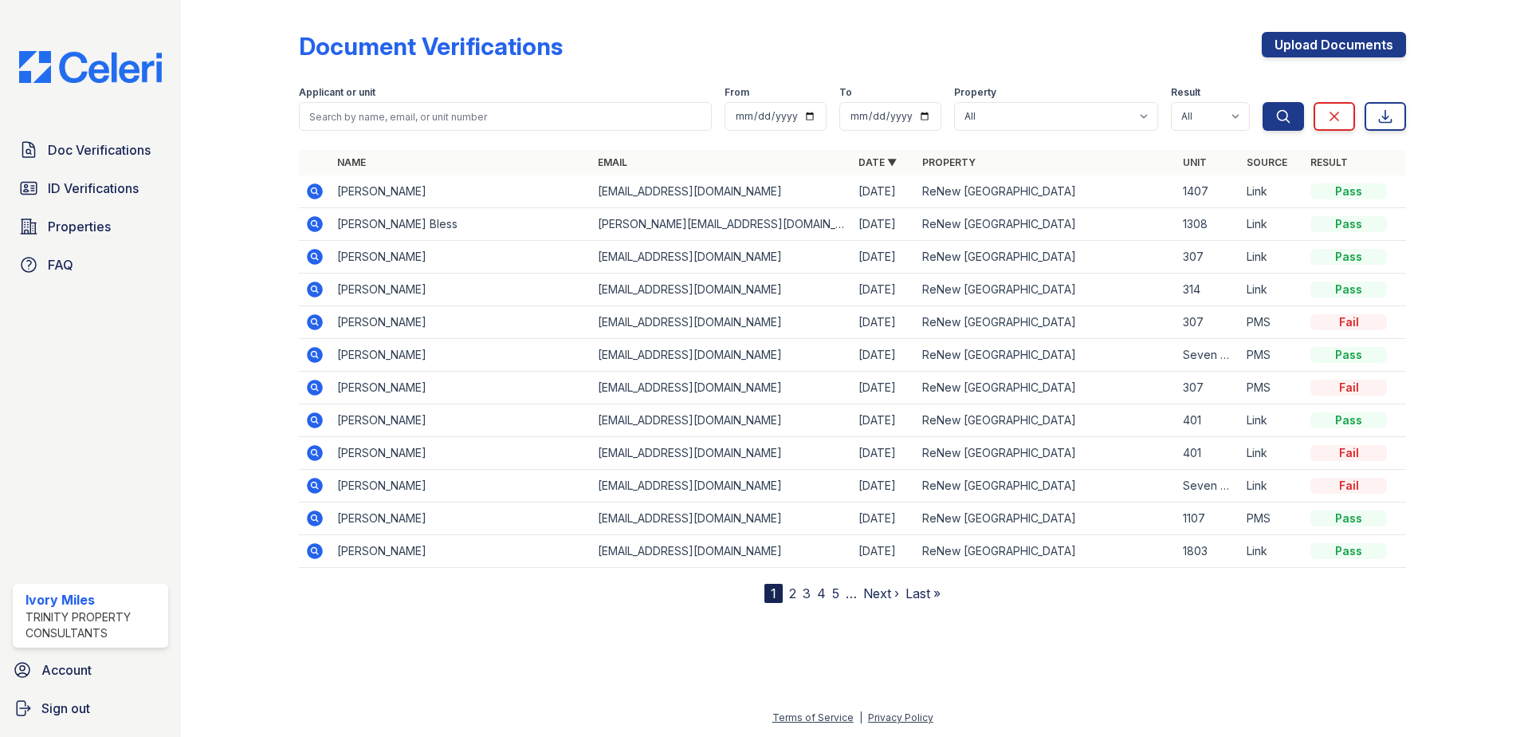
click at [315, 188] on icon at bounding box center [314, 191] width 19 height 19
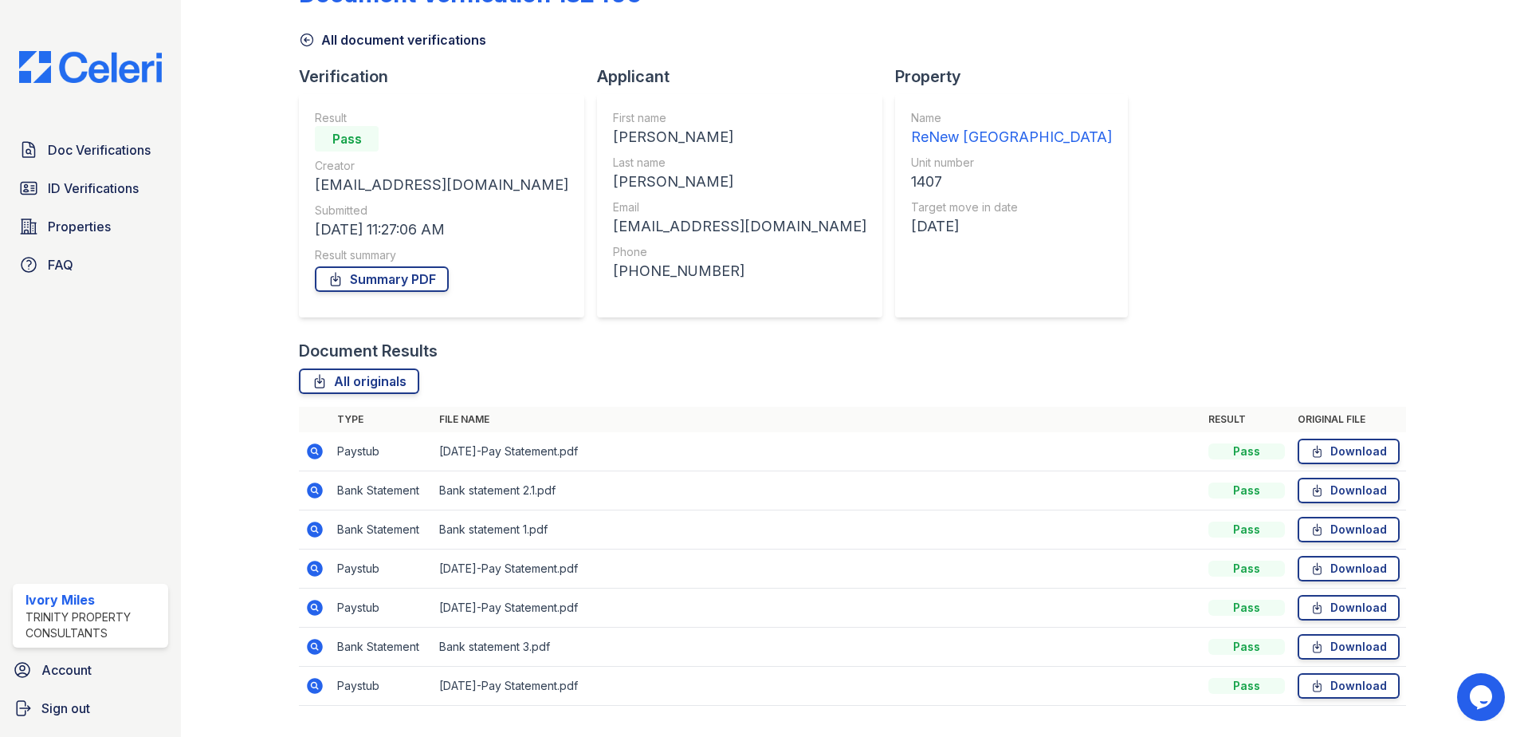
scroll to position [92, 0]
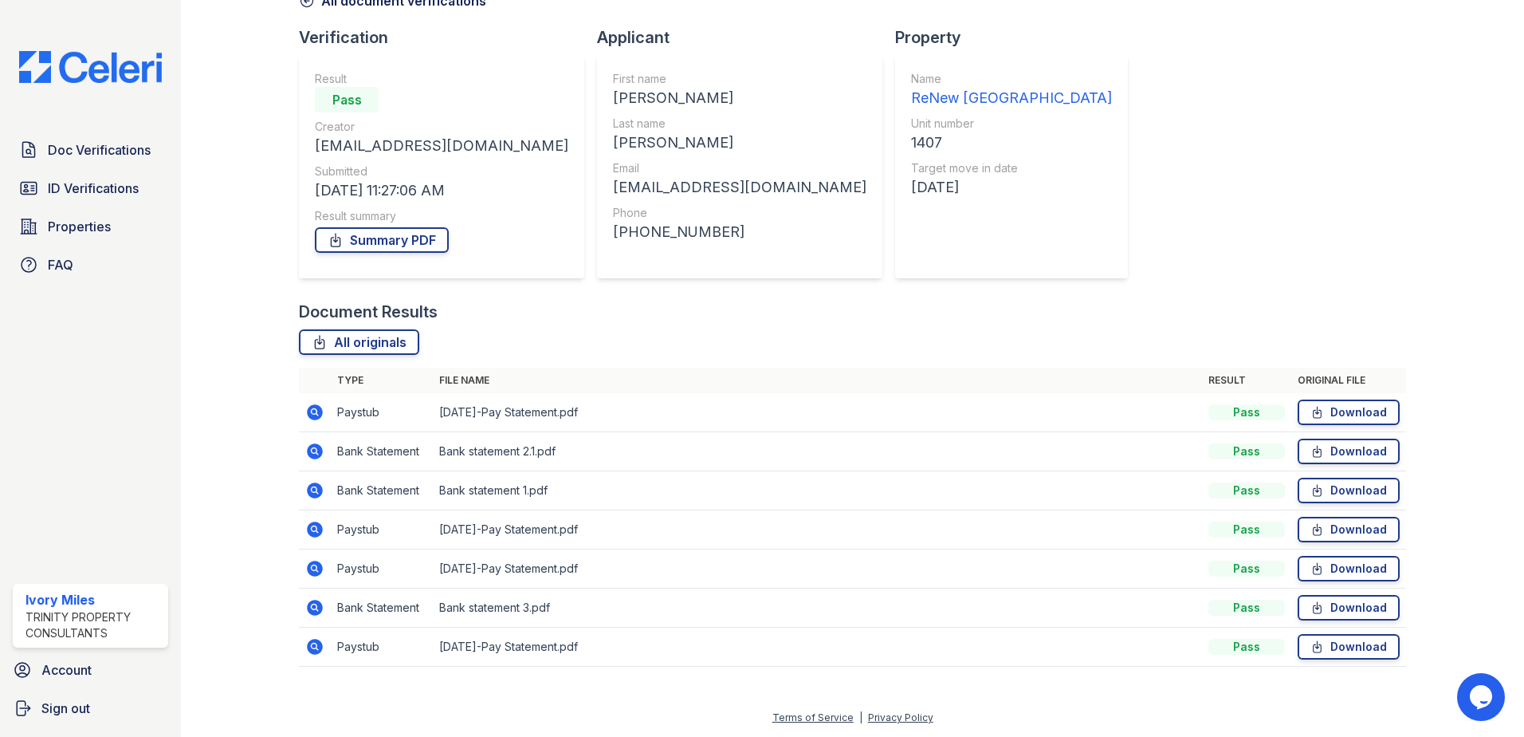
click at [316, 528] on icon at bounding box center [314, 529] width 19 height 19
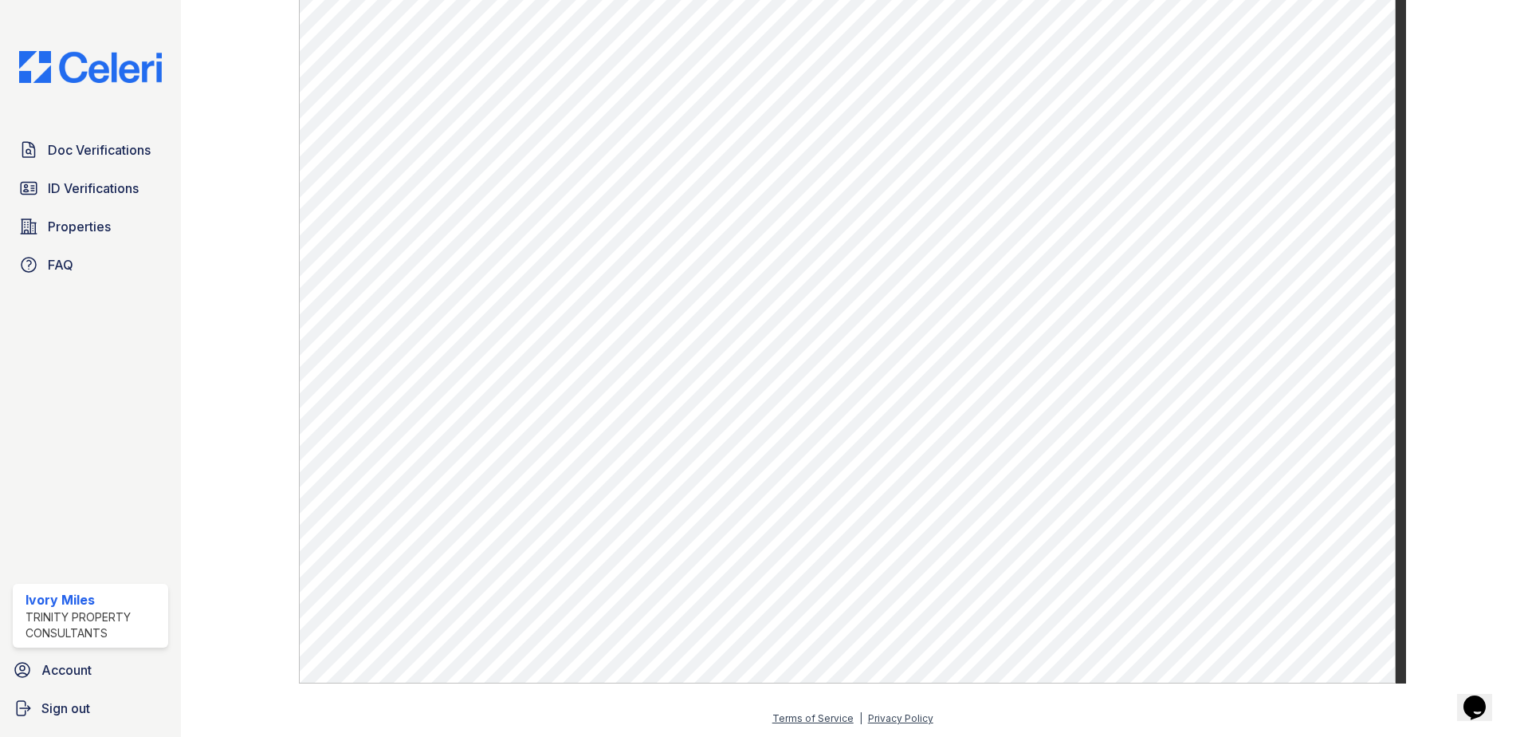
scroll to position [795, 0]
